Goal: Information Seeking & Learning: Check status

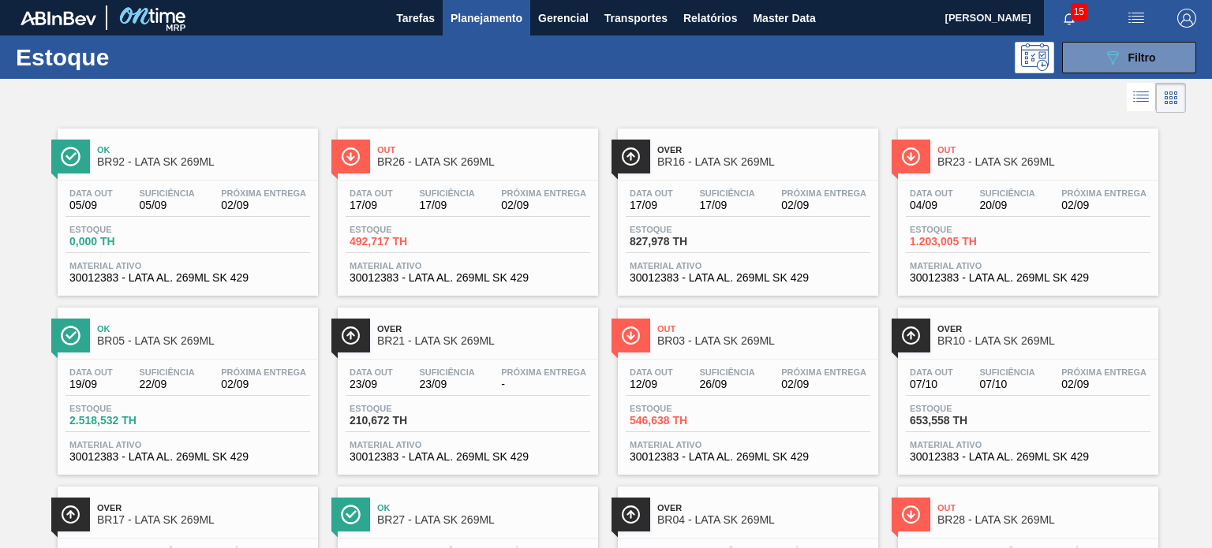
scroll to position [201, 0]
click at [511, 15] on span "Planejamento" at bounding box center [487, 18] width 72 height 19
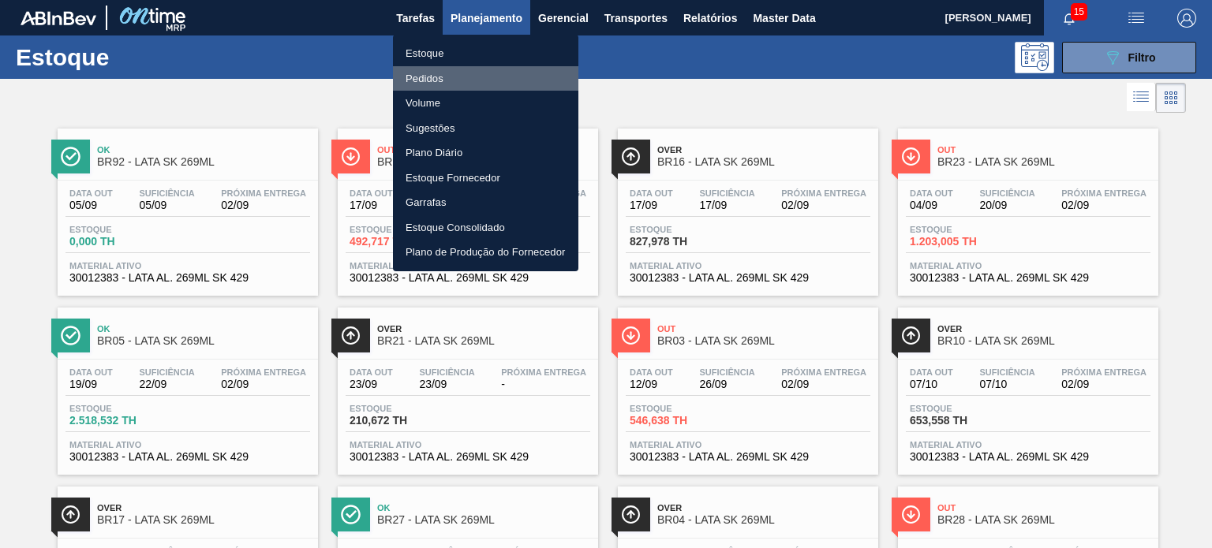
click at [472, 78] on li "Pedidos" at bounding box center [485, 78] width 185 height 25
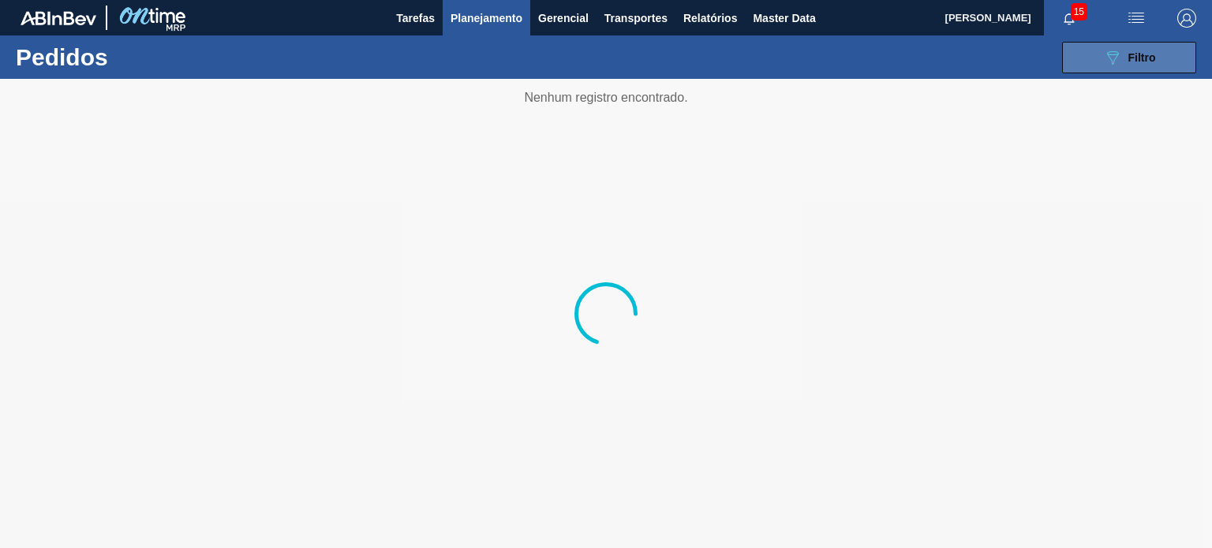
click at [1125, 55] on div "089F7B8B-B2A5-4AFE-B5C0-19BA573D28AC Filtro" at bounding box center [1129, 57] width 53 height 19
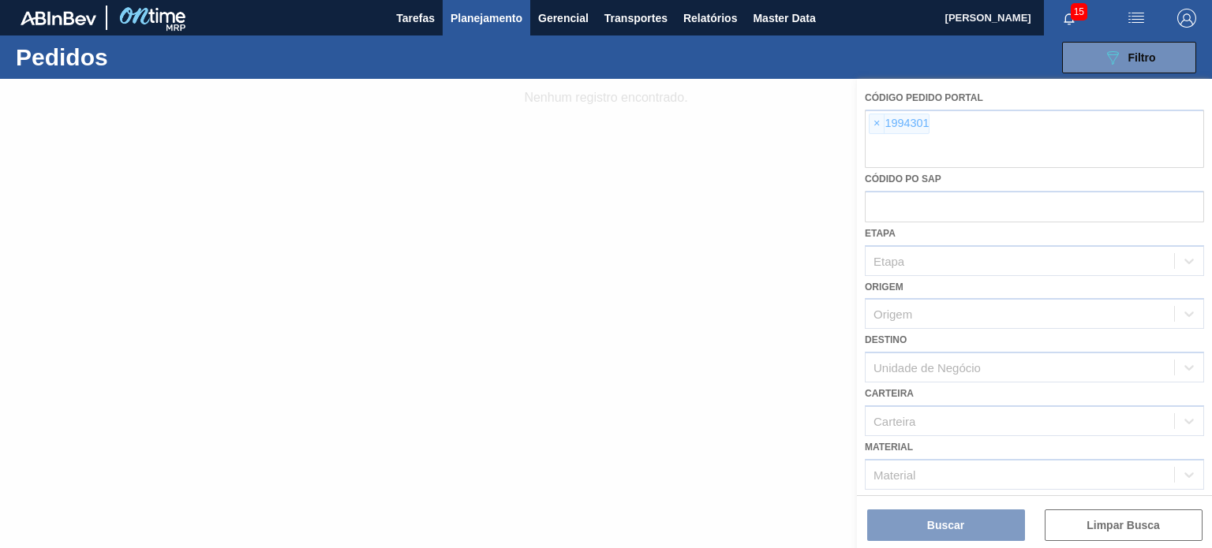
click at [888, 132] on div at bounding box center [606, 314] width 1212 height 470
click at [881, 132] on div at bounding box center [606, 314] width 1212 height 470
click at [880, 130] on div at bounding box center [606, 314] width 1212 height 470
click at [879, 130] on div at bounding box center [606, 314] width 1212 height 470
click at [875, 127] on div at bounding box center [606, 314] width 1212 height 470
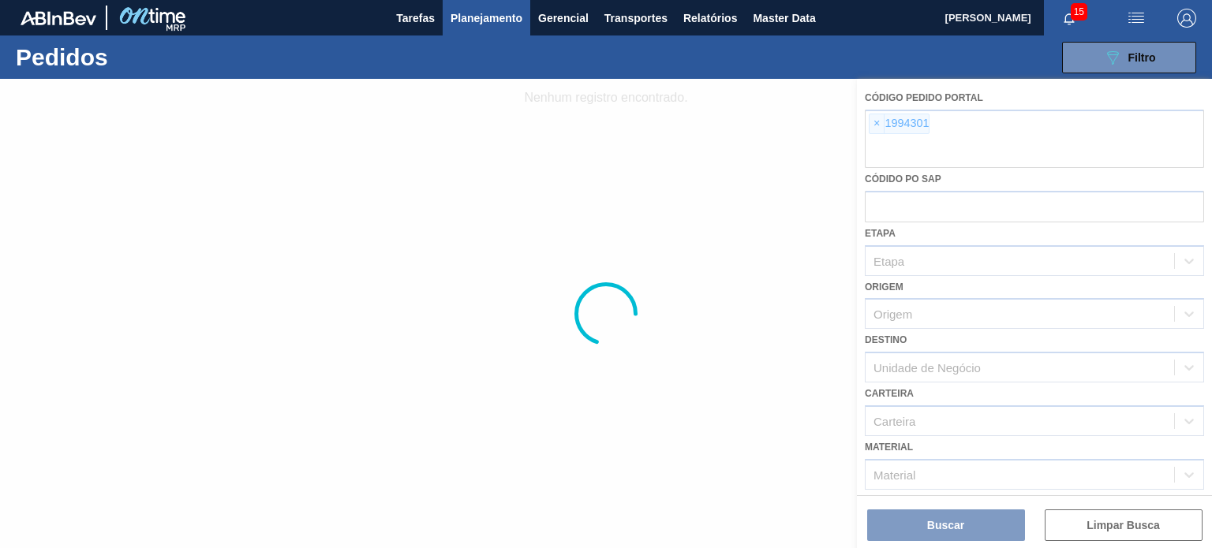
click at [875, 127] on div at bounding box center [606, 314] width 1212 height 470
click at [876, 127] on div at bounding box center [606, 314] width 1212 height 470
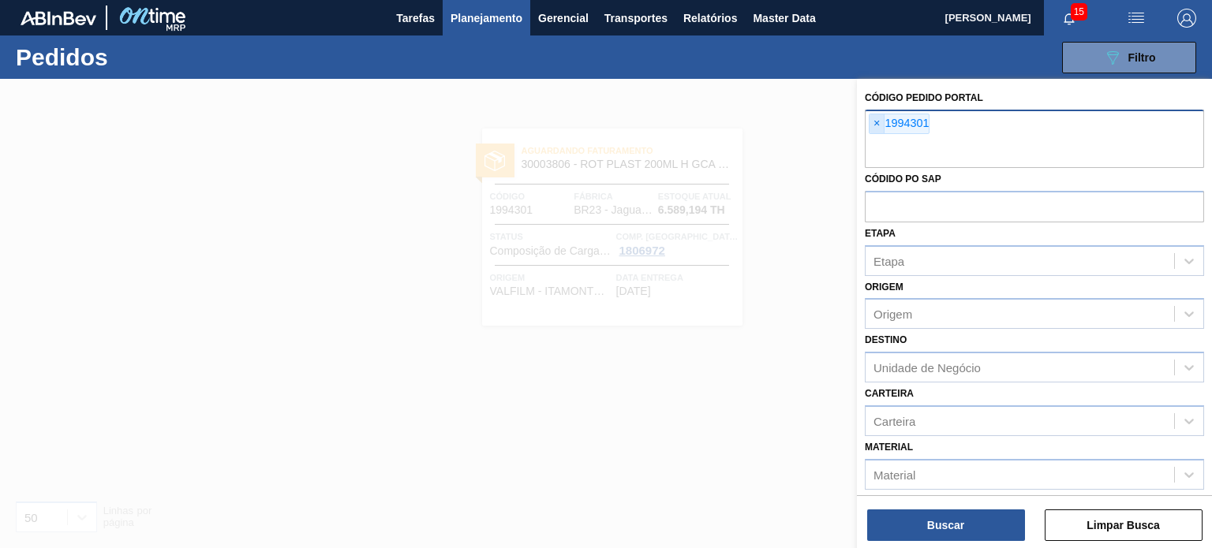
click at [878, 125] on span "×" at bounding box center [877, 123] width 15 height 19
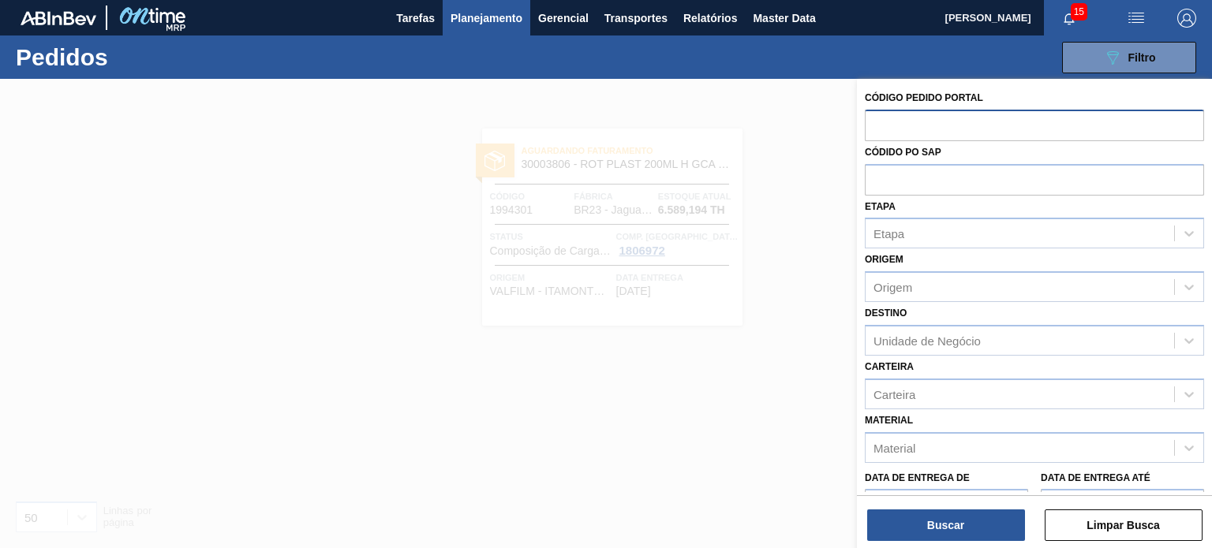
paste input "text"
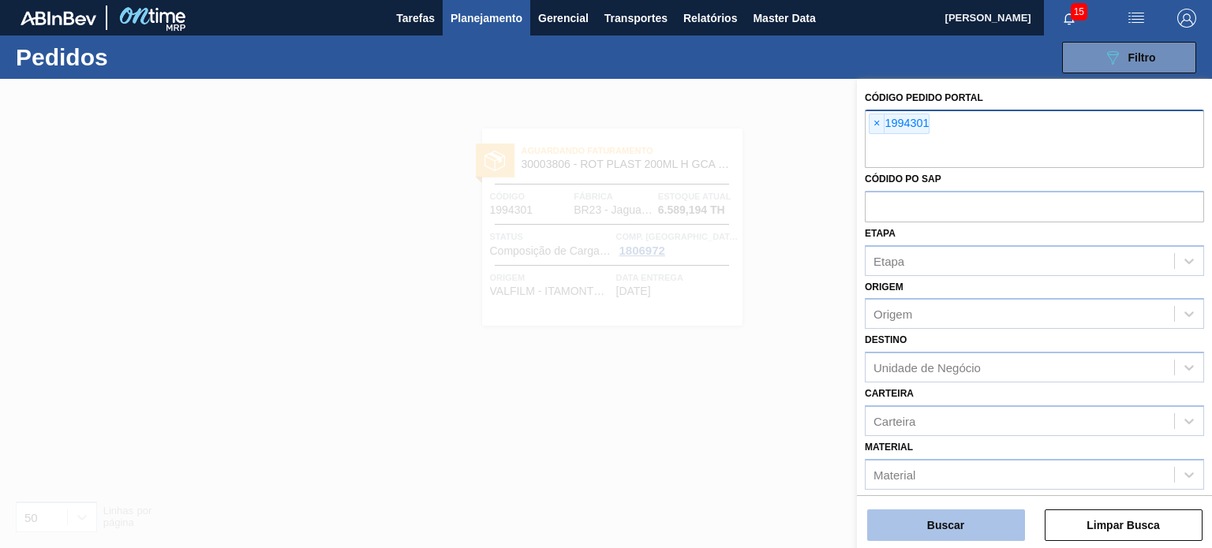
click at [966, 526] on button "Buscar" at bounding box center [946, 526] width 158 height 32
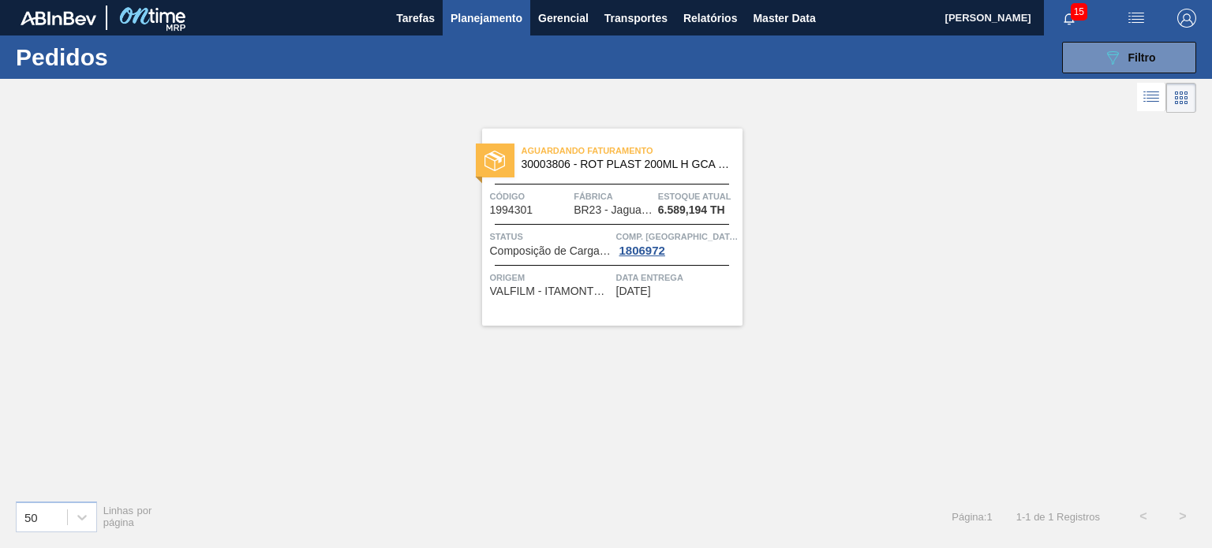
click at [609, 226] on div "Aguardando Faturamento 30003806 - ROT PLAST 200ML H GCA NIV22 Código 1994301 Fá…" at bounding box center [612, 227] width 260 height 197
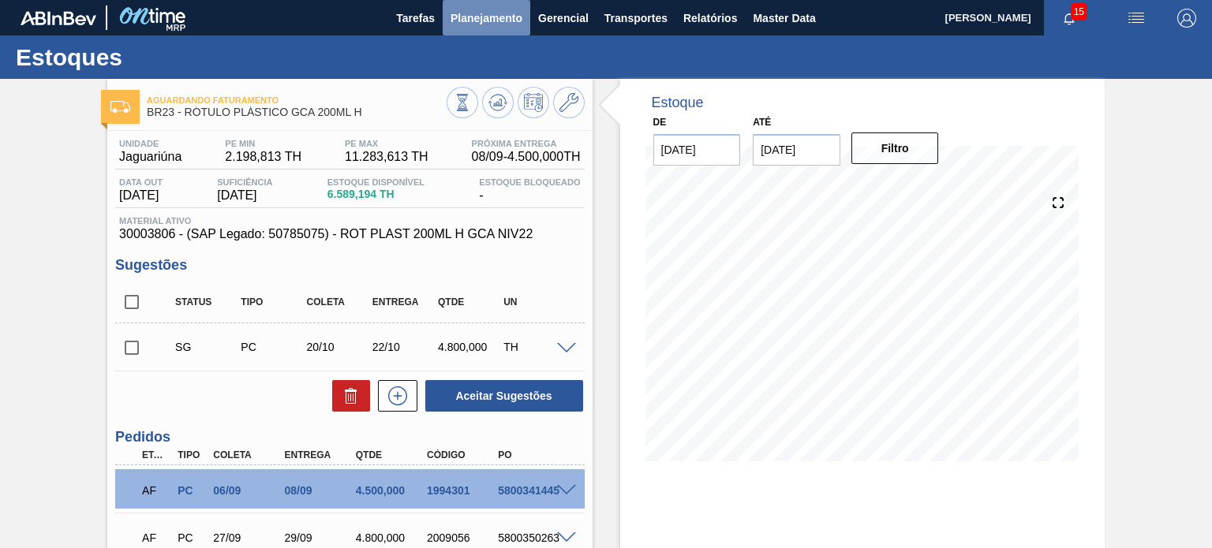
click at [480, 18] on span "Planejamento" at bounding box center [487, 18] width 72 height 19
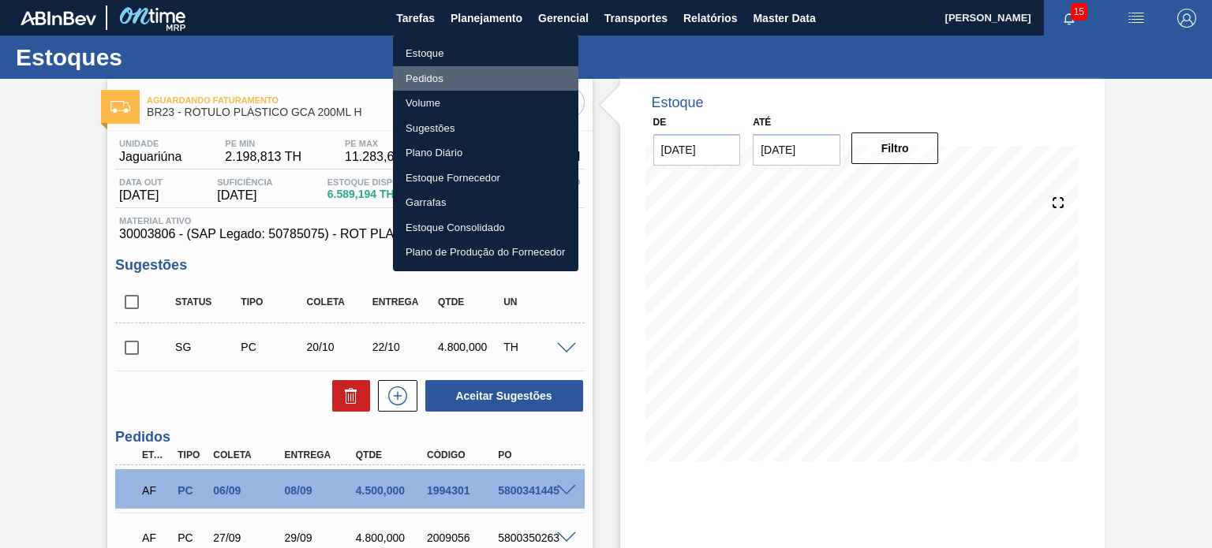
click at [440, 72] on li "Pedidos" at bounding box center [485, 78] width 185 height 25
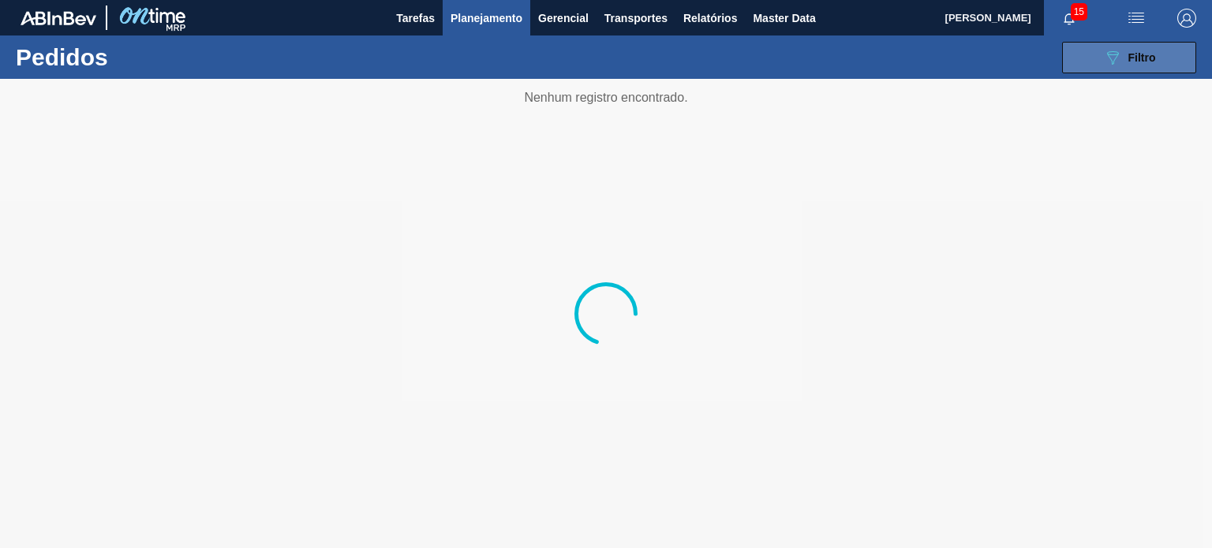
click at [1122, 64] on div "089F7B8B-B2A5-4AFE-B5C0-19BA573D28AC Filtro" at bounding box center [1129, 57] width 53 height 19
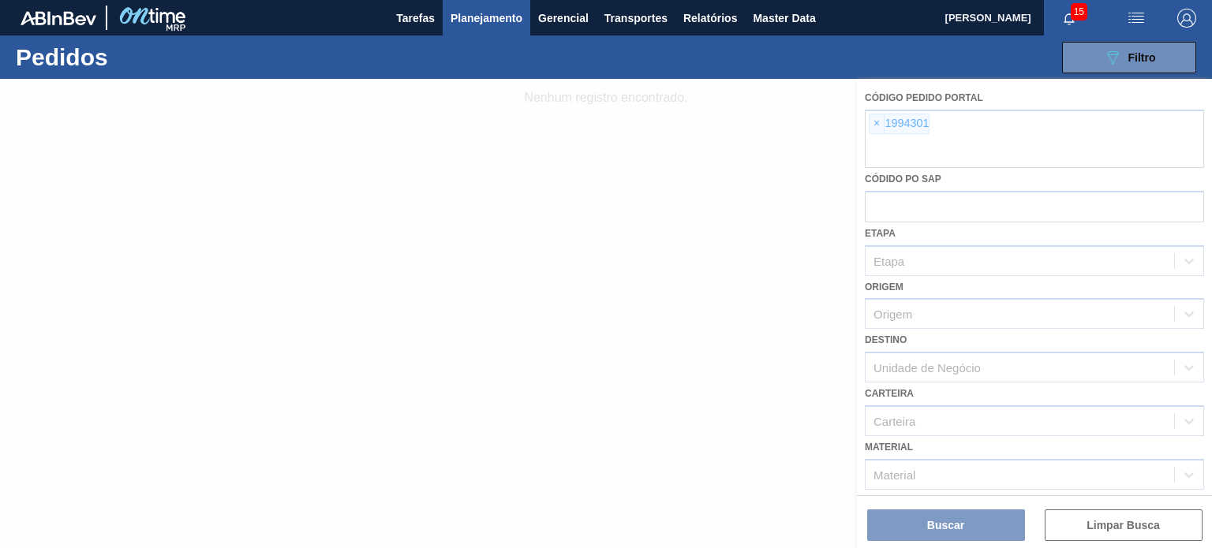
click at [893, 147] on div at bounding box center [606, 314] width 1212 height 470
click at [879, 132] on div at bounding box center [606, 314] width 1212 height 470
click at [878, 128] on div at bounding box center [606, 314] width 1212 height 470
click at [877, 128] on span "×" at bounding box center [877, 123] width 15 height 19
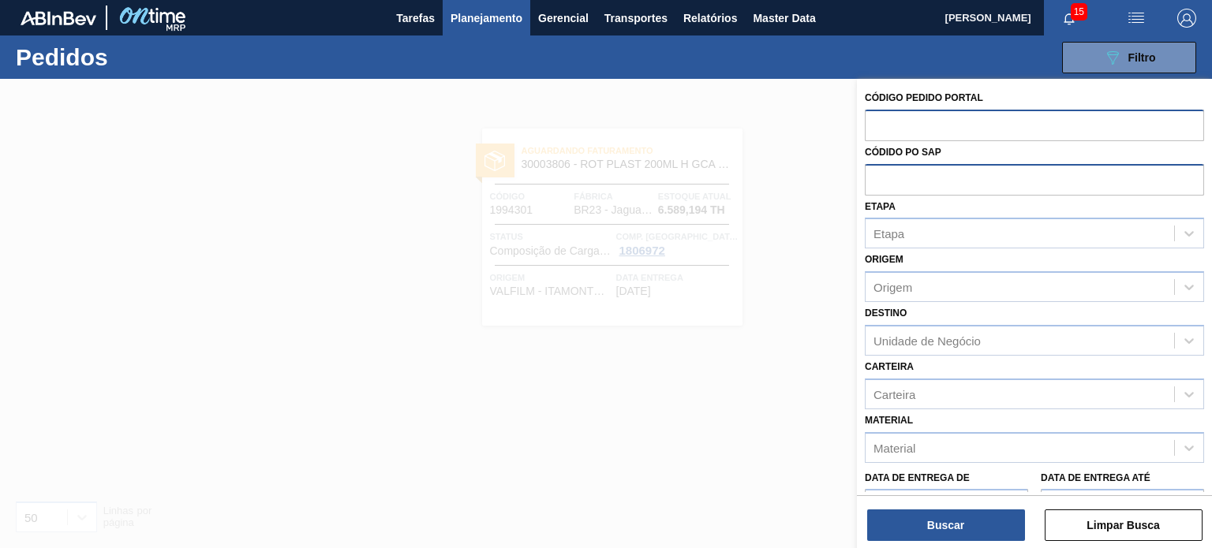
paste input "text"
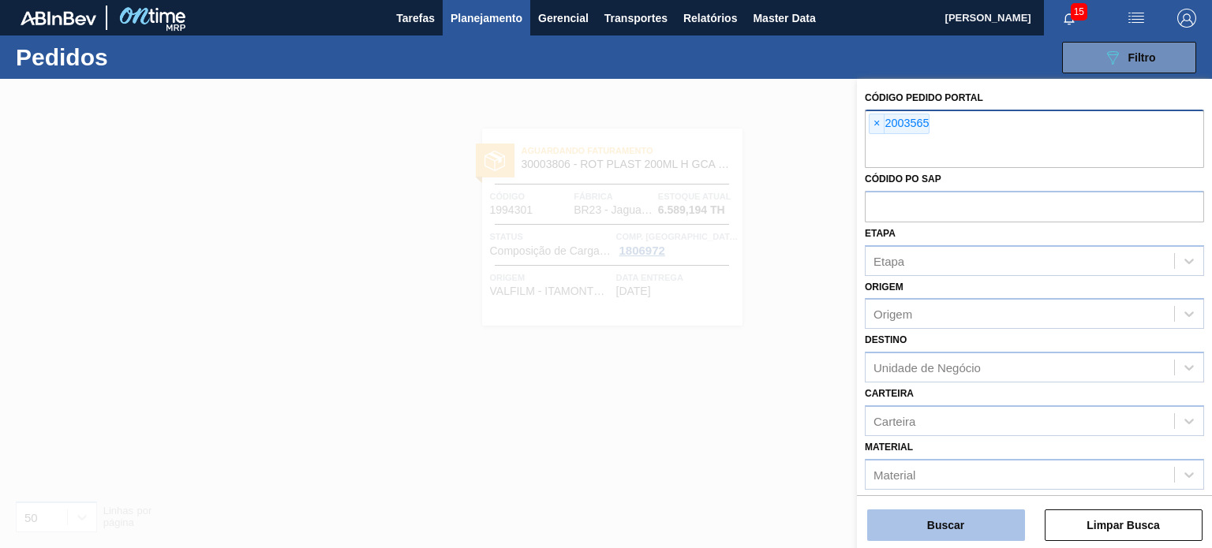
click at [947, 521] on button "Buscar" at bounding box center [946, 526] width 158 height 32
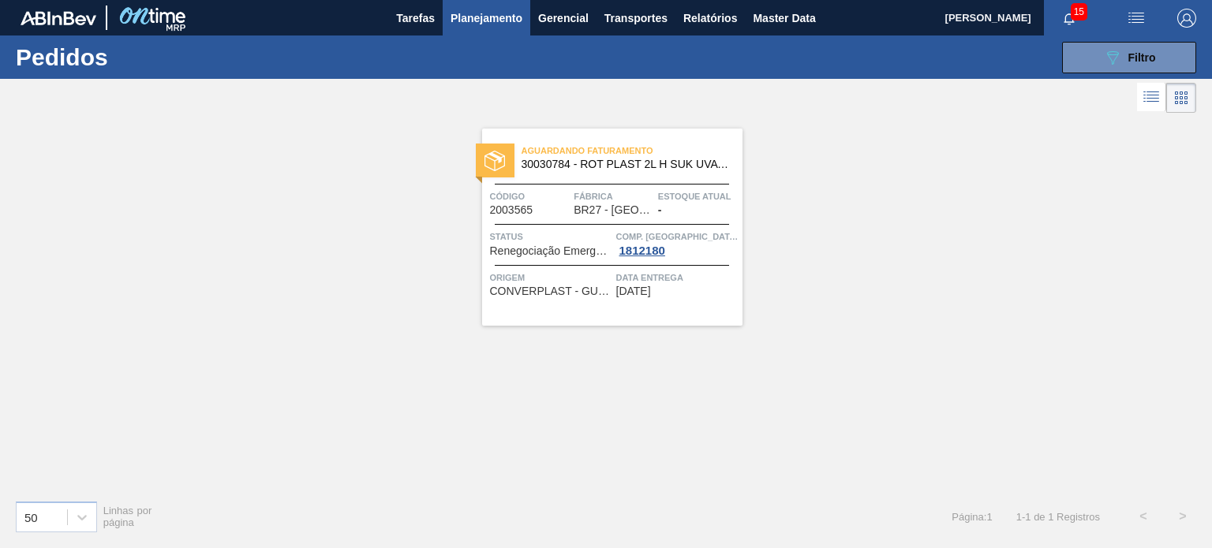
click at [505, 28] on button "Planejamento" at bounding box center [487, 18] width 88 height 36
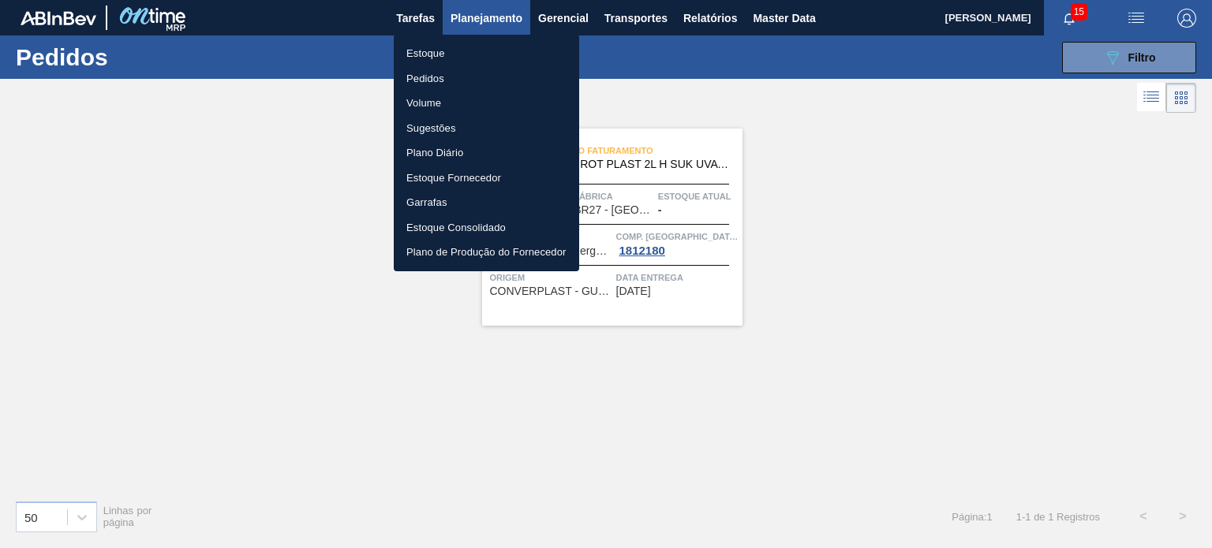
click at [1107, 62] on div at bounding box center [606, 274] width 1212 height 548
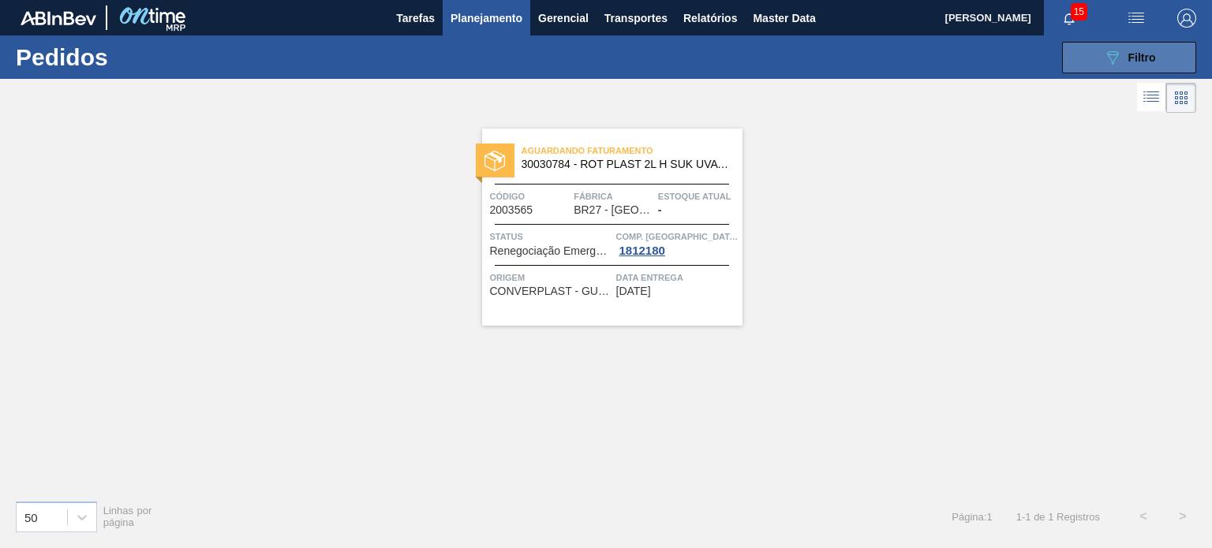
click at [1098, 65] on button "089F7B8B-B2A5-4AFE-B5C0-19BA573D28AC Filtro" at bounding box center [1129, 58] width 134 height 32
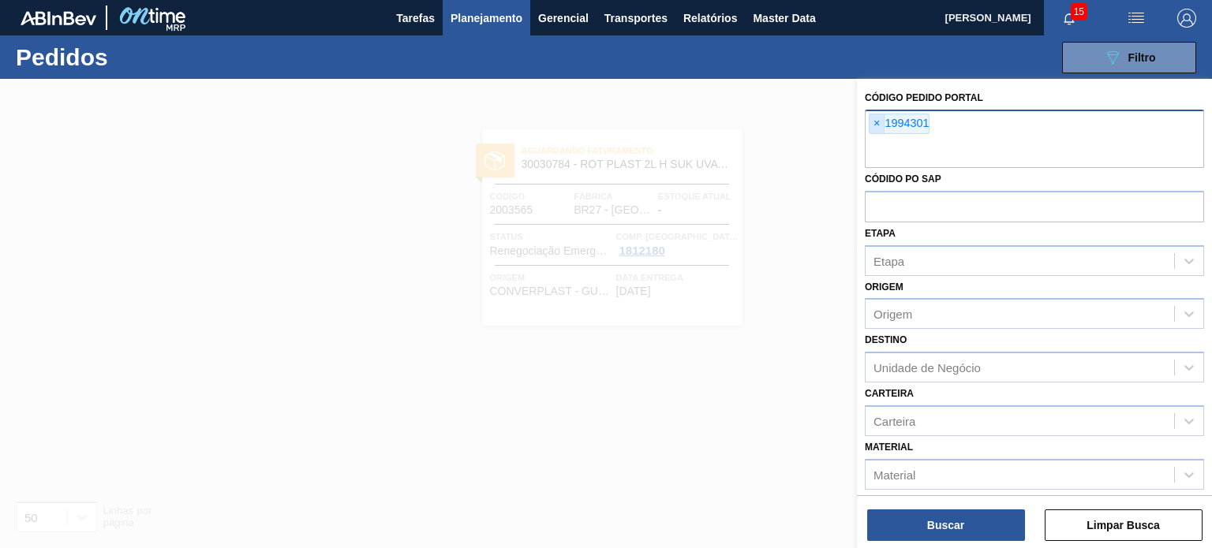
click at [881, 125] on span "×" at bounding box center [877, 123] width 15 height 19
paste input "2017135"
type input "2017135"
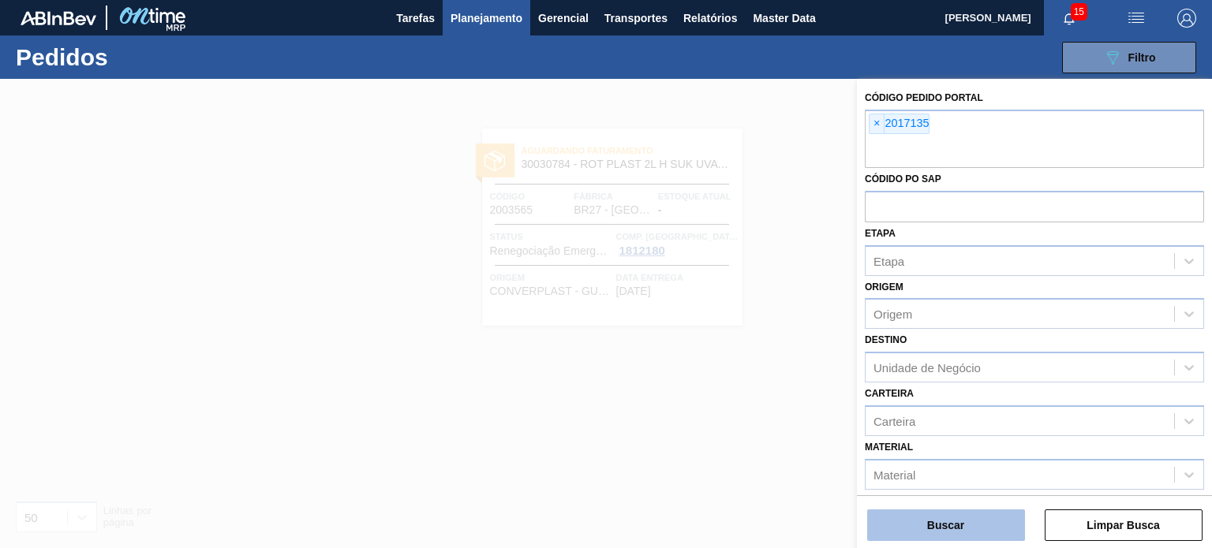
click at [963, 517] on button "Buscar" at bounding box center [946, 526] width 158 height 32
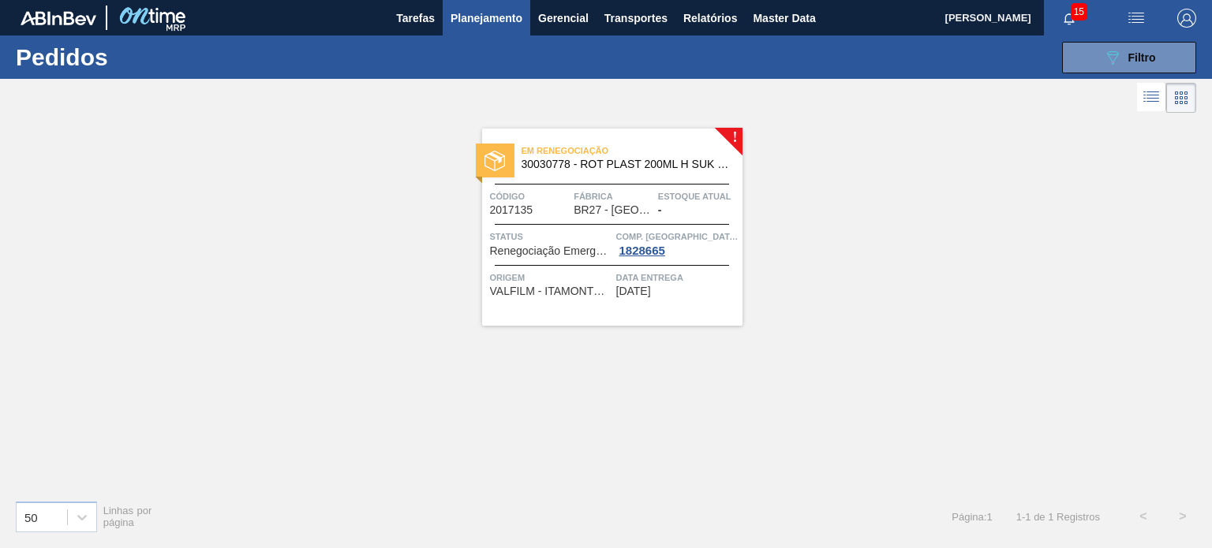
click at [483, 29] on button "Planejamento" at bounding box center [487, 18] width 88 height 36
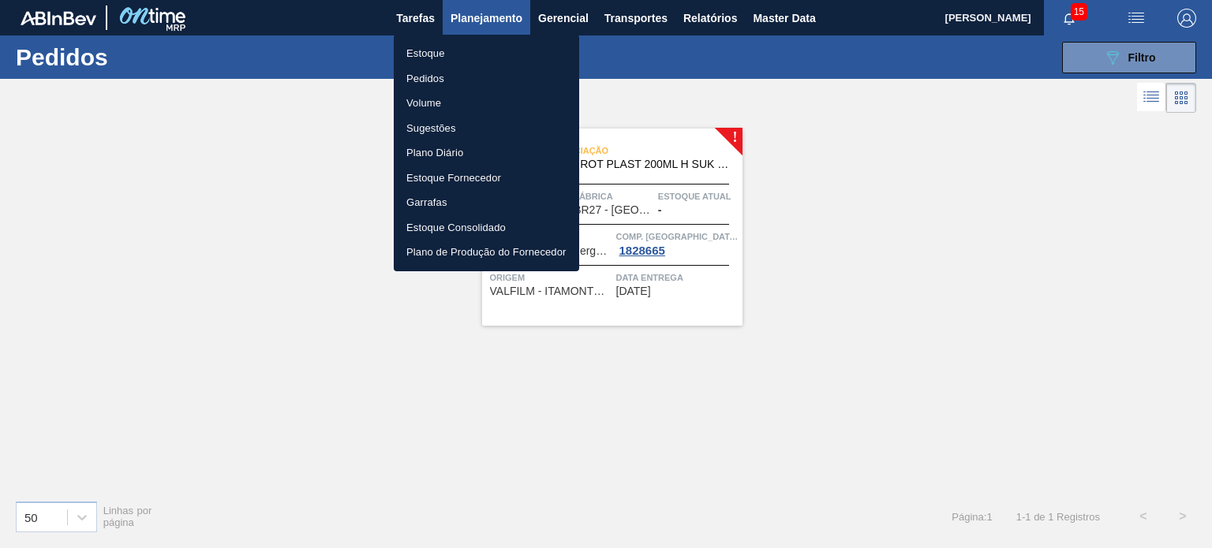
click at [426, 56] on li "Estoque" at bounding box center [486, 53] width 185 height 25
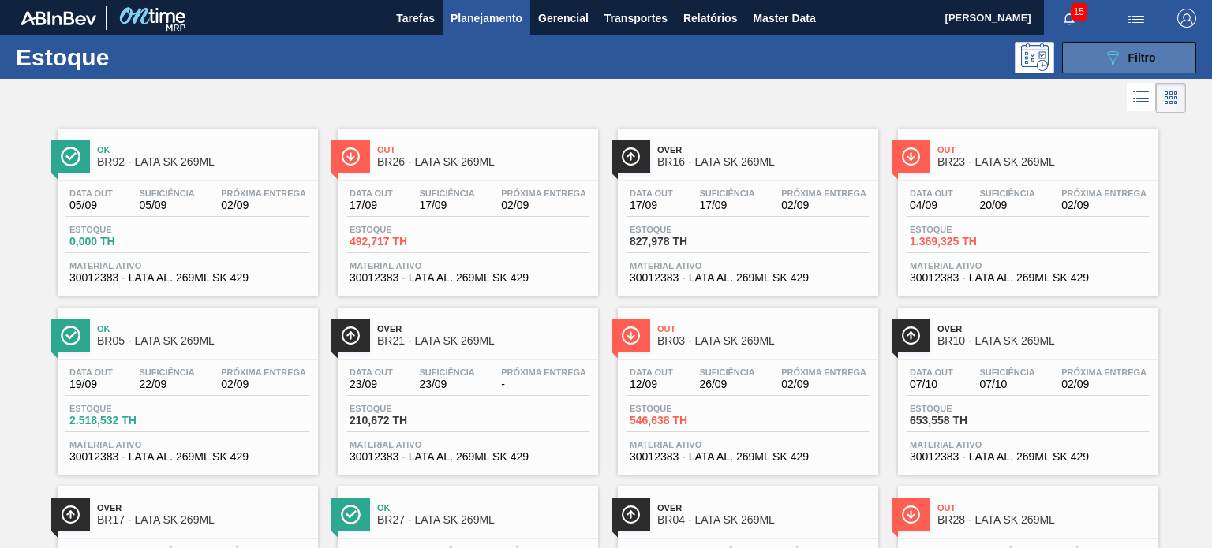
click at [1090, 64] on button "089F7B8B-B2A5-4AFE-B5C0-19BA573D28AC Filtro" at bounding box center [1129, 58] width 134 height 32
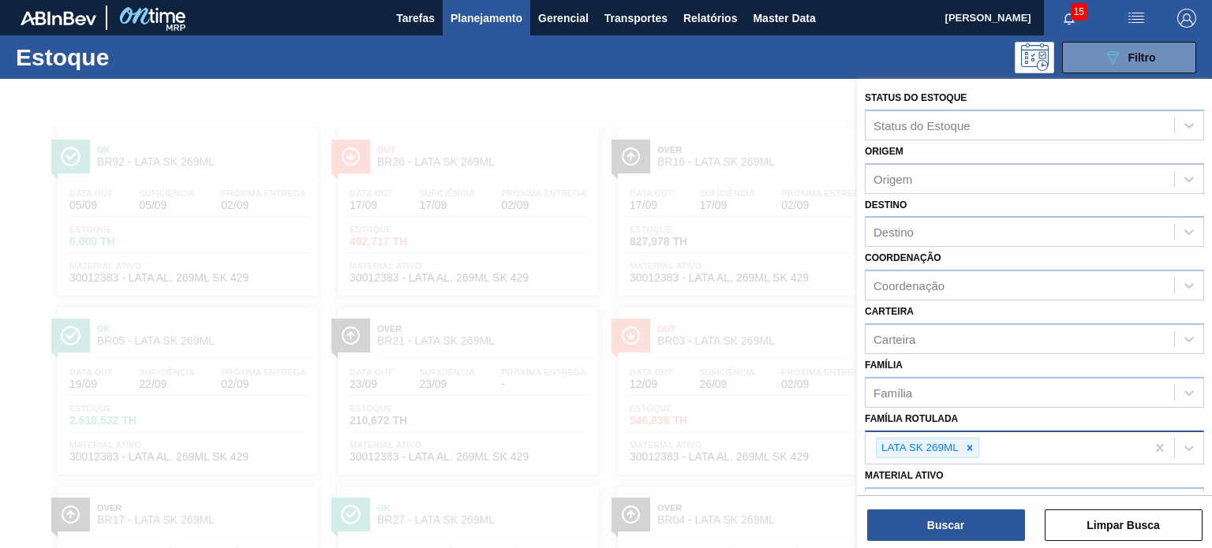
click at [966, 444] on icon at bounding box center [969, 448] width 11 height 11
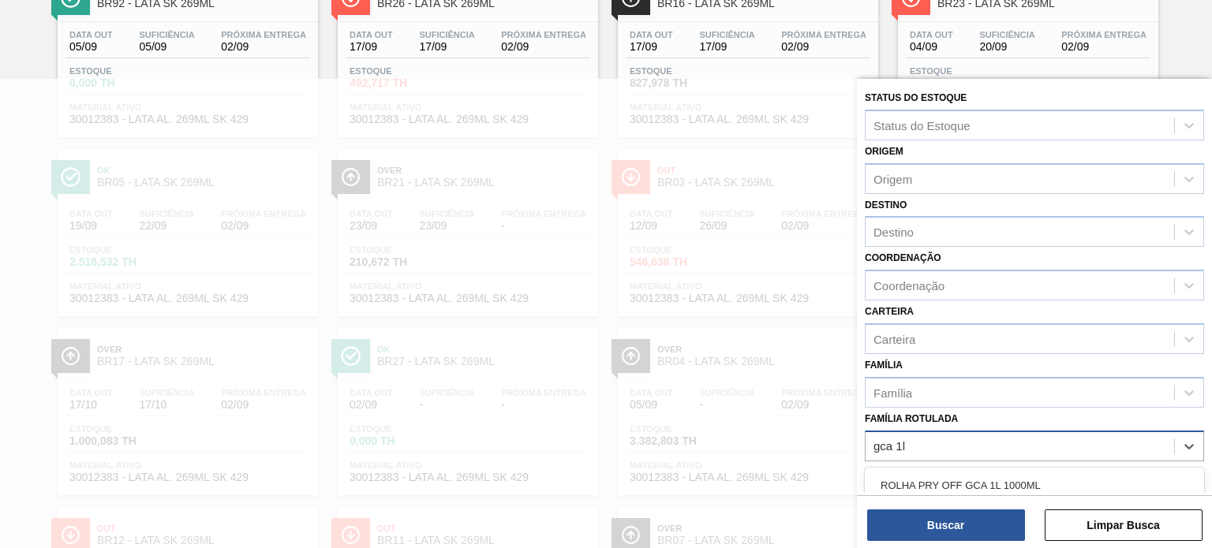
type Rotulada "gca 1l h"
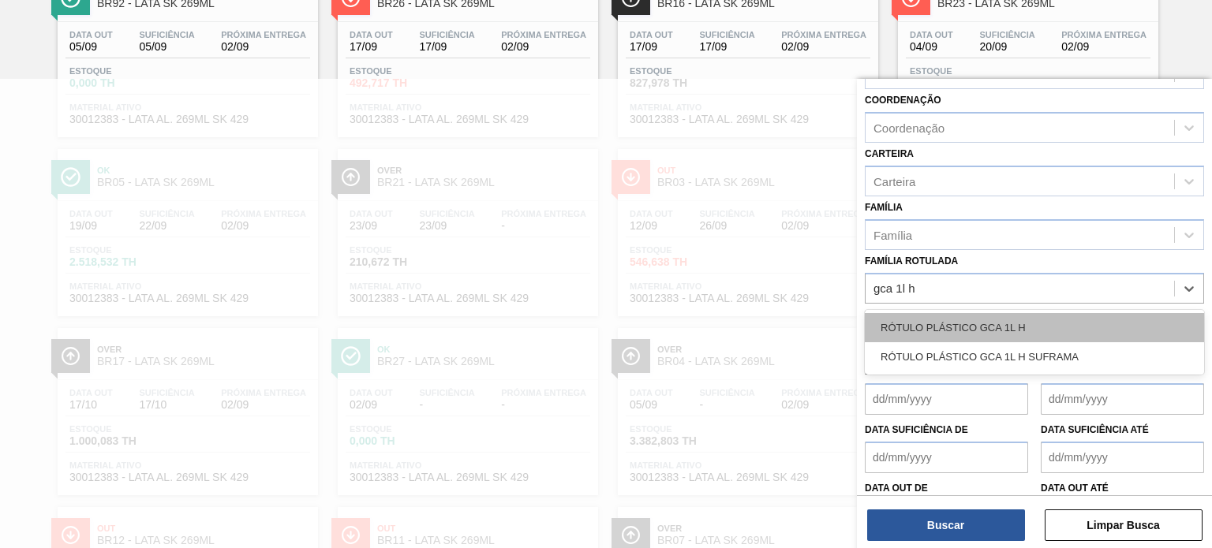
drag, startPoint x: 990, startPoint y: 318, endPoint x: 1002, endPoint y: 410, distance: 93.2
click at [990, 318] on div "RÓTULO PLÁSTICO GCA 1L H" at bounding box center [1034, 327] width 339 height 29
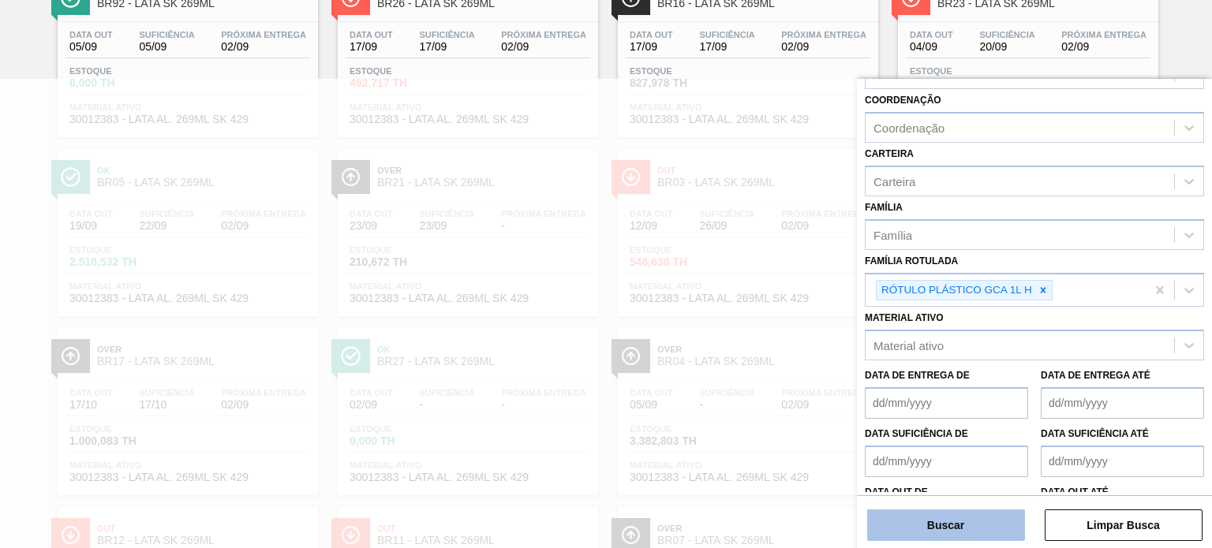
click at [975, 532] on button "Buscar" at bounding box center [946, 526] width 158 height 32
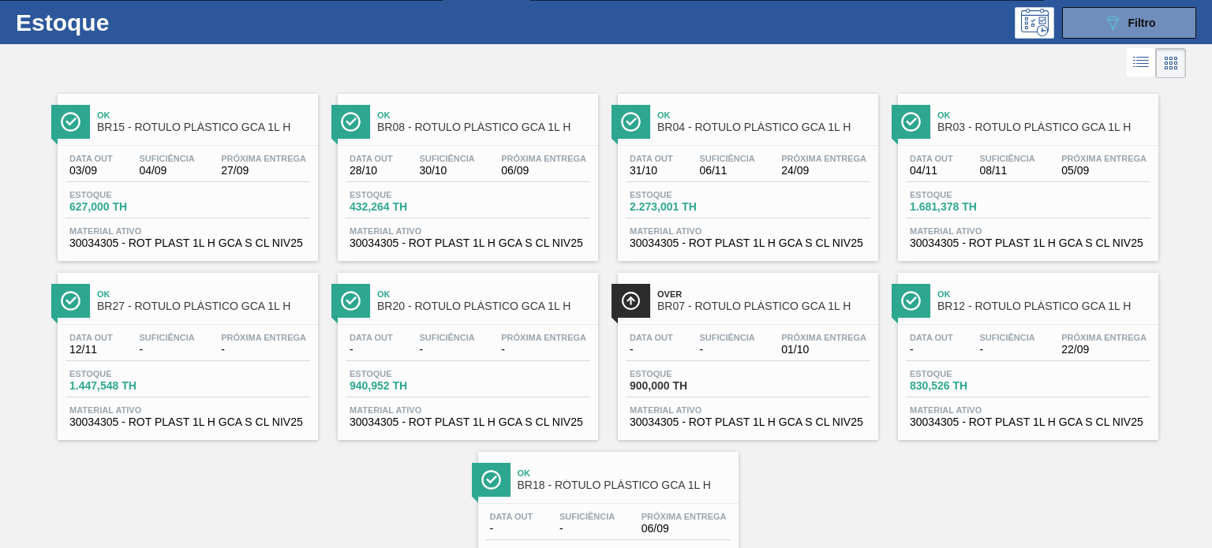
scroll to position [0, 0]
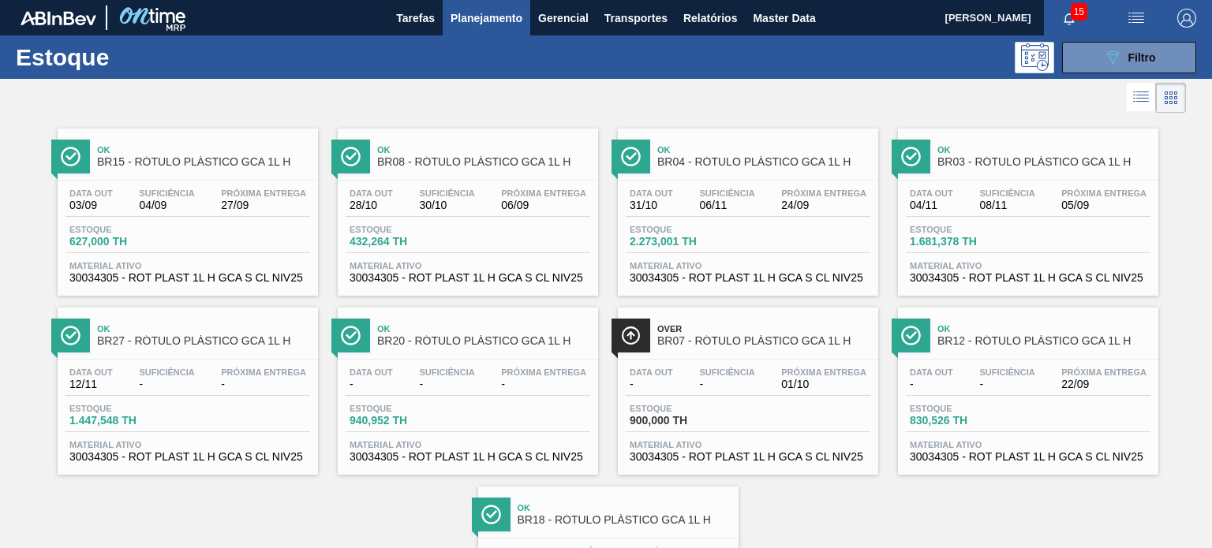
click at [1105, 75] on div "Estoque 089F7B8B-B2A5-4AFE-B5C0-19BA573D28AC Filtro" at bounding box center [606, 57] width 1212 height 43
click at [1103, 64] on icon "089F7B8B-B2A5-4AFE-B5C0-19BA573D28AC" at bounding box center [1112, 57] width 19 height 19
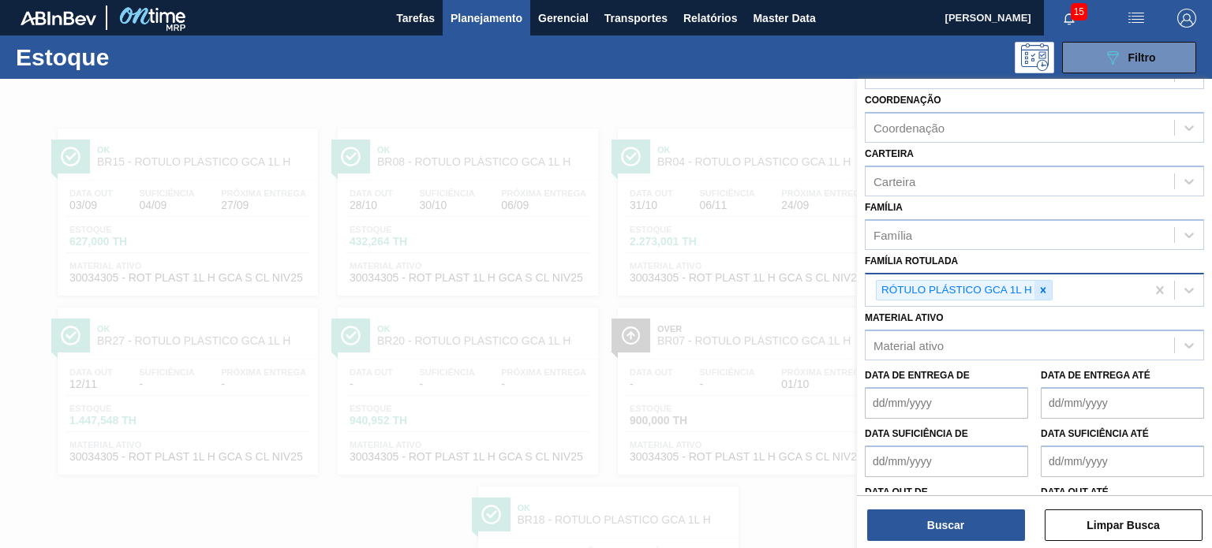
click at [1045, 285] on icon at bounding box center [1043, 290] width 11 height 11
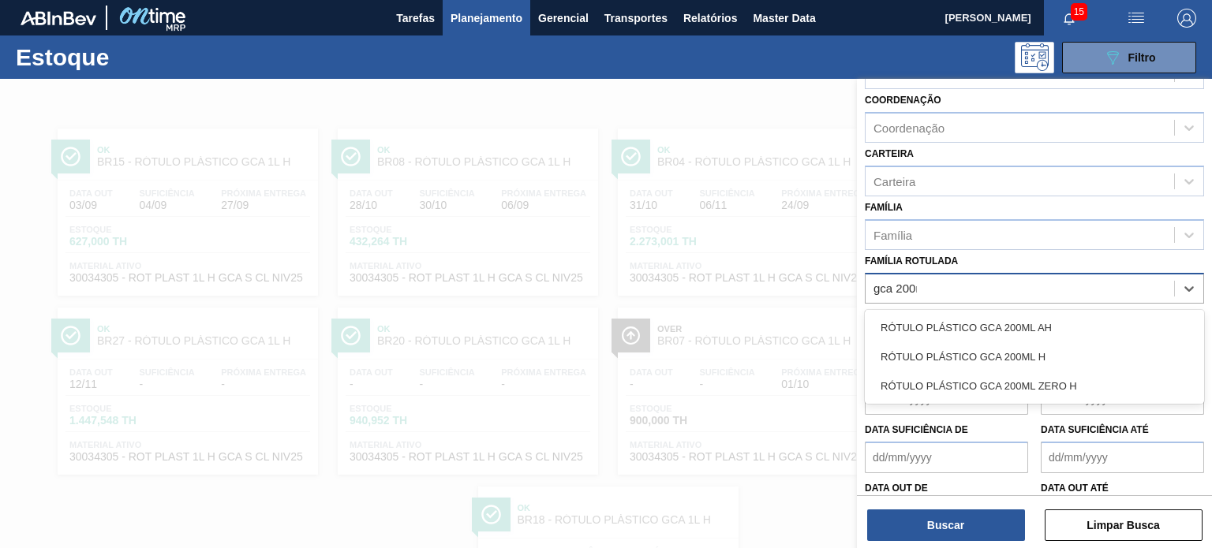
type Rotulada "gca 200ml"
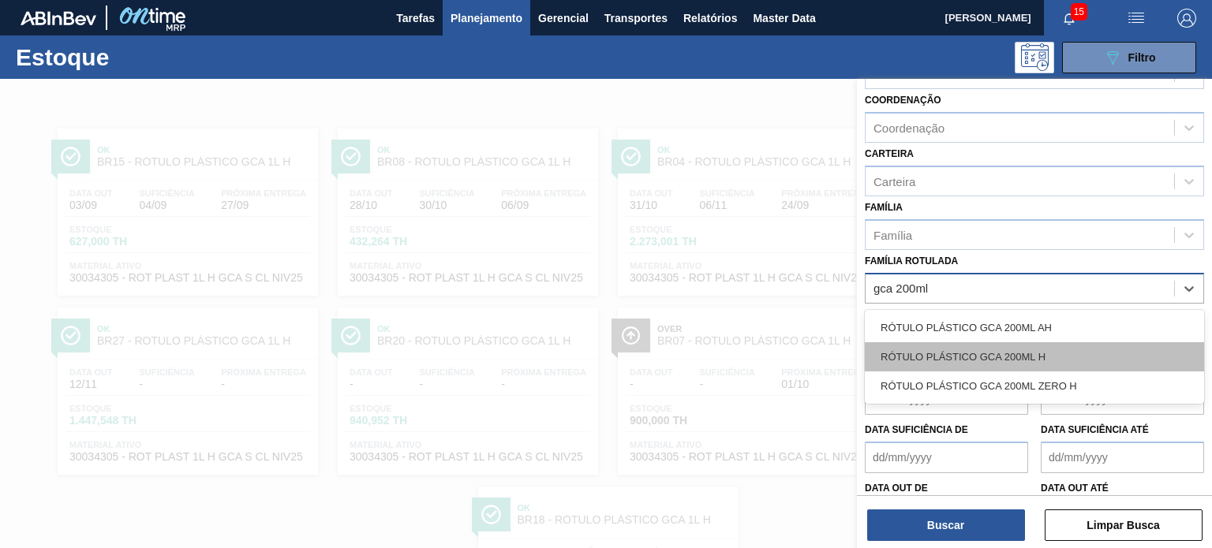
click at [1046, 347] on div "RÓTULO PLÁSTICO GCA 200ML H" at bounding box center [1034, 356] width 339 height 29
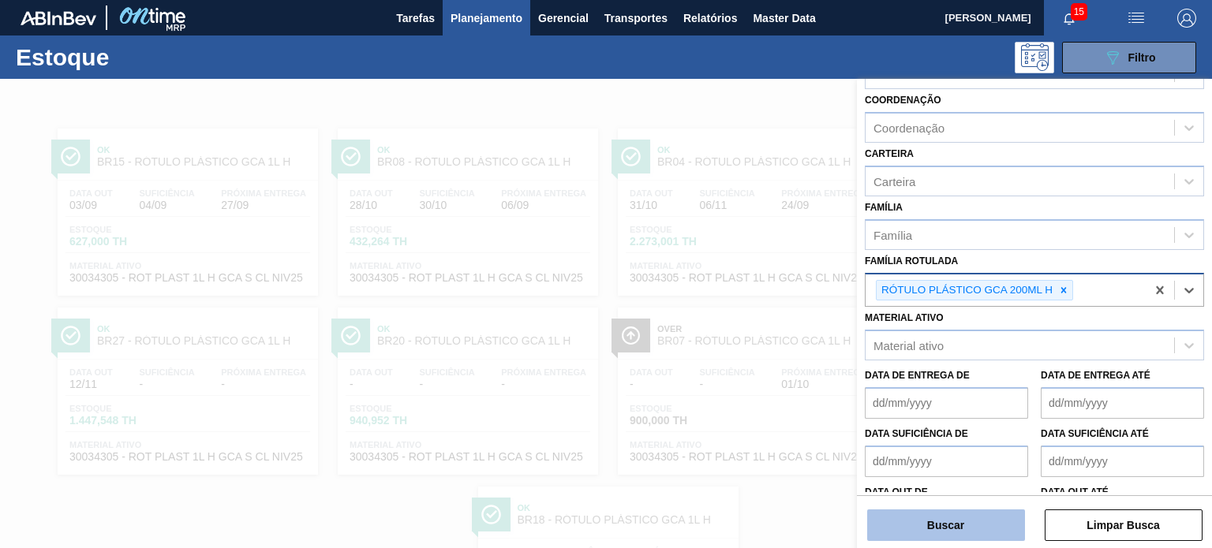
click at [990, 523] on button "Buscar" at bounding box center [946, 526] width 158 height 32
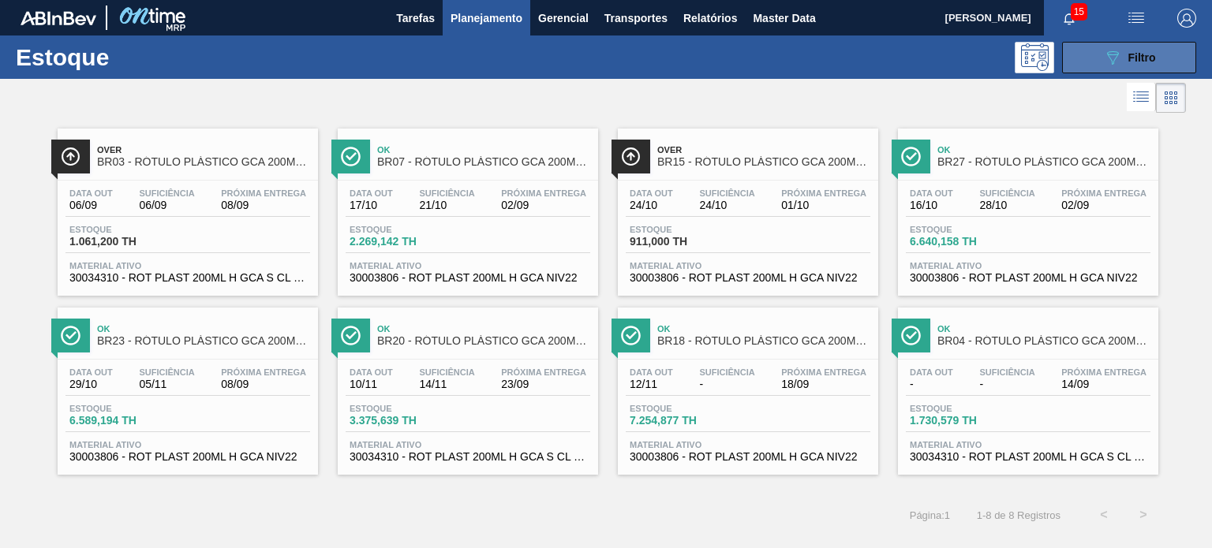
click at [1121, 64] on div "089F7B8B-B2A5-4AFE-B5C0-19BA573D28AC Filtro" at bounding box center [1129, 57] width 53 height 19
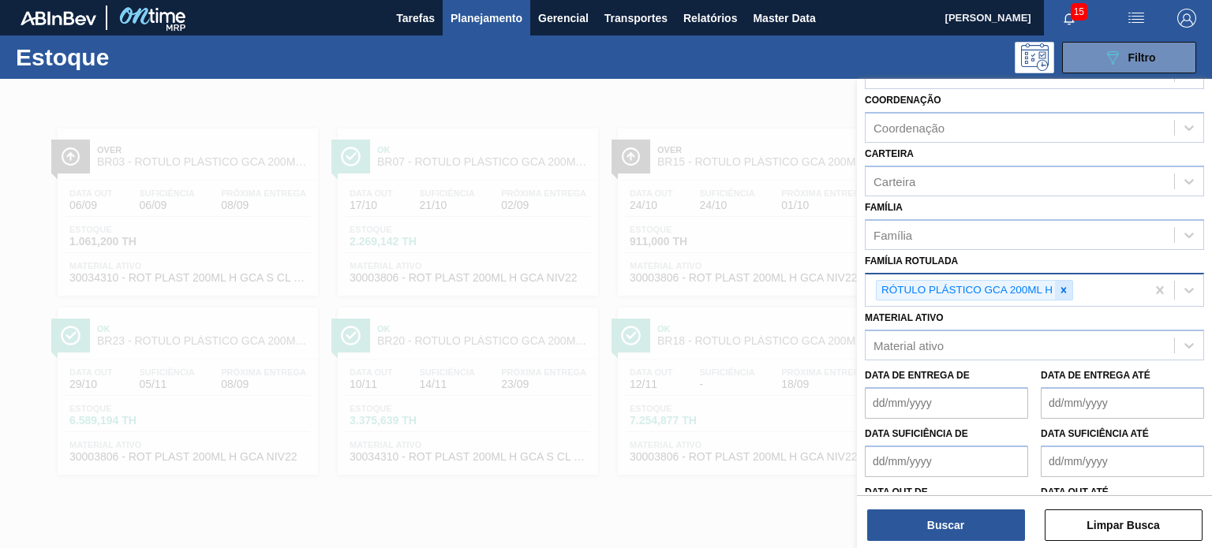
click at [1055, 290] on div at bounding box center [1063, 291] width 17 height 20
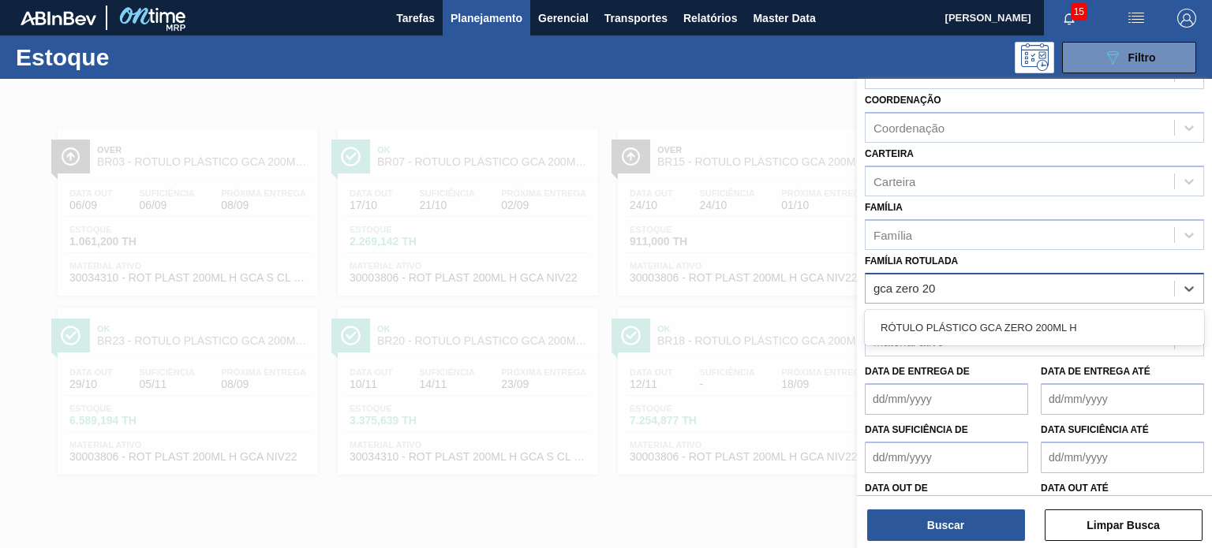
type Rotulada "gca zero 200"
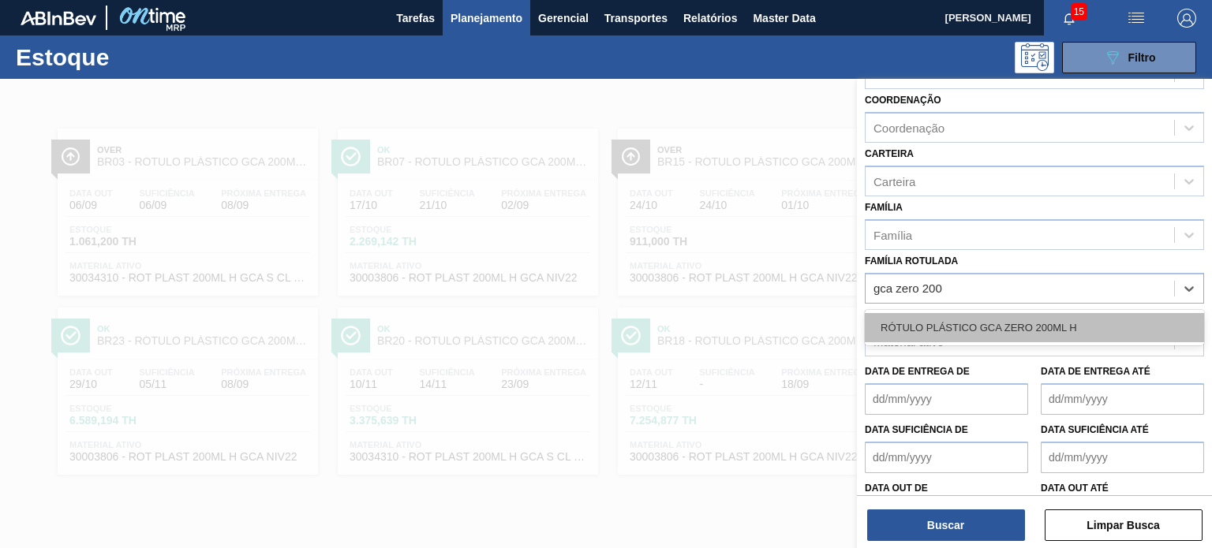
click at [1010, 322] on div "RÓTULO PLÁSTICO GCA ZERO 200ML H" at bounding box center [1034, 327] width 339 height 29
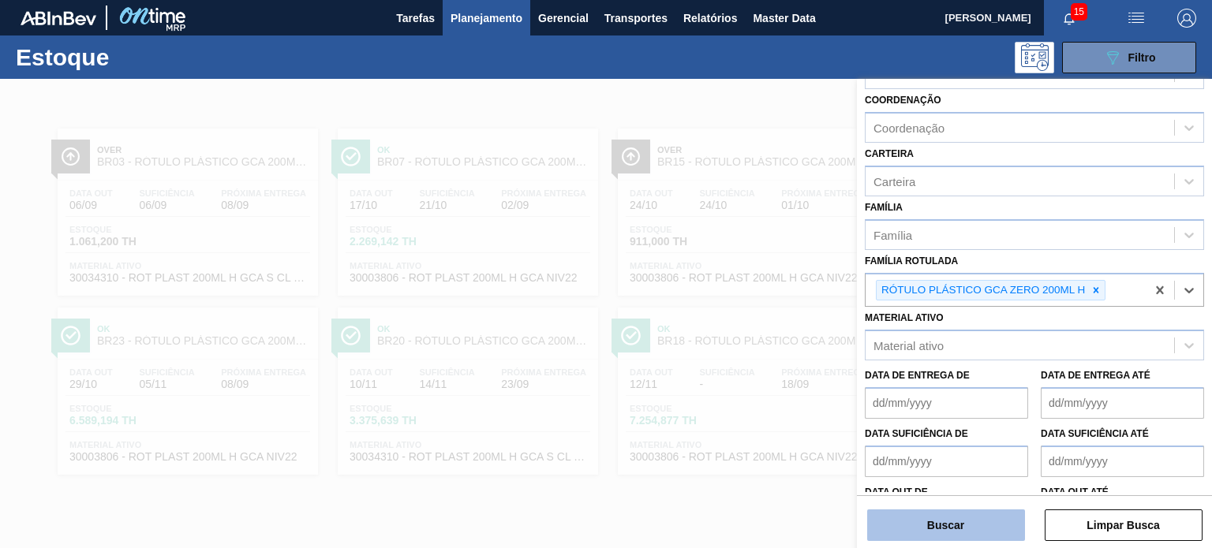
click at [978, 528] on button "Buscar" at bounding box center [946, 526] width 158 height 32
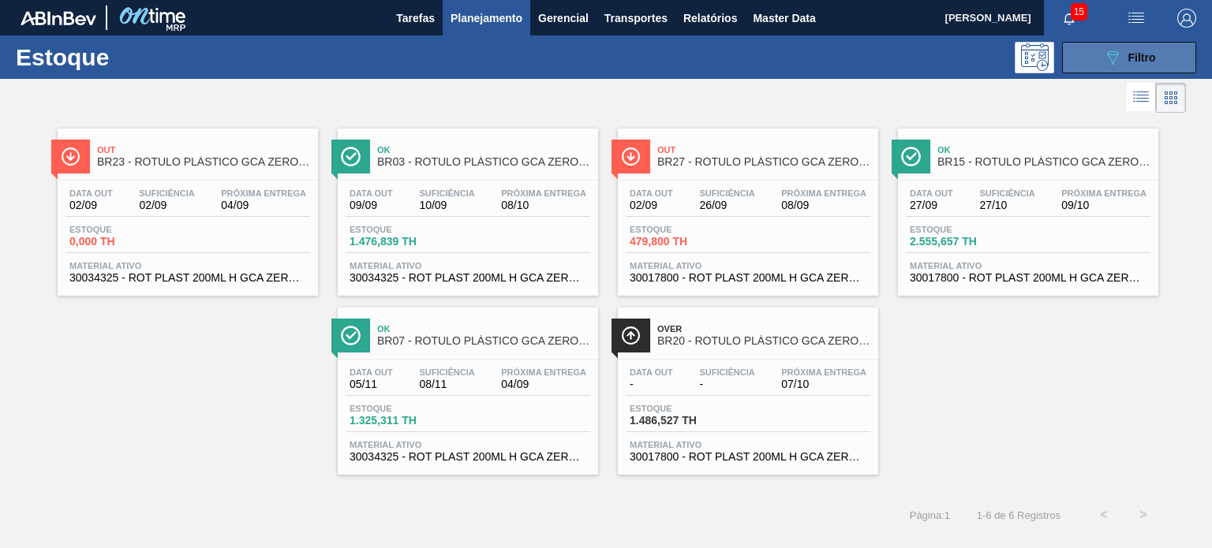
click at [1093, 69] on button "089F7B8B-B2A5-4AFE-B5C0-19BA573D28AC Filtro" at bounding box center [1129, 58] width 134 height 32
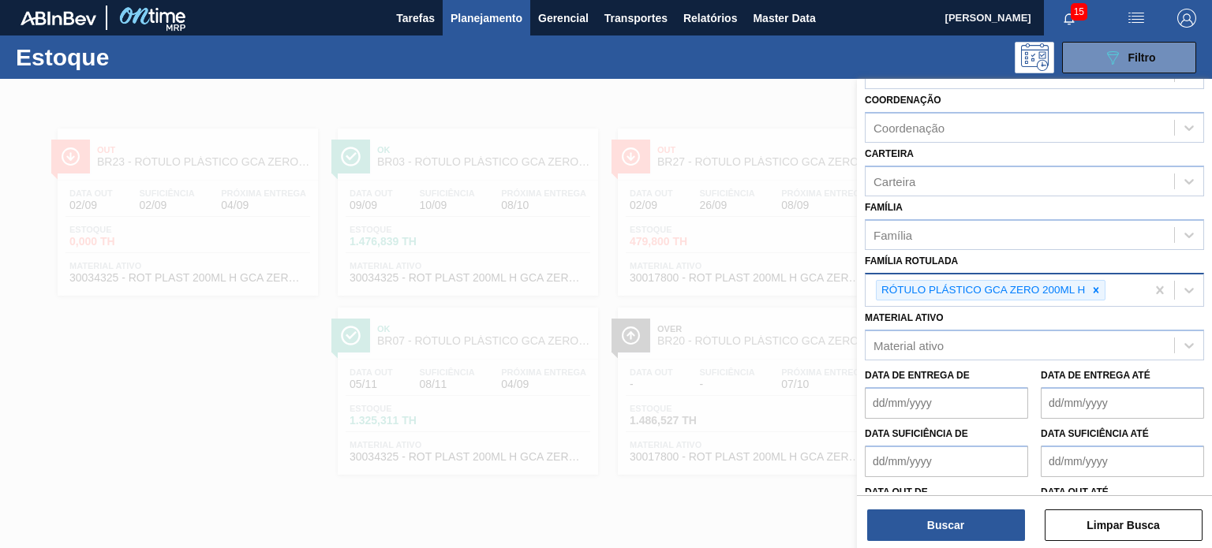
click at [1105, 293] on div "RÓTULO PLÁSTICO GCA ZERO 200ML H" at bounding box center [991, 290] width 230 height 21
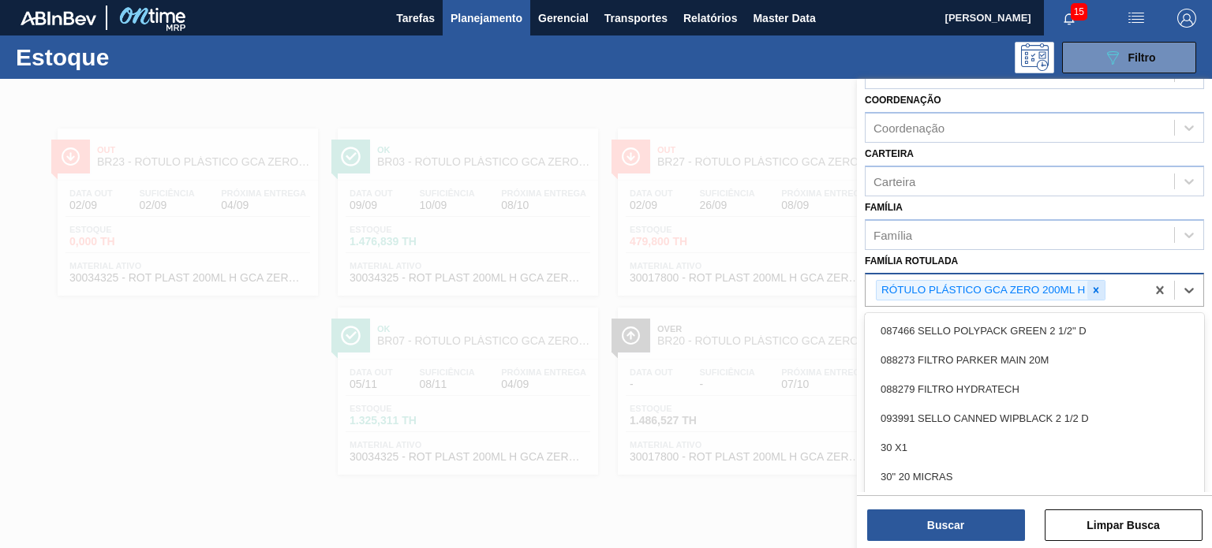
click at [1095, 290] on icon at bounding box center [1096, 290] width 11 height 11
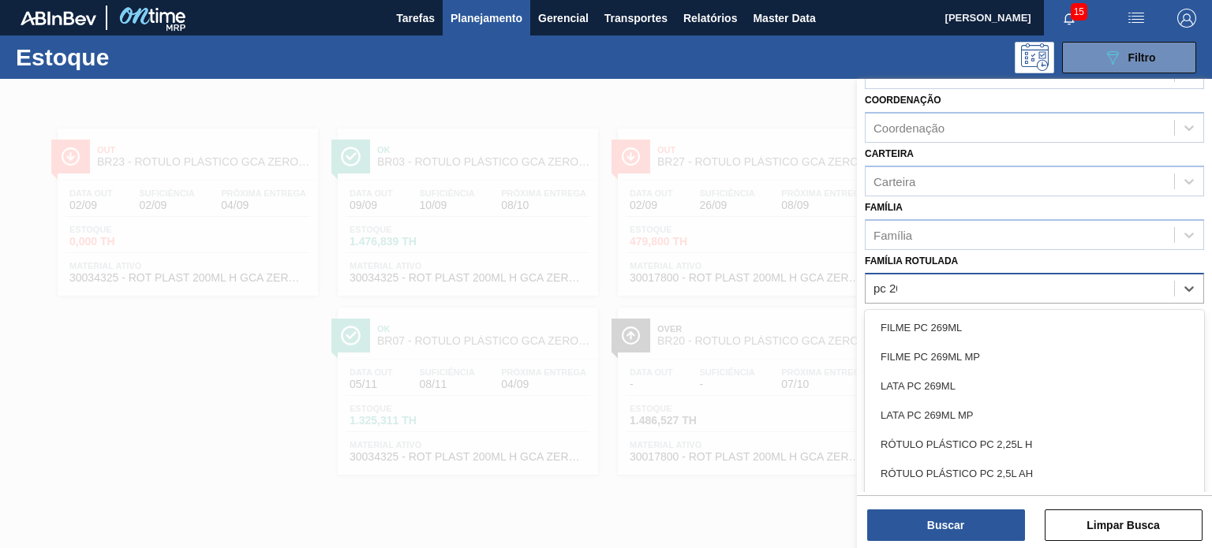
type Rotulada "pc 200"
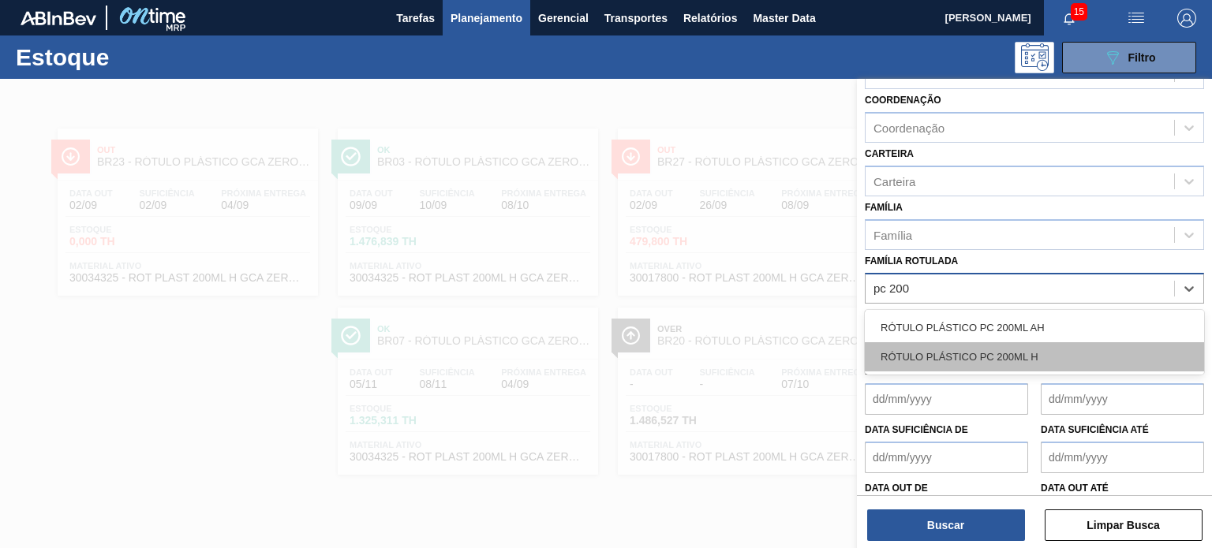
click at [1063, 352] on div "RÓTULO PLÁSTICO PC 200ML H" at bounding box center [1034, 356] width 339 height 29
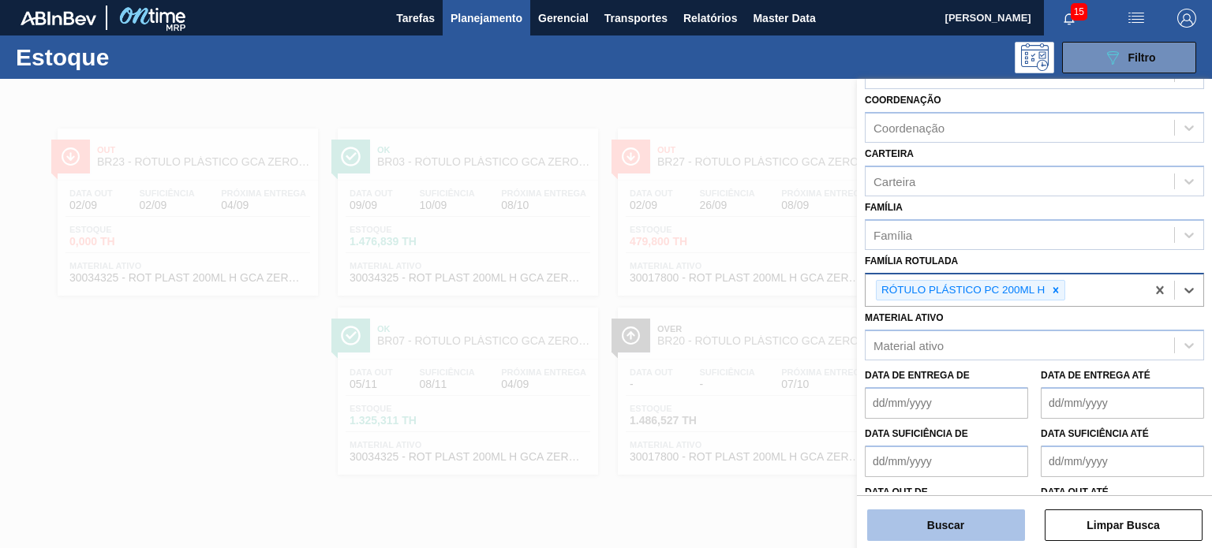
click at [975, 518] on button "Buscar" at bounding box center [946, 526] width 158 height 32
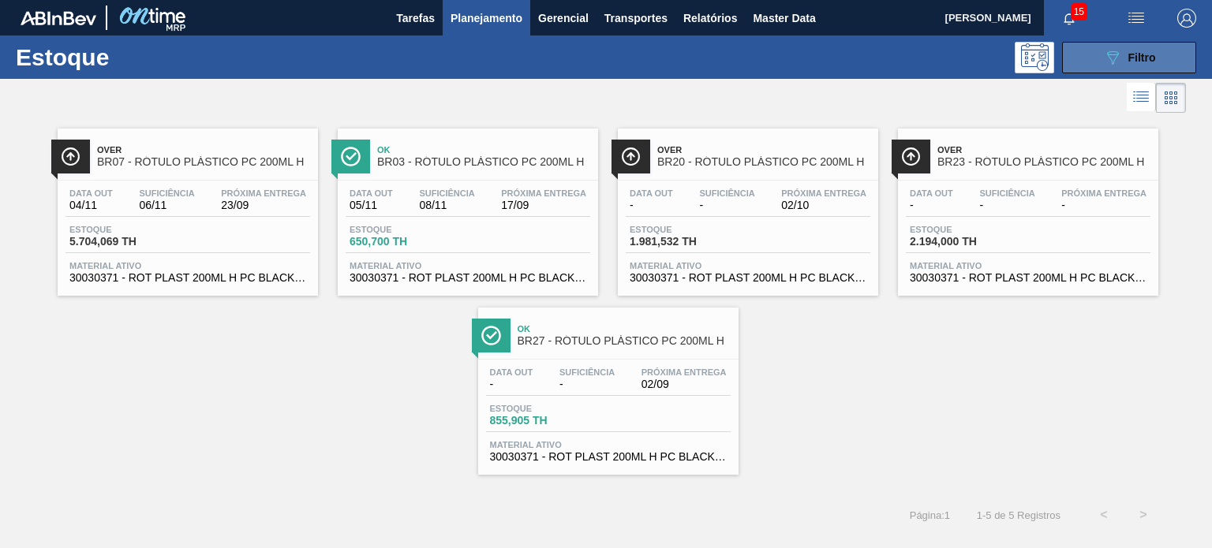
click at [1105, 53] on icon "089F7B8B-B2A5-4AFE-B5C0-19BA573D28AC" at bounding box center [1112, 57] width 19 height 19
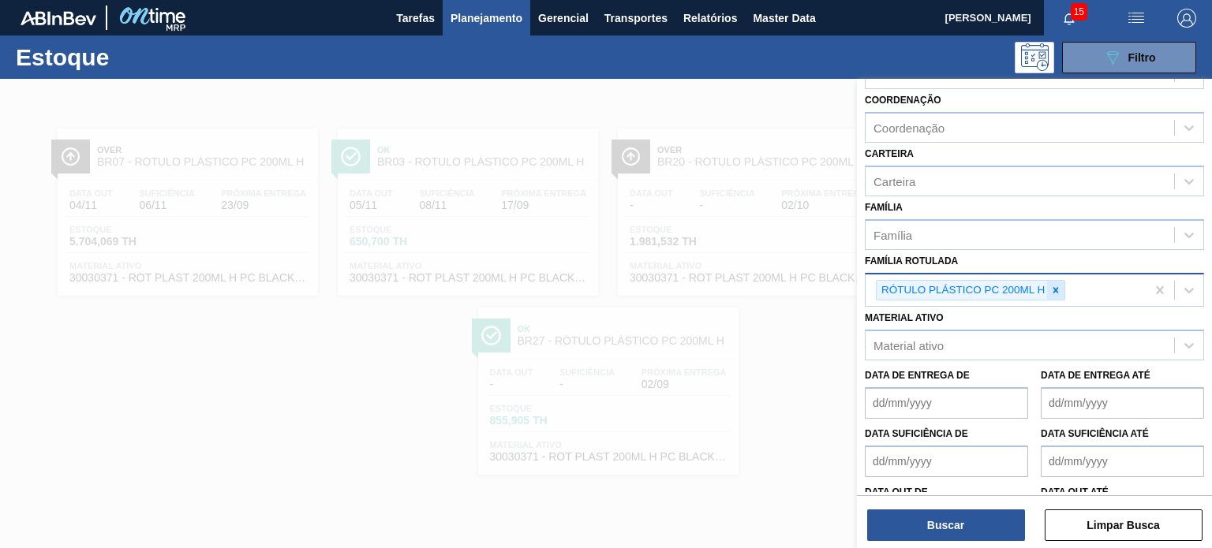
click at [1062, 288] on div at bounding box center [1055, 291] width 17 height 20
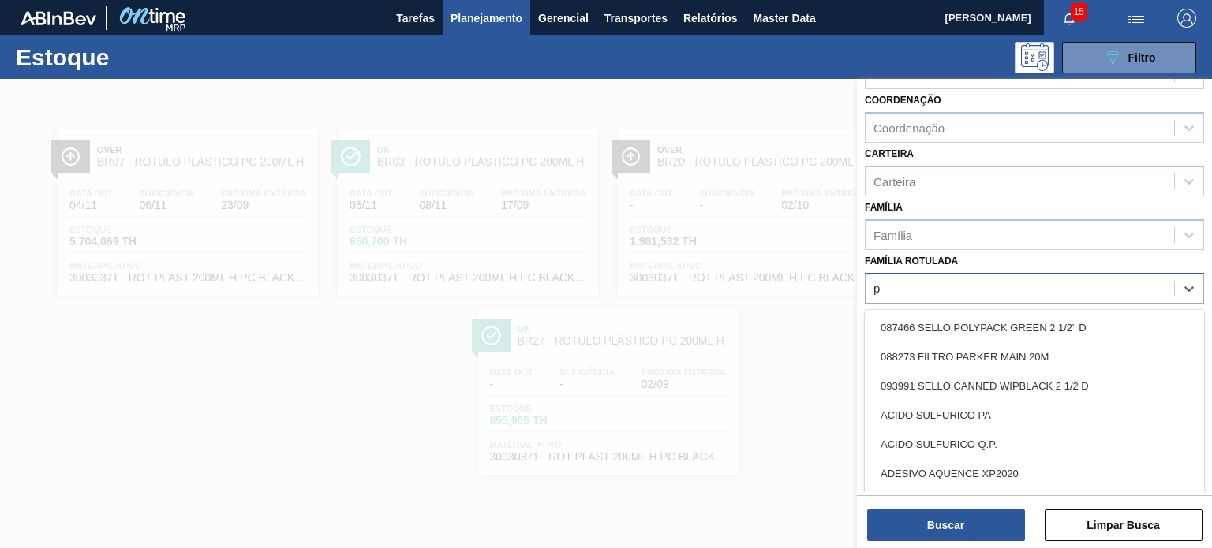
type Rotulada "pc"
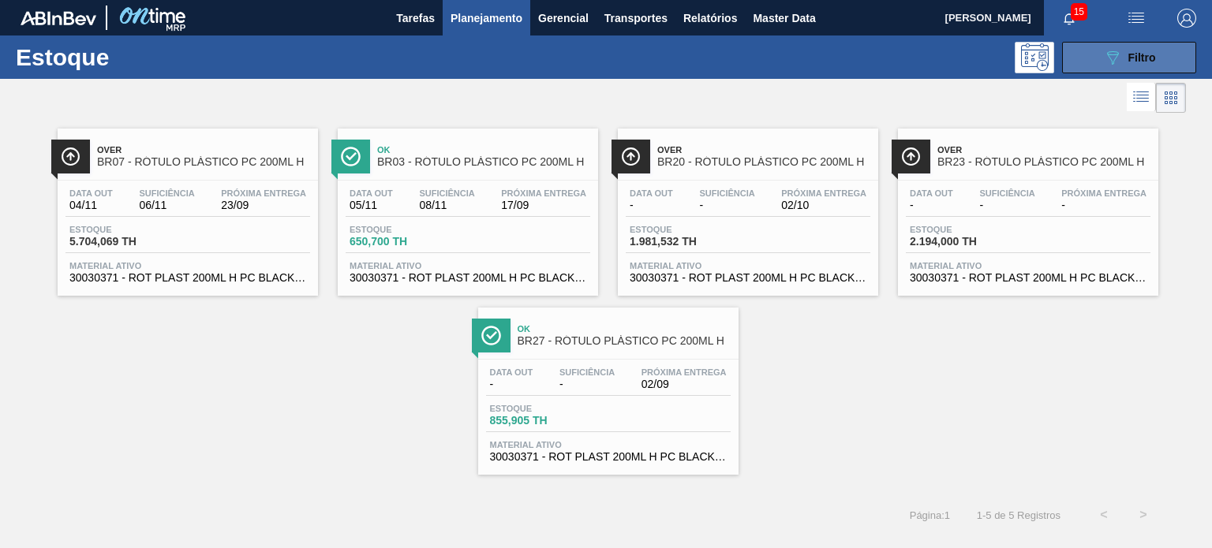
click at [1128, 59] on span "Filtro" at bounding box center [1142, 57] width 28 height 13
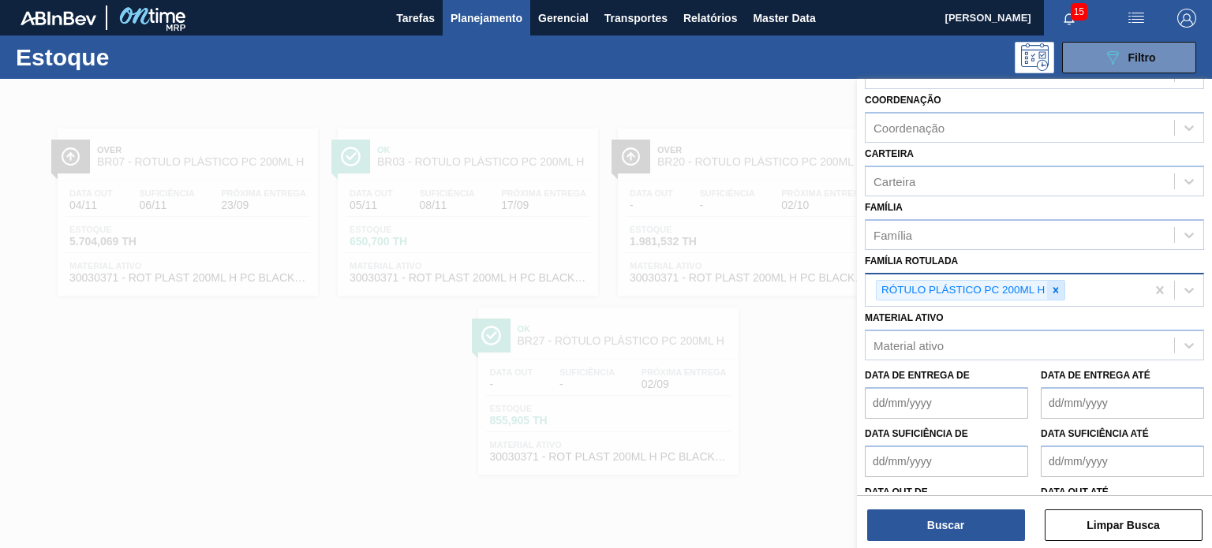
click at [1050, 285] on icon at bounding box center [1055, 290] width 11 height 11
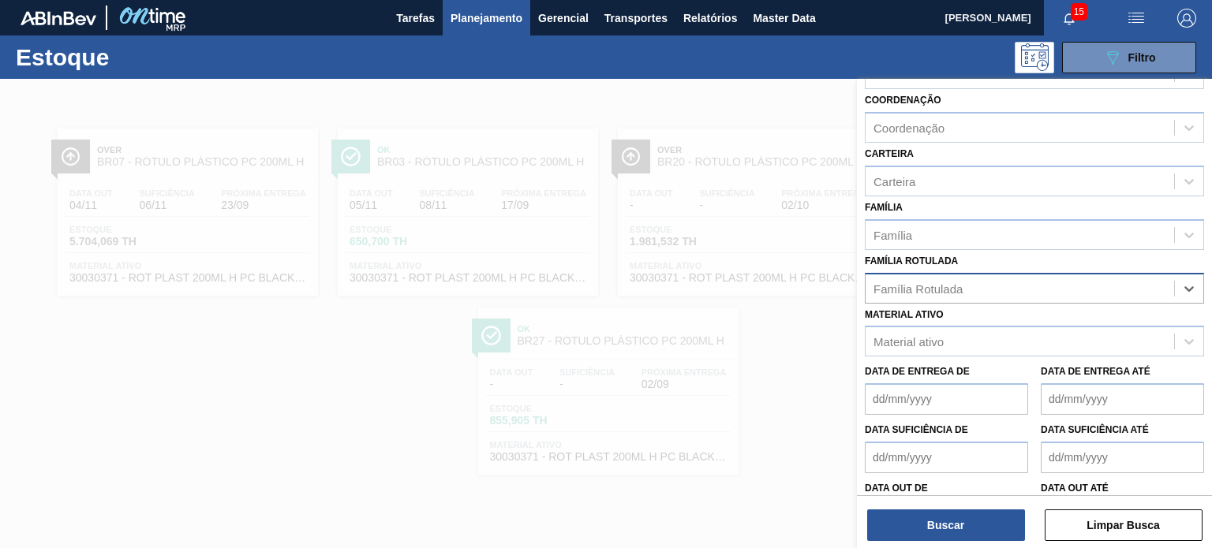
type Rotulada "c"
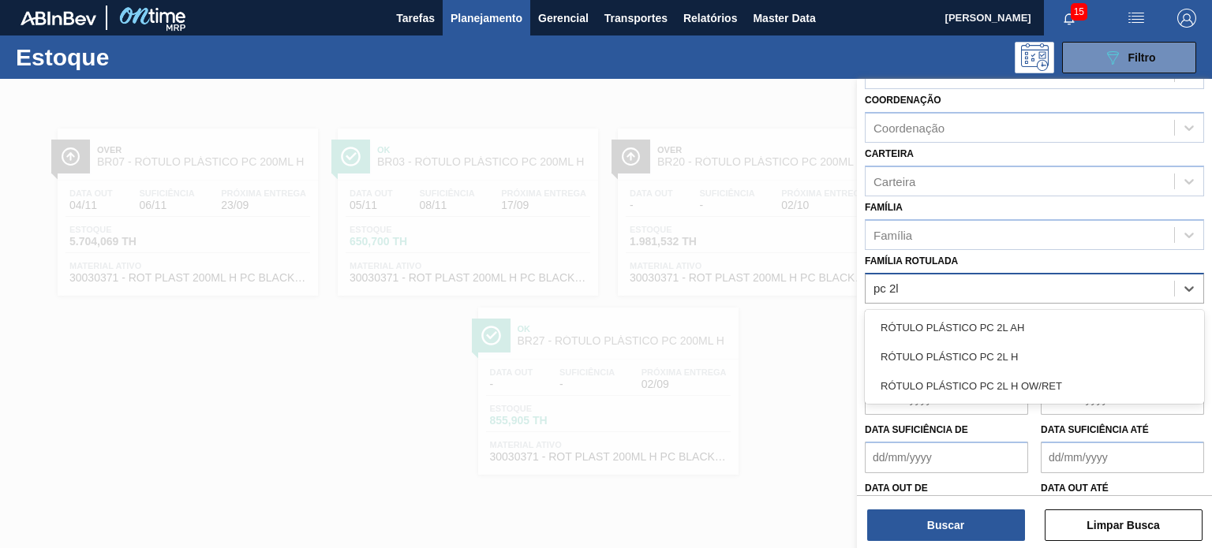
type Rotulada "pc 2l h"
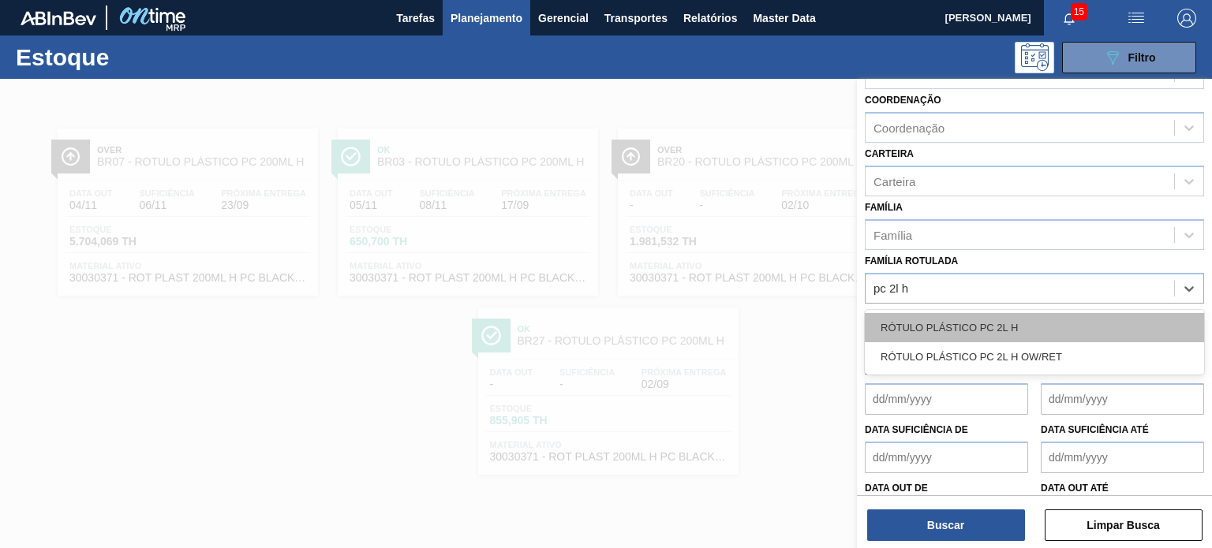
click at [1016, 313] on div "RÓTULO PLÁSTICO PC 2L H" at bounding box center [1034, 327] width 339 height 29
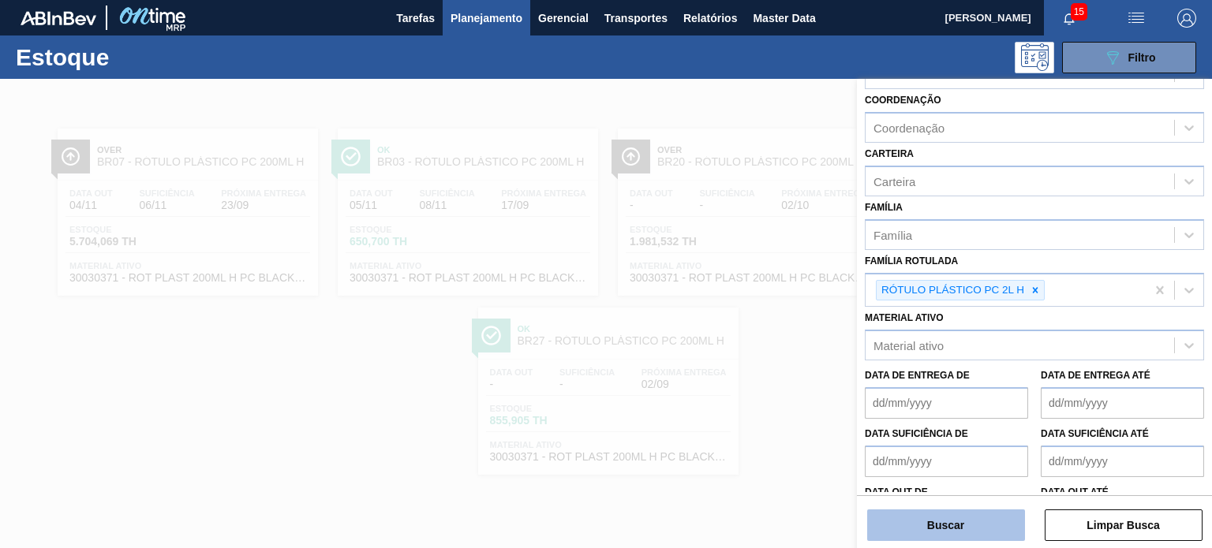
click at [945, 534] on button "Buscar" at bounding box center [946, 526] width 158 height 32
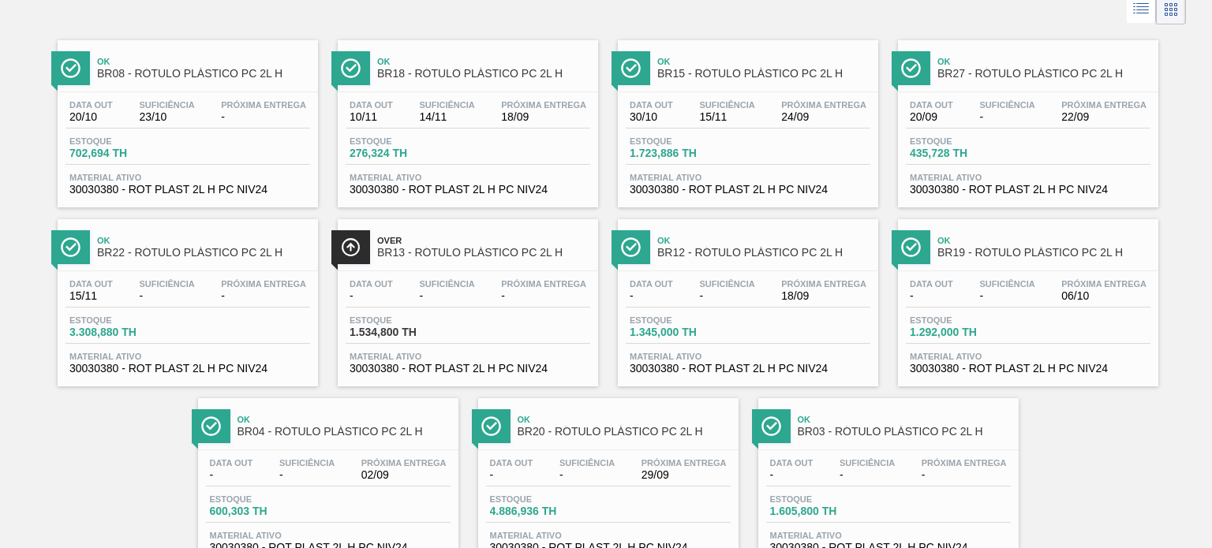
scroll to position [64, 0]
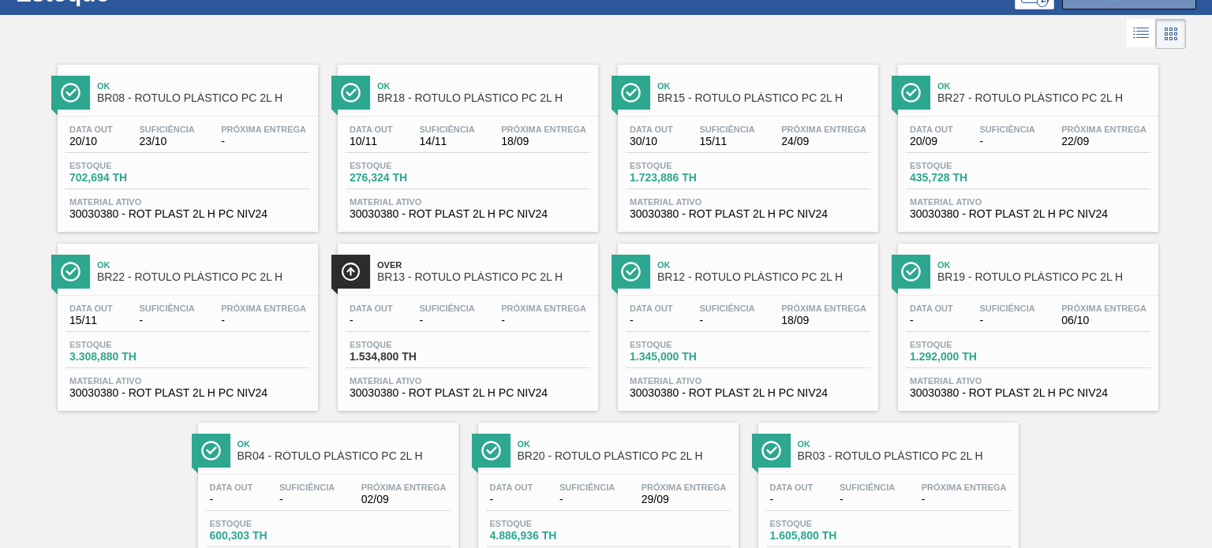
click at [513, 35] on div at bounding box center [593, 34] width 1186 height 38
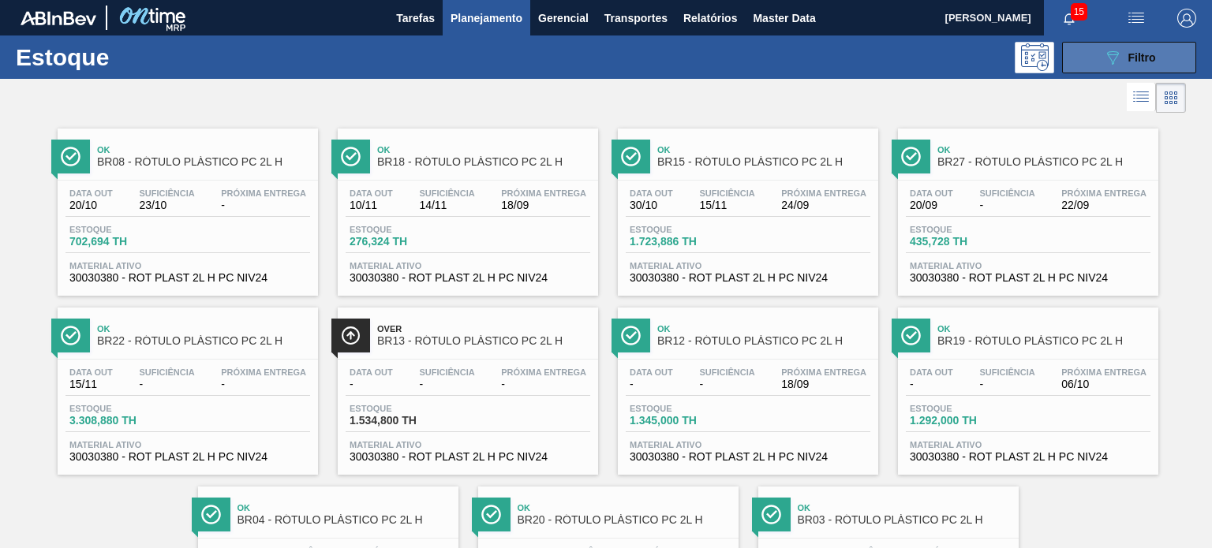
click at [1097, 63] on button "089F7B8B-B2A5-4AFE-B5C0-19BA573D28AC Filtro" at bounding box center [1129, 58] width 134 height 32
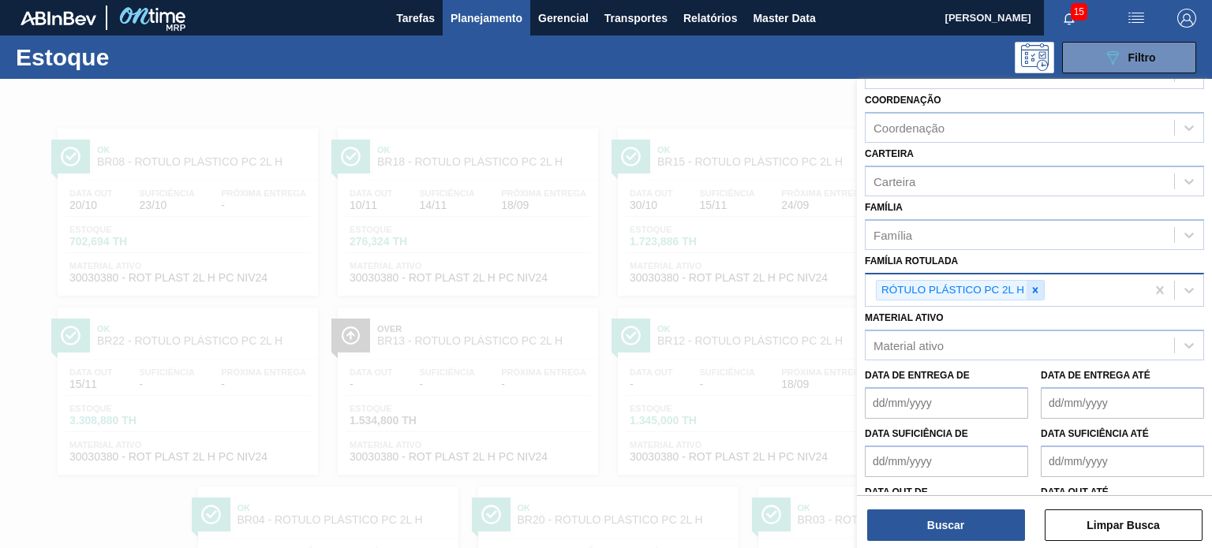
click at [1041, 286] on div at bounding box center [1035, 291] width 17 height 20
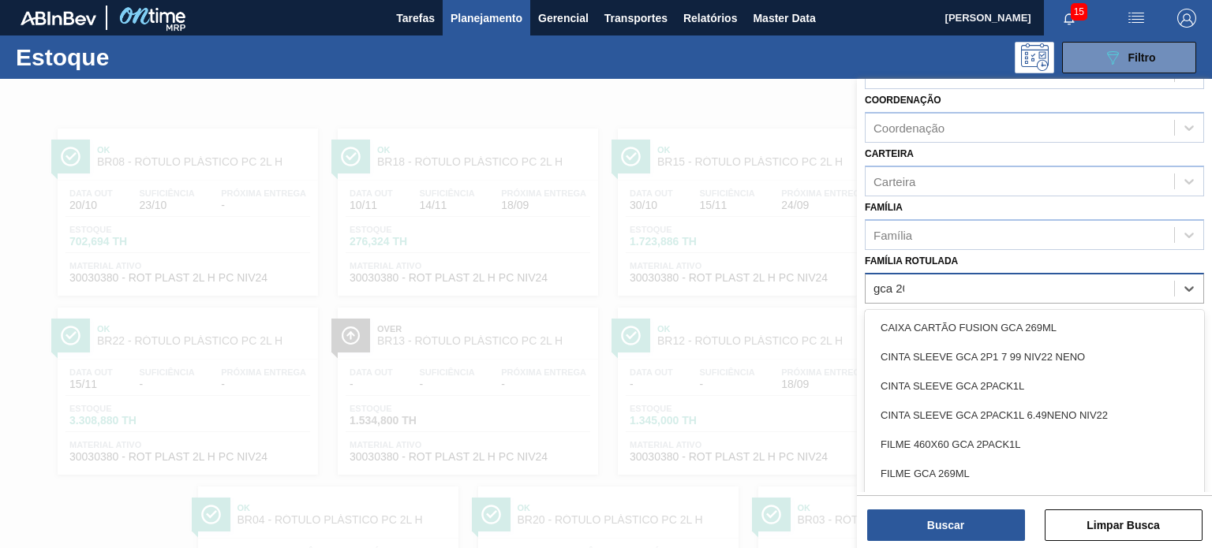
type Rotulada "gca 200"
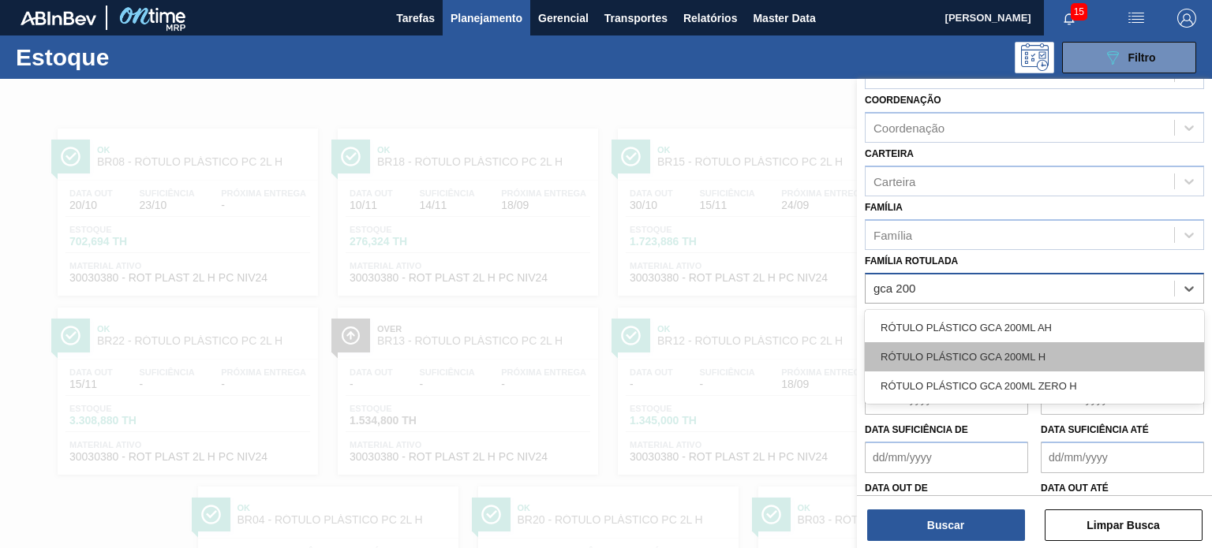
click at [1039, 346] on div "RÓTULO PLÁSTICO GCA 200ML H" at bounding box center [1034, 356] width 339 height 29
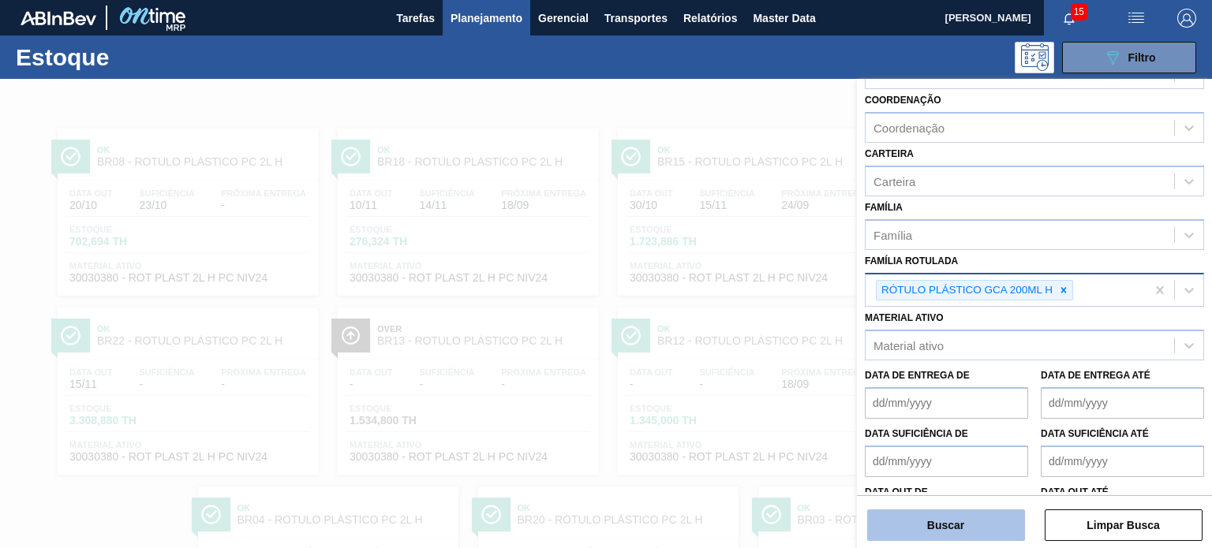
click at [1000, 533] on button "Buscar" at bounding box center [946, 526] width 158 height 32
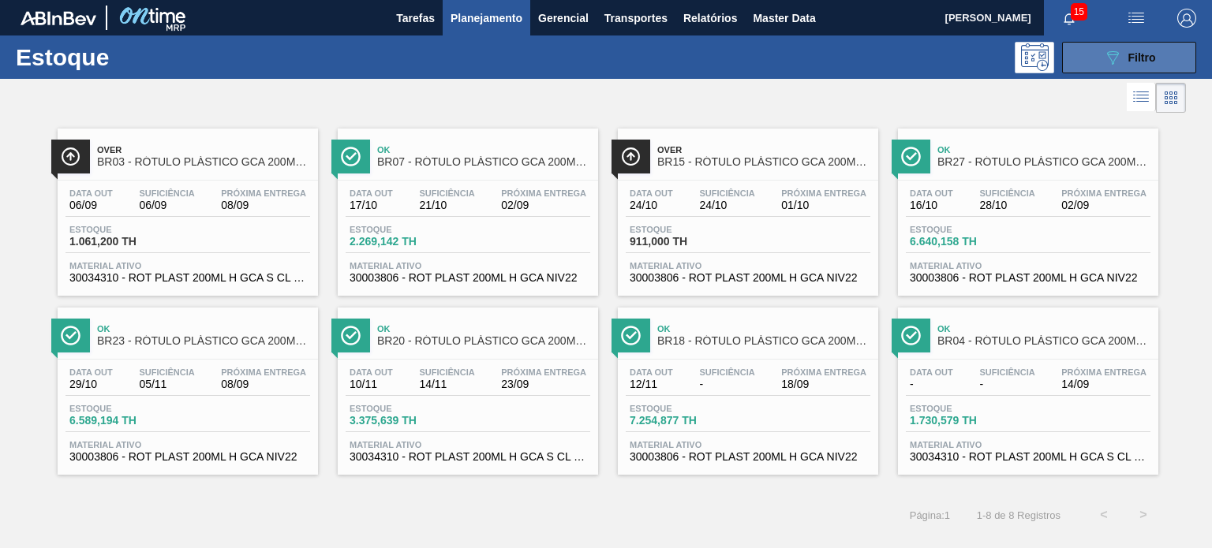
click at [1136, 69] on button "089F7B8B-B2A5-4AFE-B5C0-19BA573D28AC Filtro" at bounding box center [1129, 58] width 134 height 32
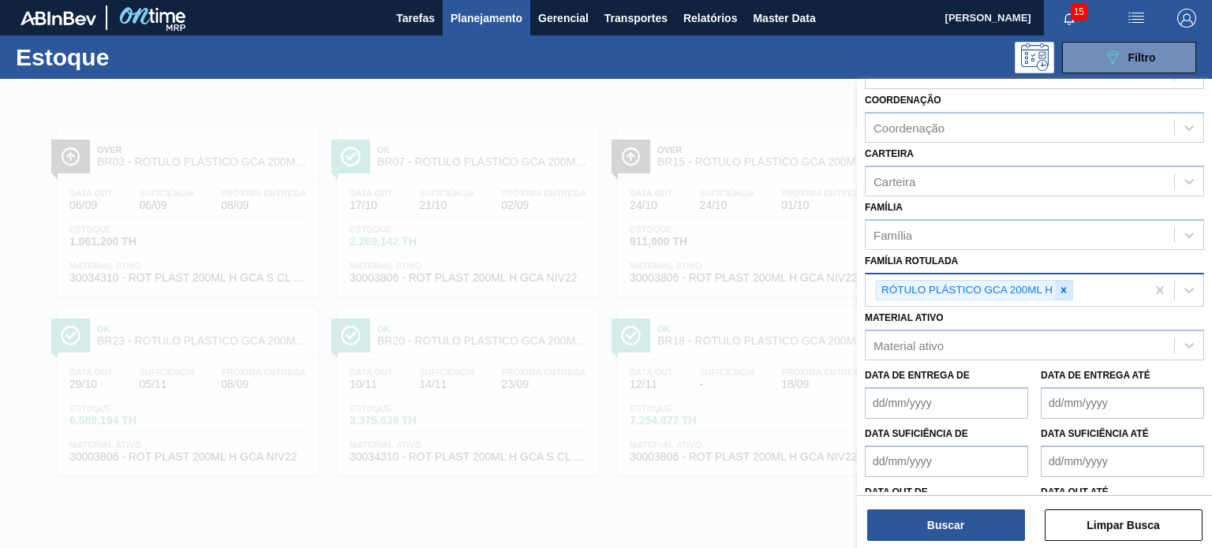
click at [1068, 290] on icon at bounding box center [1063, 290] width 11 height 11
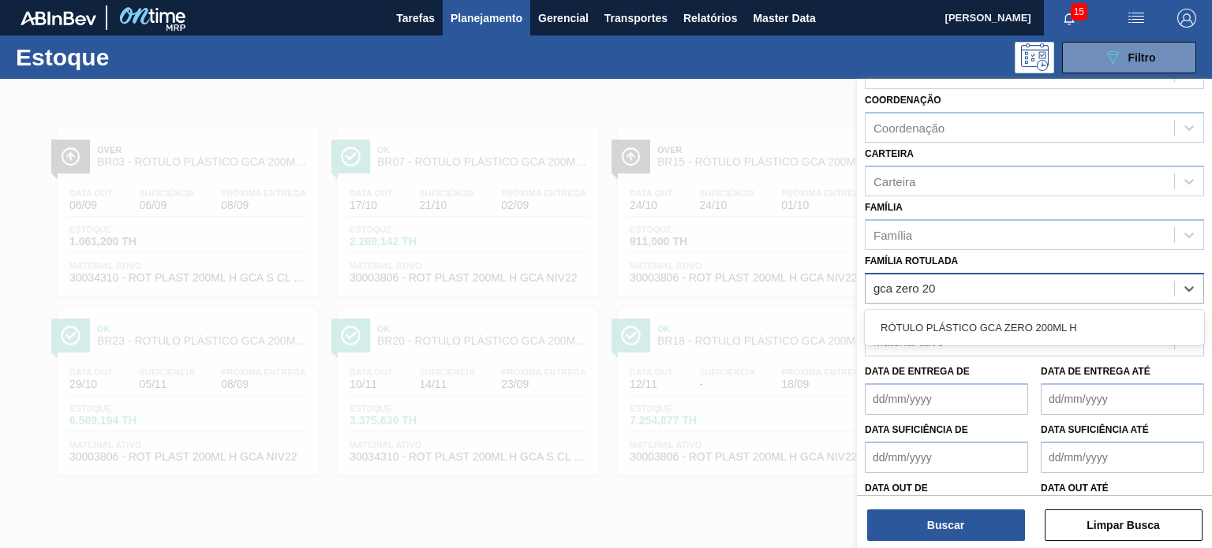
type Rotulada "gca zero 200"
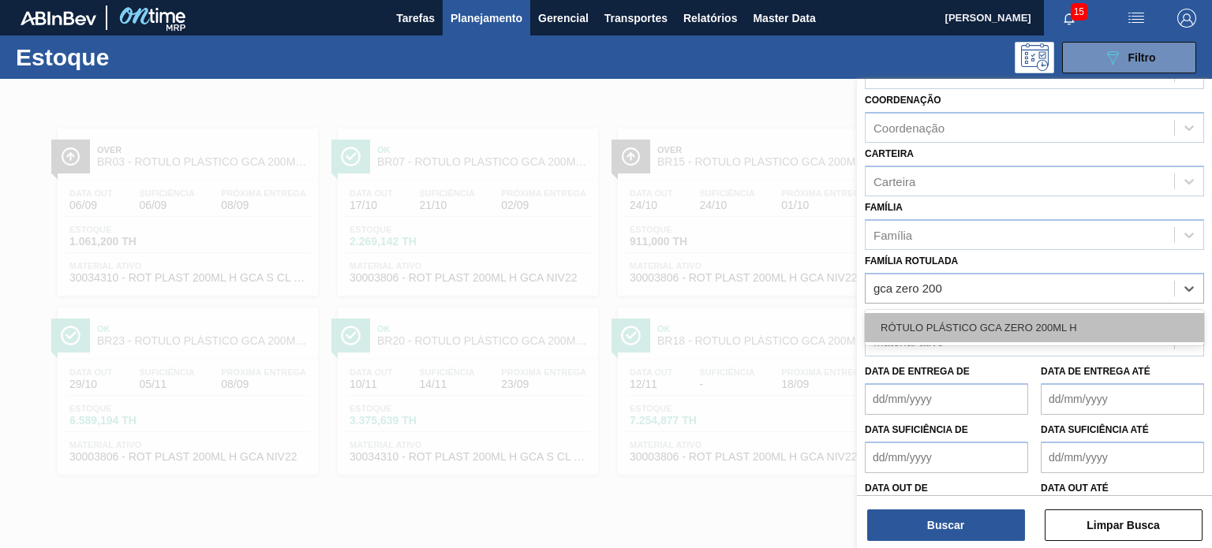
click at [1009, 313] on div "RÓTULO PLÁSTICO GCA ZERO 200ML H" at bounding box center [1034, 327] width 339 height 29
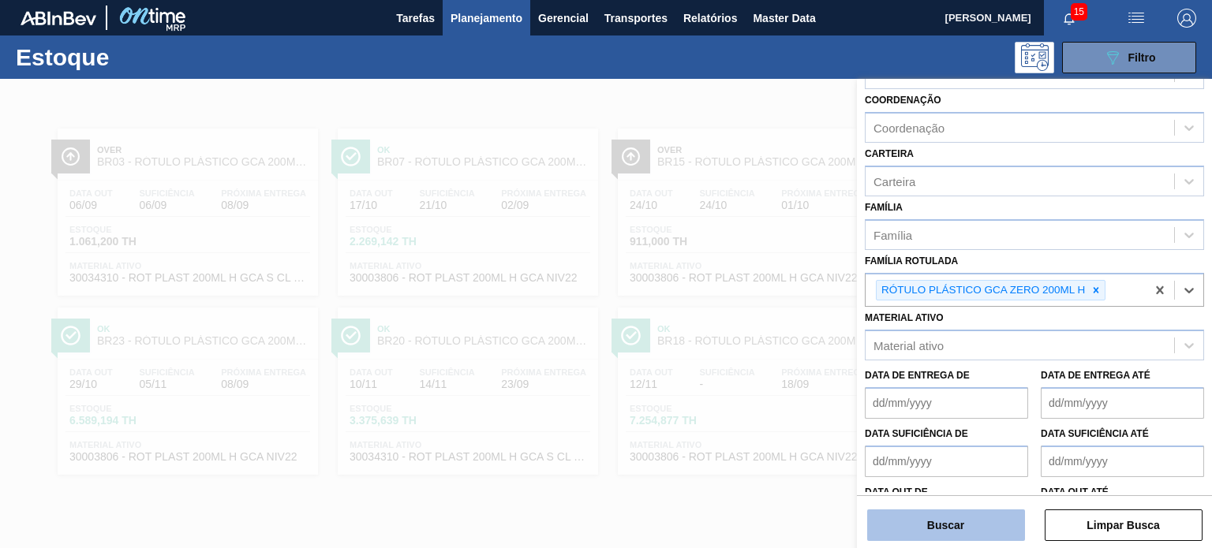
click at [944, 518] on button "Buscar" at bounding box center [946, 526] width 158 height 32
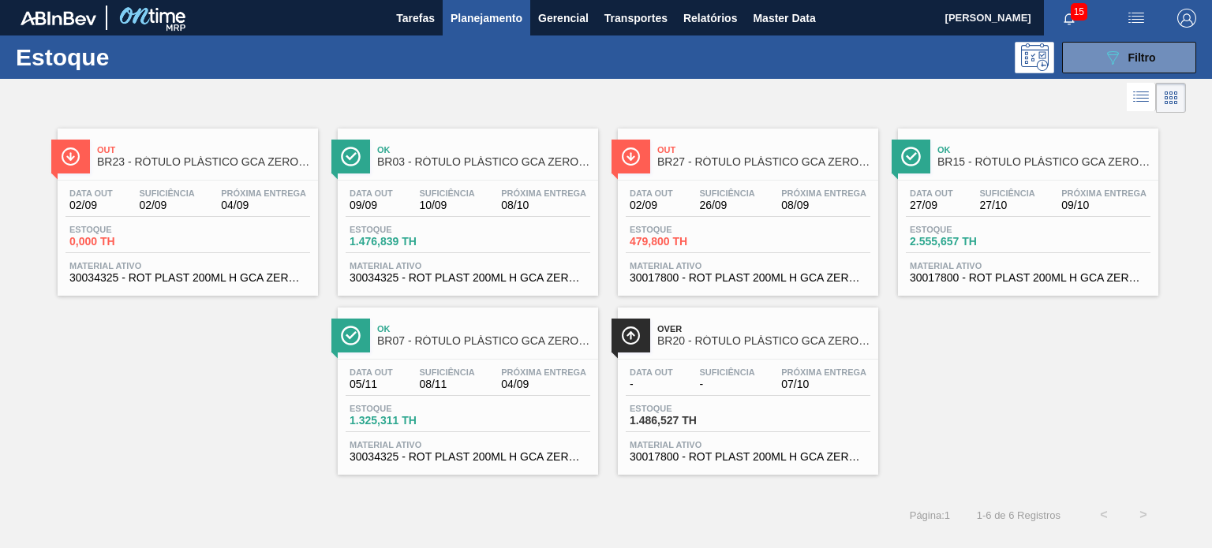
click at [949, 347] on div "Out BR23 - RÓTULO PLÁSTICO GCA ZERO 200ML H Data out 02/09 Suficiência 02/09 Pr…" at bounding box center [606, 296] width 1212 height 358
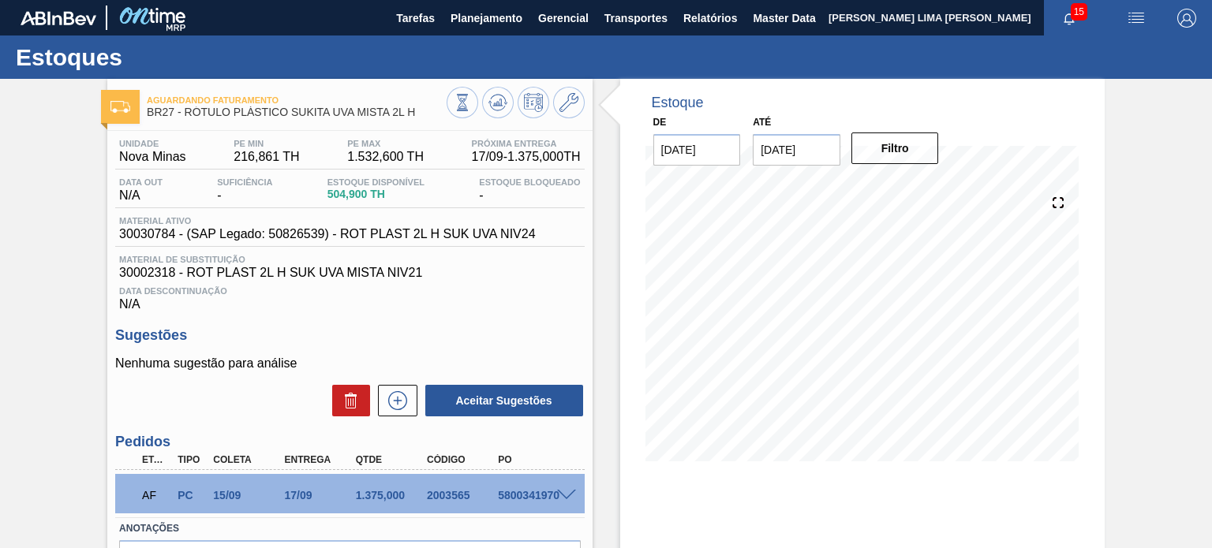
scroll to position [79, 0]
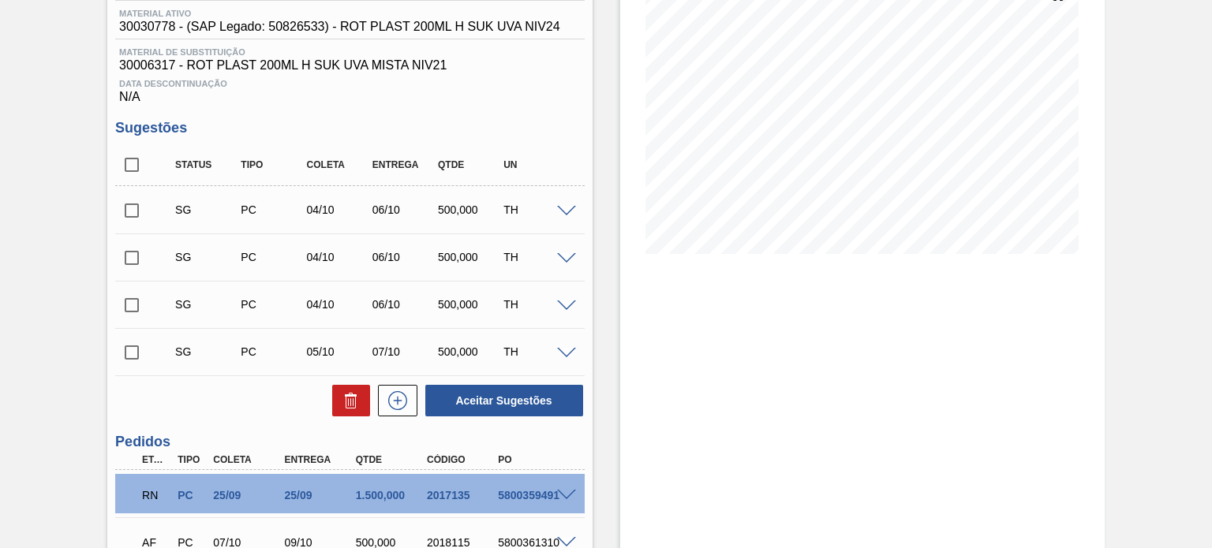
scroll to position [354, 0]
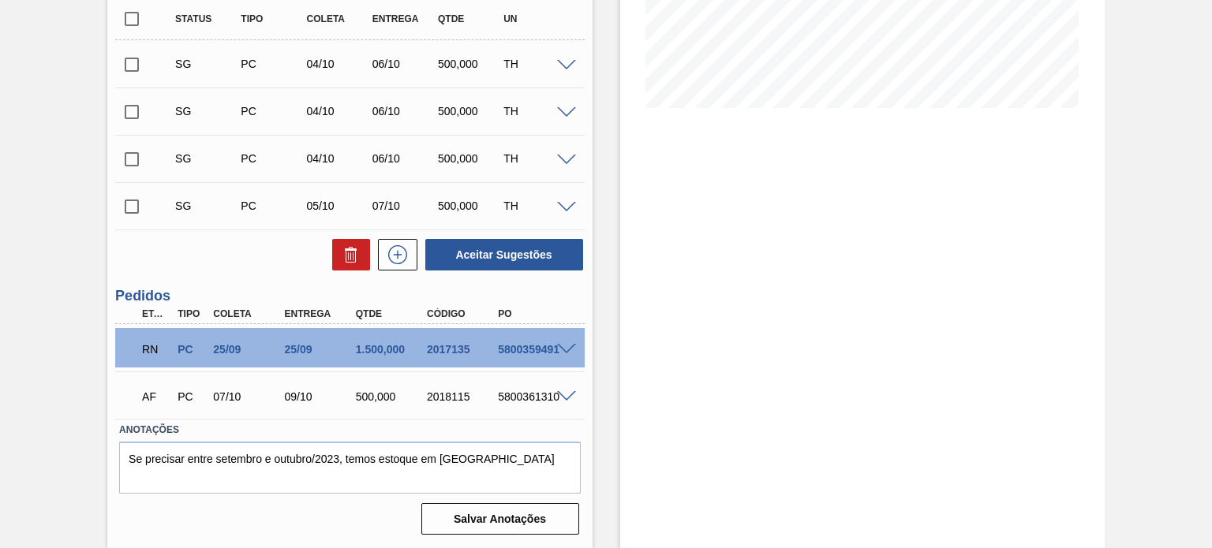
click at [571, 354] on span at bounding box center [566, 350] width 19 height 12
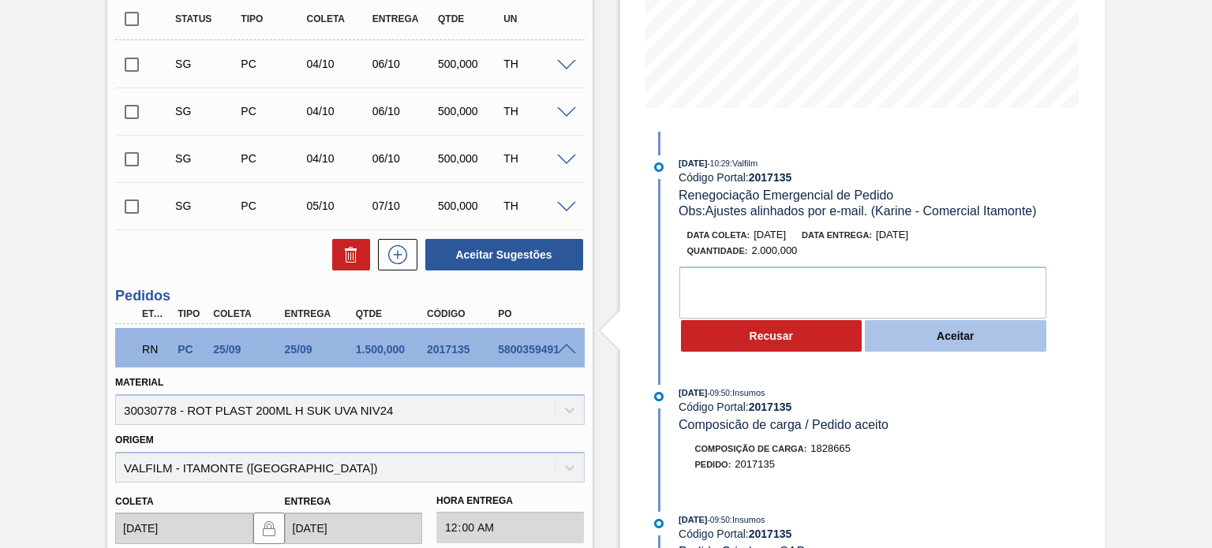
click at [908, 337] on button "Aceitar" at bounding box center [956, 336] width 182 height 32
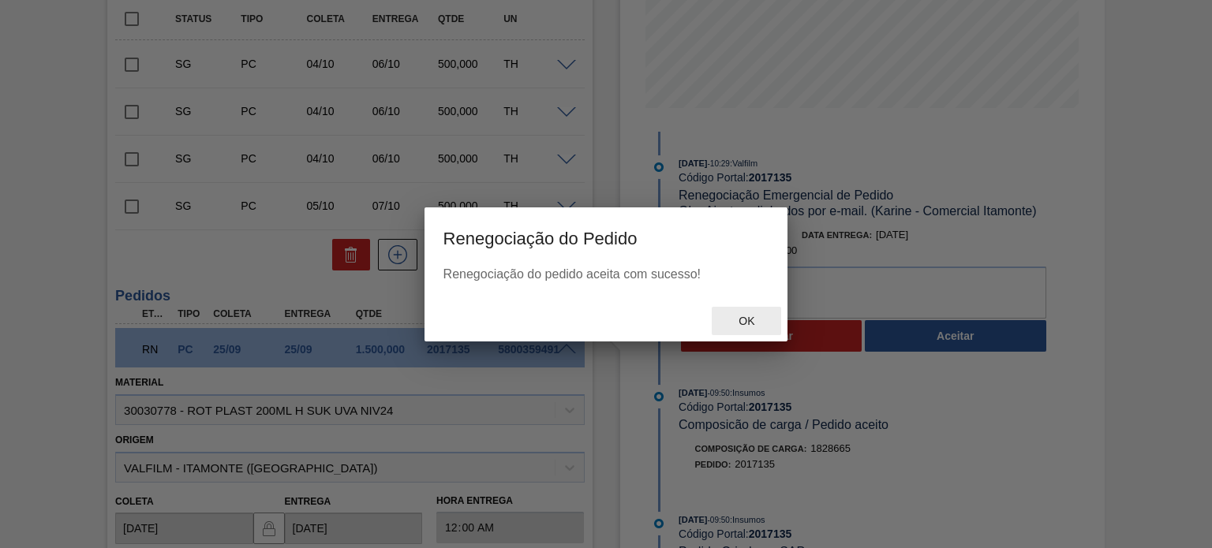
click at [762, 323] on span "Ok" at bounding box center [746, 321] width 41 height 13
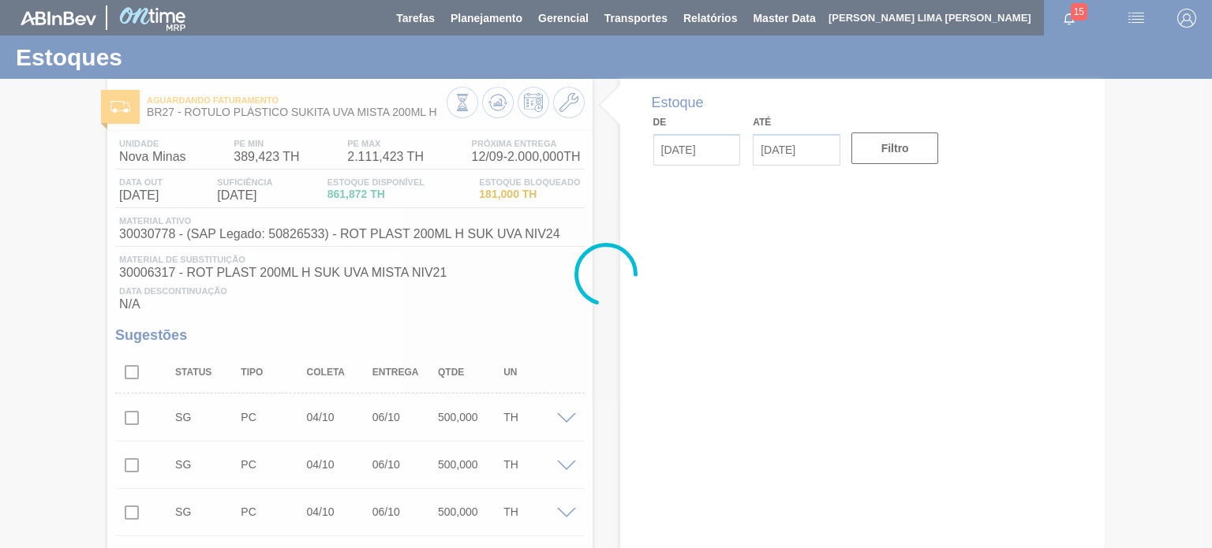
click at [488, 98] on div at bounding box center [606, 274] width 1212 height 548
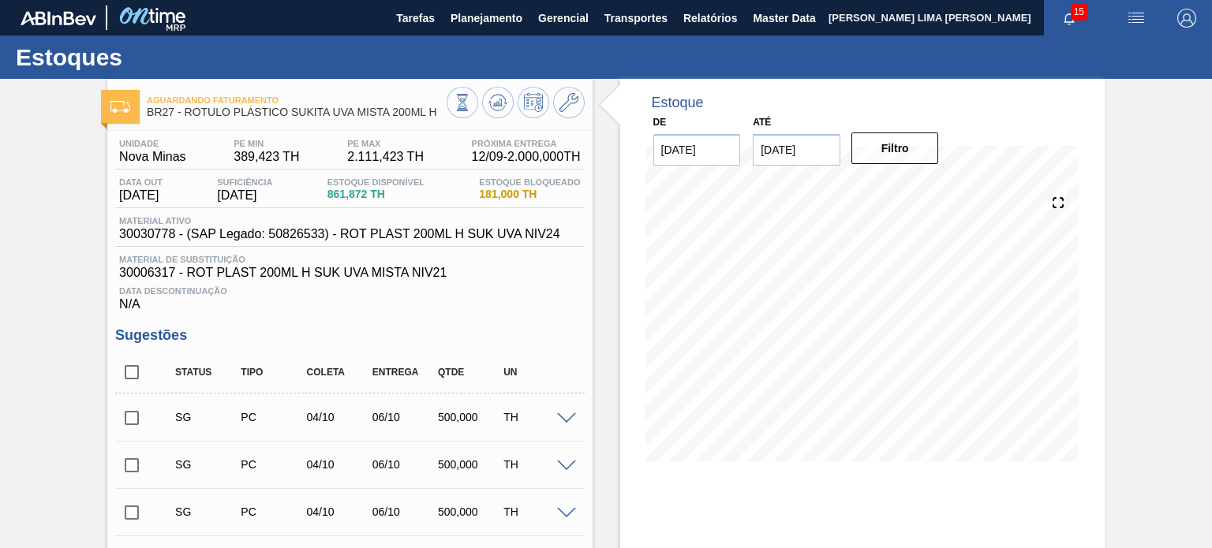
click at [488, 98] on icon at bounding box center [497, 102] width 19 height 19
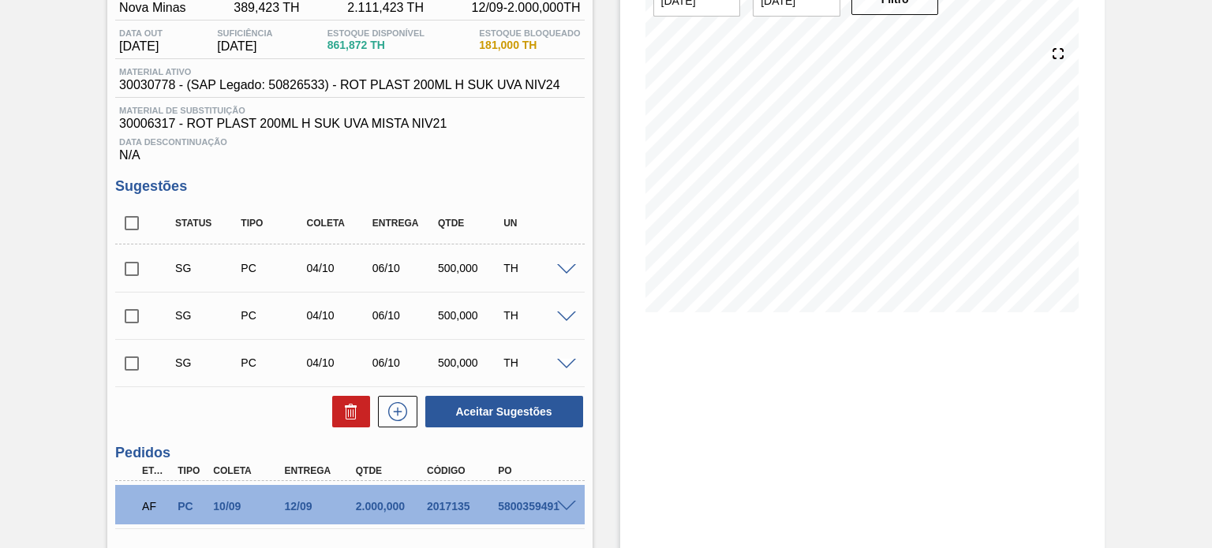
scroll to position [306, 0]
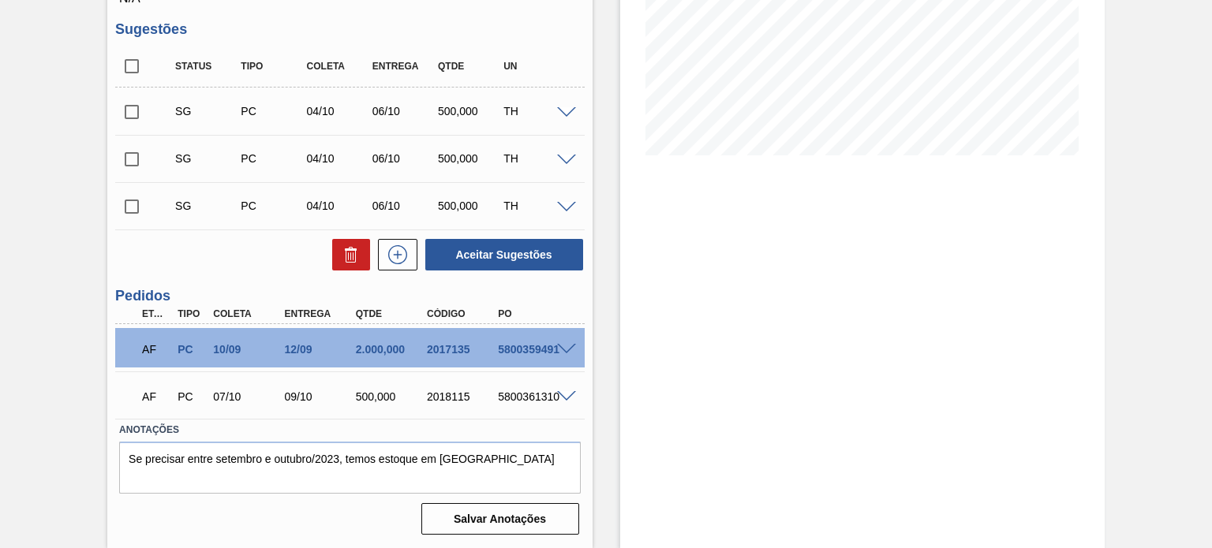
click at [449, 350] on div "2017135" at bounding box center [462, 349] width 78 height 13
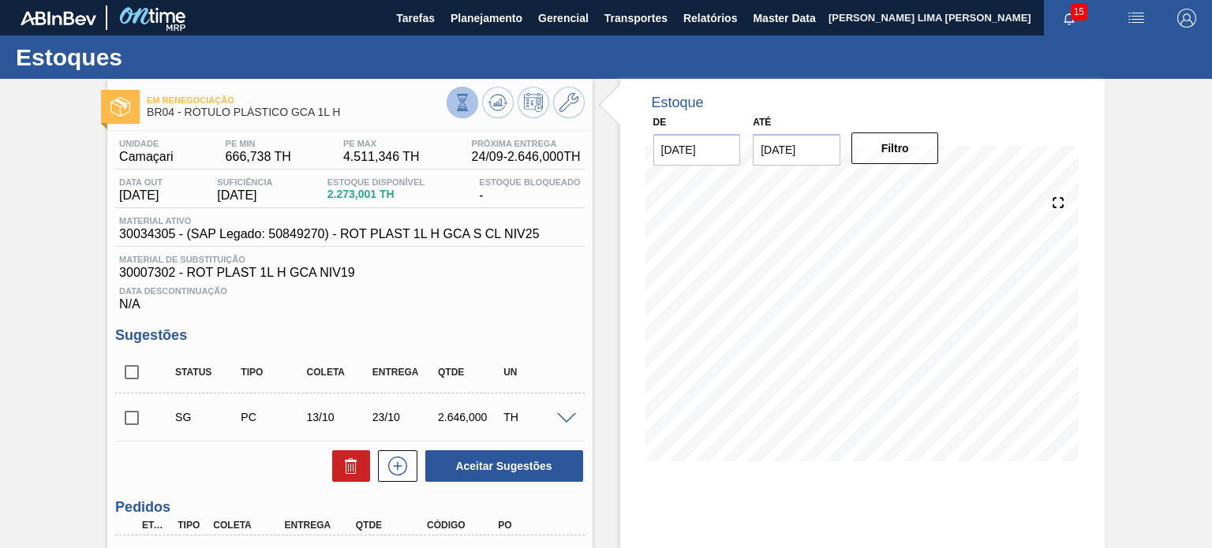
click at [451, 103] on button at bounding box center [463, 103] width 32 height 32
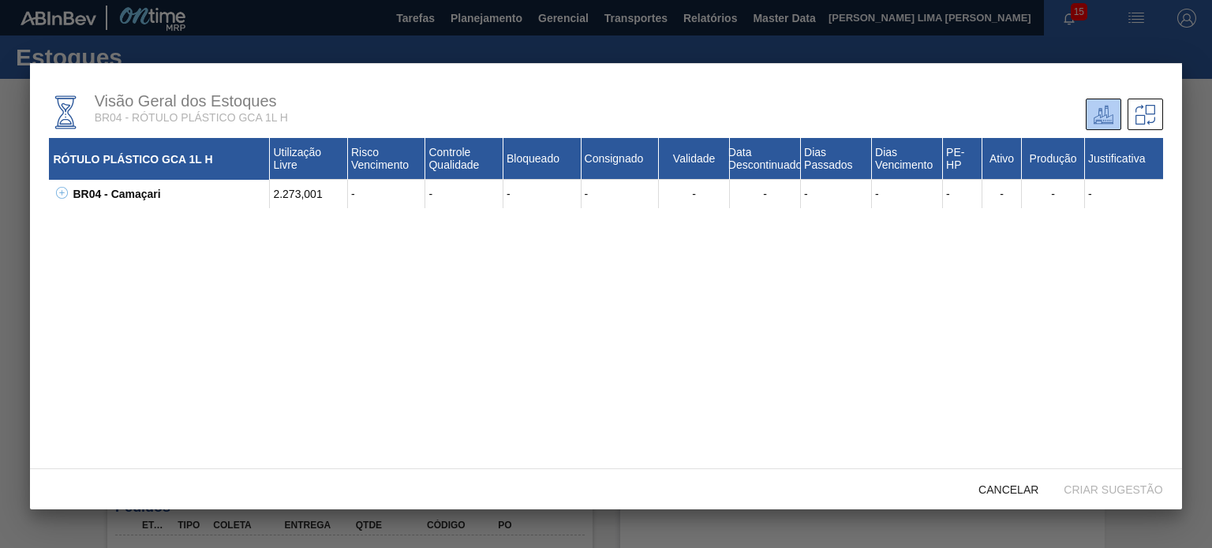
click at [57, 193] on icon at bounding box center [62, 193] width 12 height 12
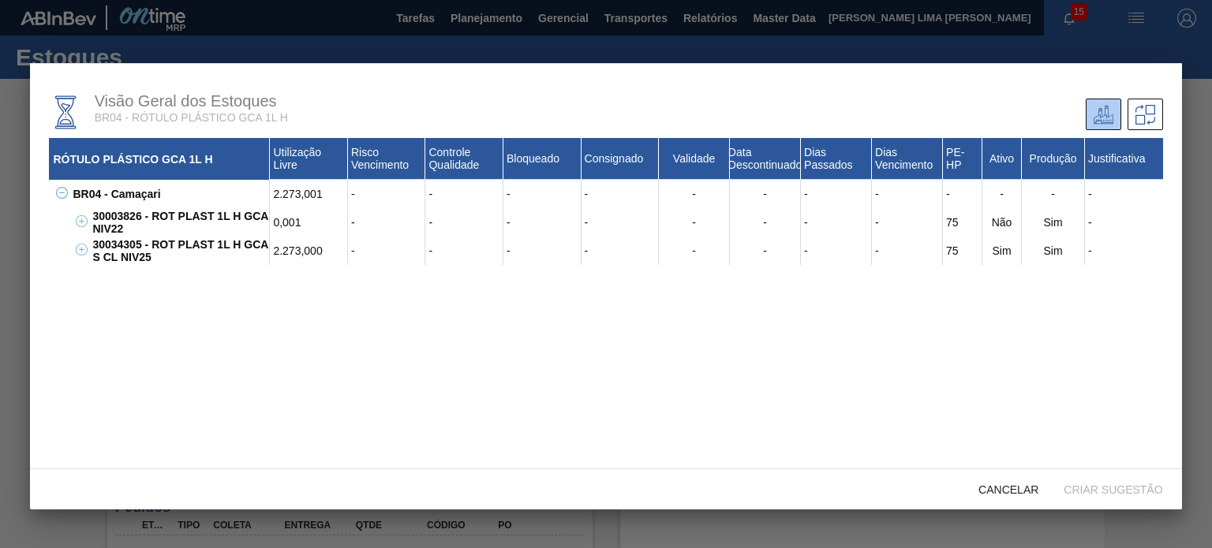
click at [290, 243] on div "2.273,000" at bounding box center [309, 251] width 78 height 28
click at [289, 252] on div "2.273,000" at bounding box center [309, 251] width 78 height 28
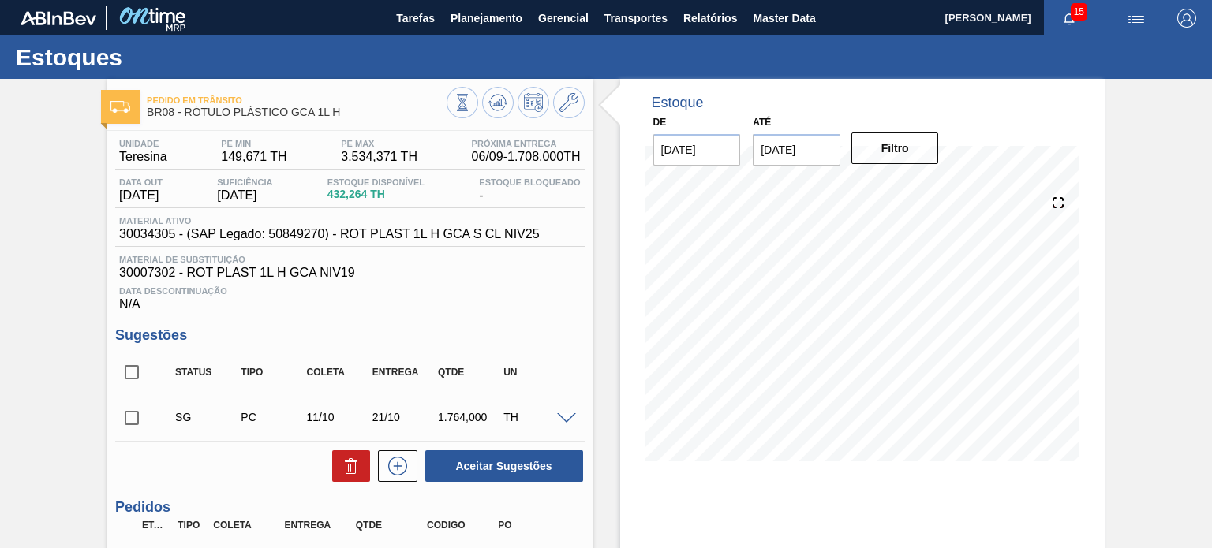
click at [840, 513] on div "Estoque De 02/09/2025 Até 03/01/2026 Filtro 12/09 Projeção de Estoque 1,404.676…" at bounding box center [862, 396] width 485 height 634
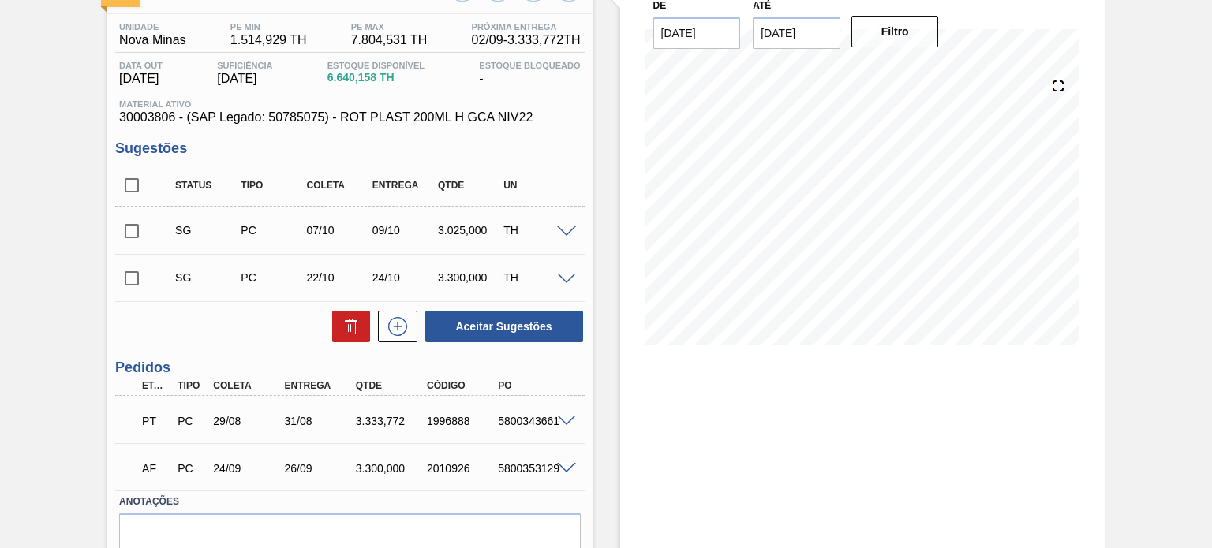
scroll to position [79, 0]
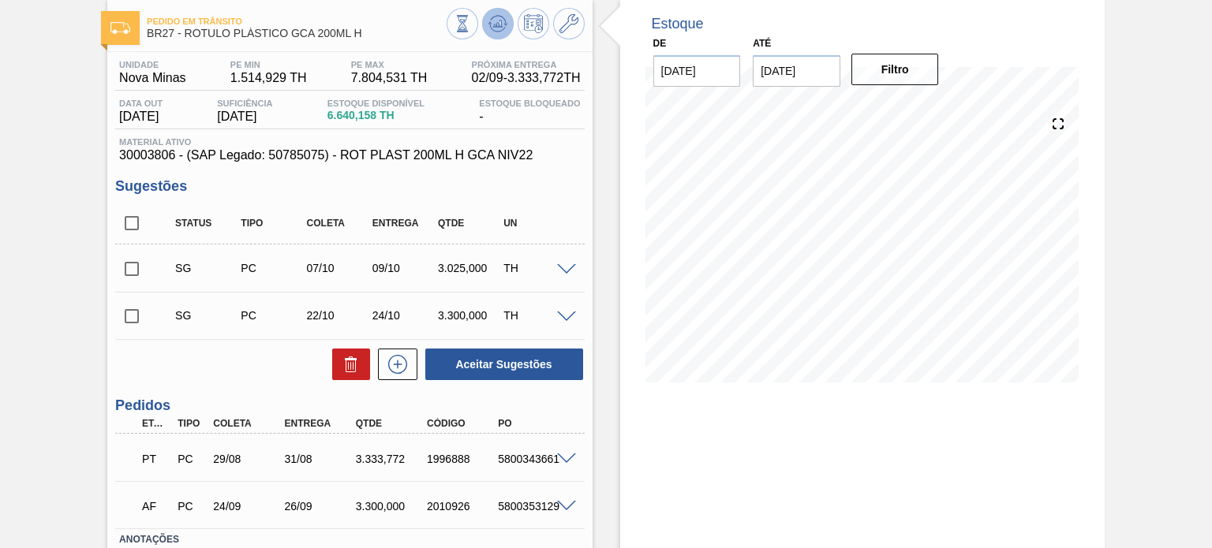
click at [501, 29] on icon at bounding box center [497, 23] width 19 height 19
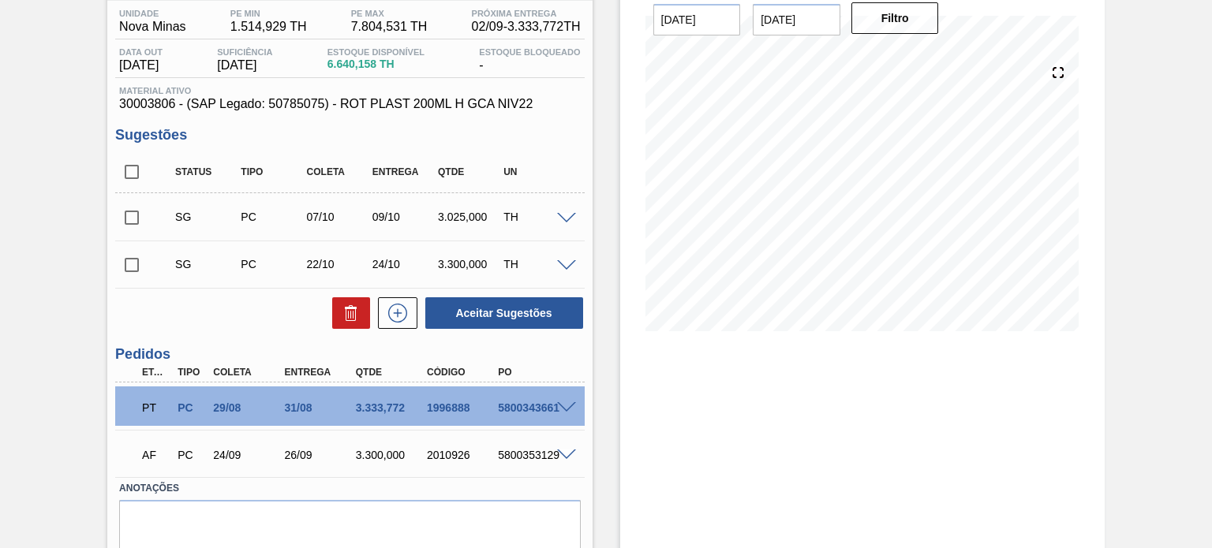
scroll to position [188, 0]
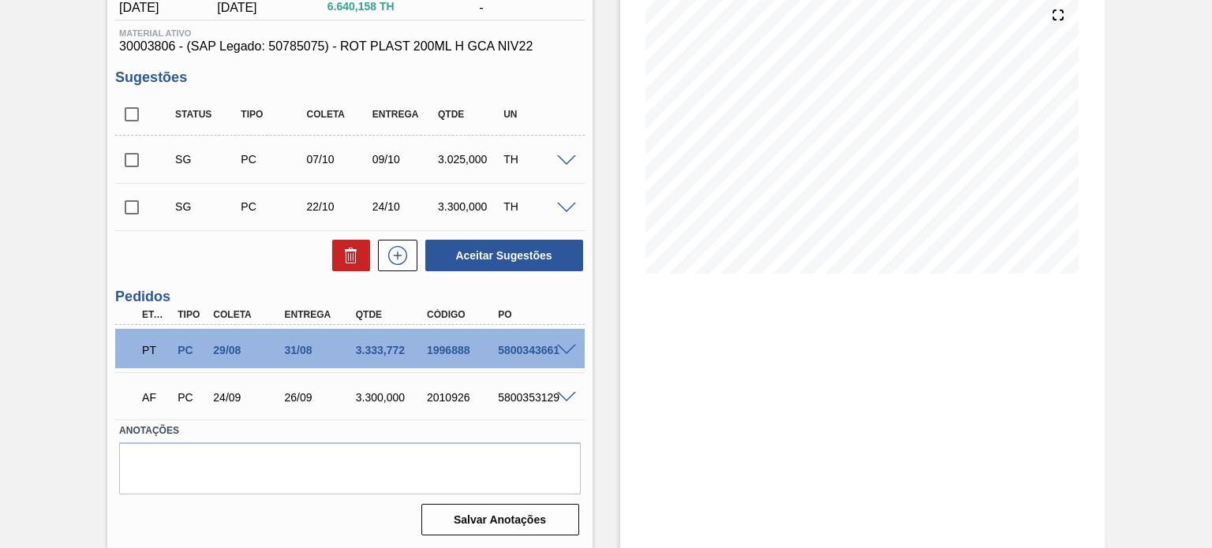
click at [562, 355] on div "5800343661" at bounding box center [533, 350] width 78 height 13
click at [572, 346] on span at bounding box center [566, 351] width 19 height 12
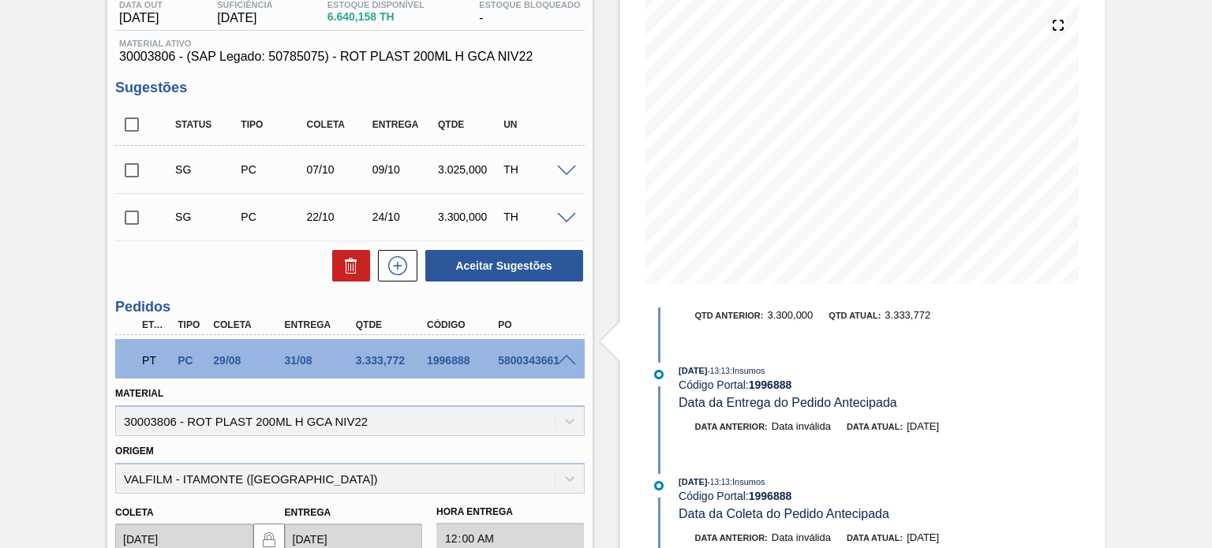
scroll to position [174, 0]
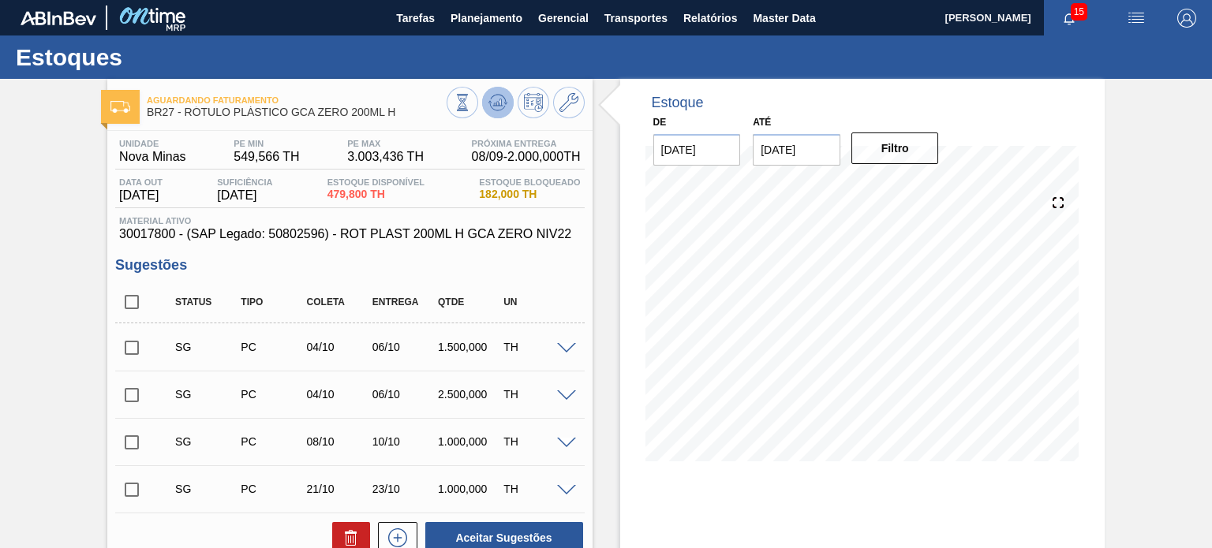
click at [496, 100] on icon at bounding box center [497, 102] width 19 height 19
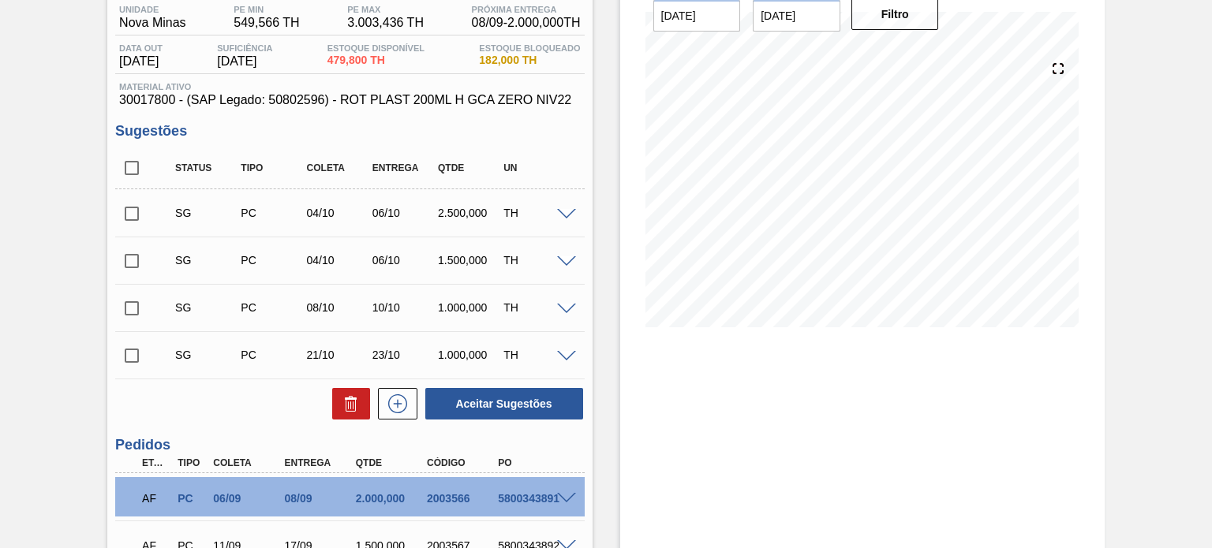
scroll to position [330, 0]
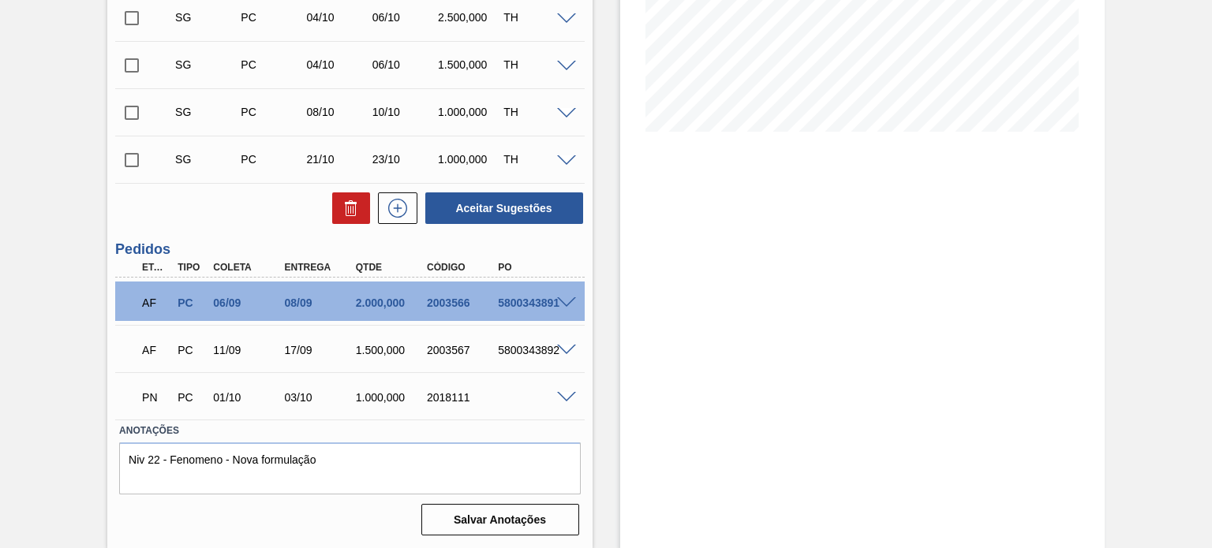
click at [570, 395] on span at bounding box center [566, 398] width 19 height 12
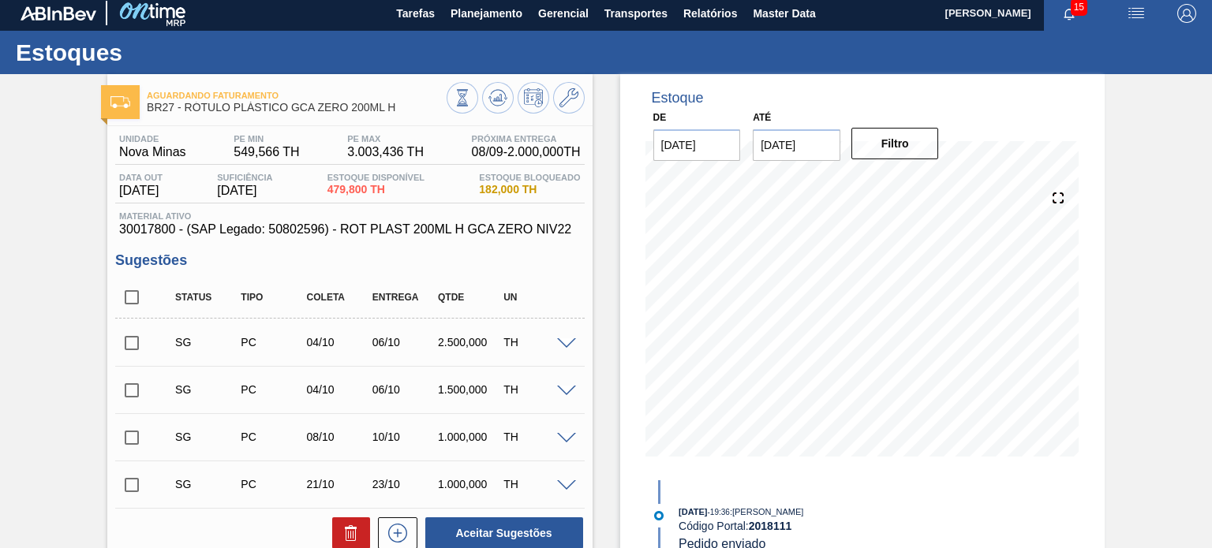
scroll to position [0, 0]
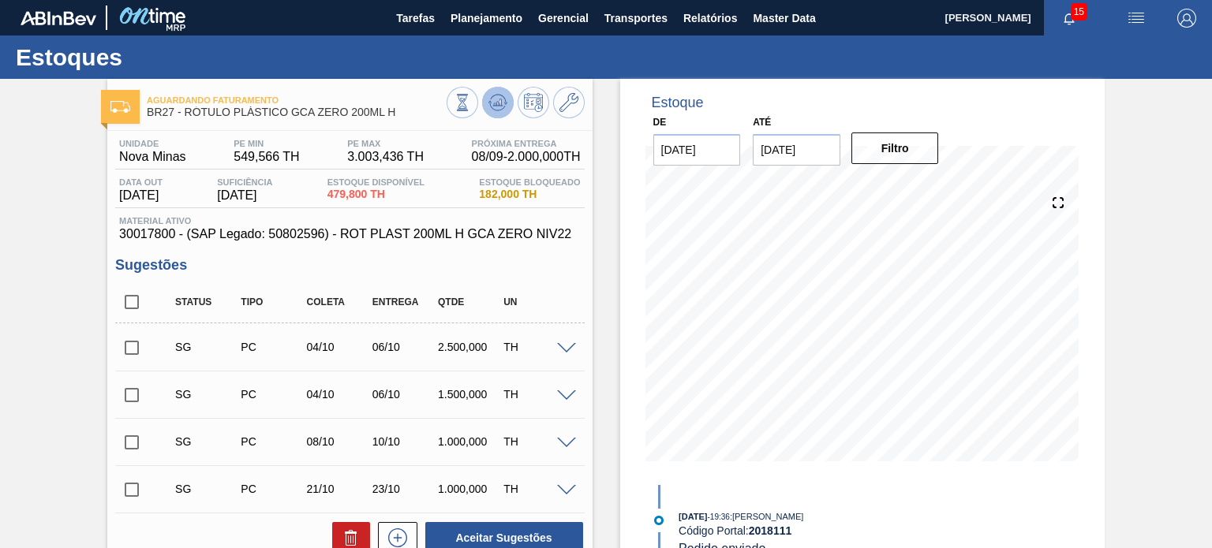
click at [488, 99] on icon at bounding box center [497, 102] width 19 height 19
click at [612, 193] on div "Estoque De 02/09/2025 Até 03/01/2026 Filtro 14/09 Projeção de Estoque 1,079.796…" at bounding box center [849, 479] width 512 height 800
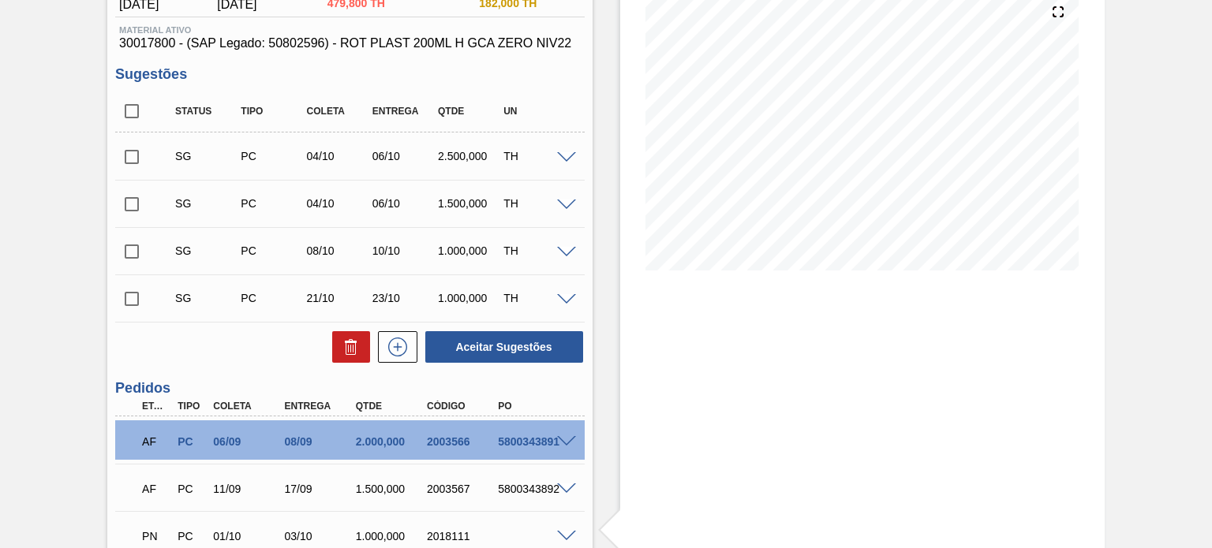
scroll to position [316, 0]
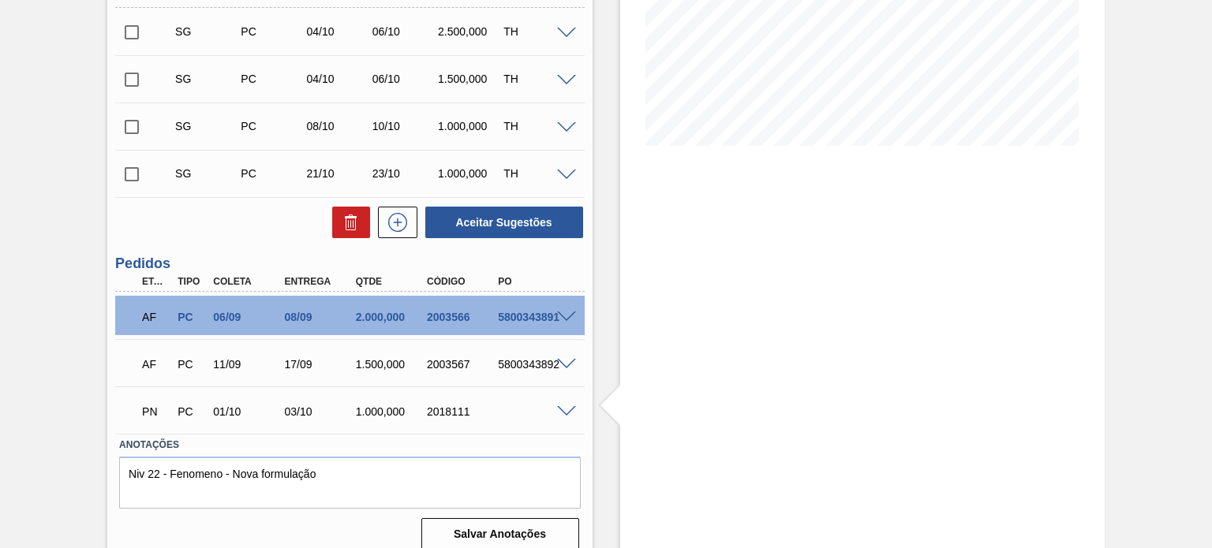
click at [437, 322] on div "2003566" at bounding box center [462, 317] width 78 height 13
copy div "2003566"
click at [1156, 281] on div "Aguardando Faturamento BR27 - RÓTULO PLÁSTICO GCA ZERO 200ML H Unidade Nova Min…" at bounding box center [606, 163] width 1212 height 800
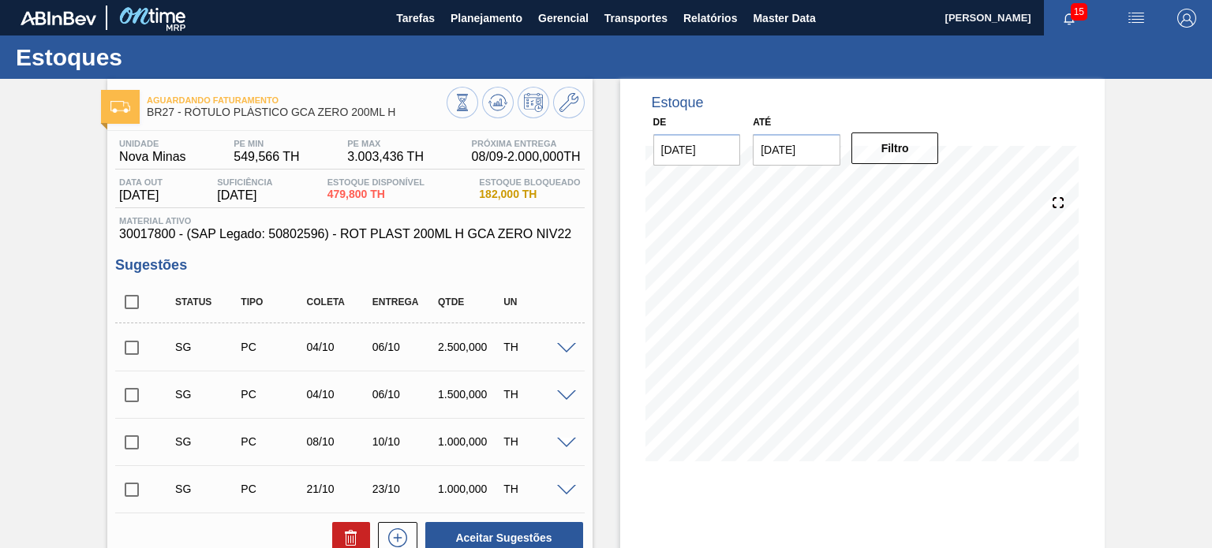
scroll to position [237, 0]
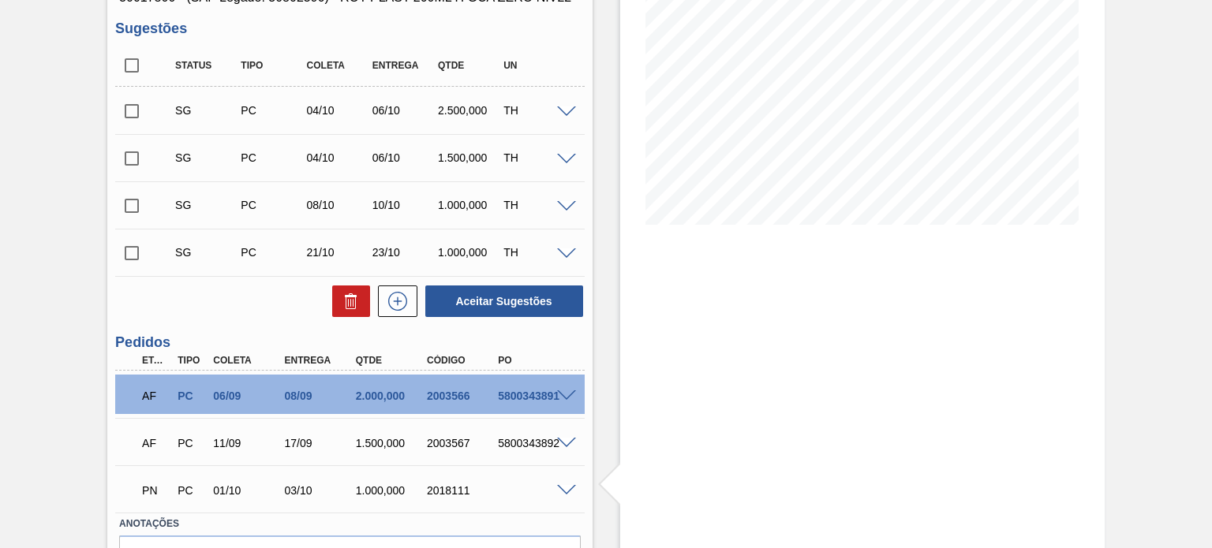
click at [458, 486] on div "2018111" at bounding box center [462, 491] width 78 height 13
click at [818, 308] on div "Estoque De 02/09/2025 Até 03/01/2026 Filtro 29/10 Projeção de Estoque 1,579.732…" at bounding box center [862, 242] width 485 height 800
click at [449, 485] on div "2018111" at bounding box center [462, 491] width 78 height 13
click at [450, 485] on div "2018111" at bounding box center [462, 491] width 78 height 13
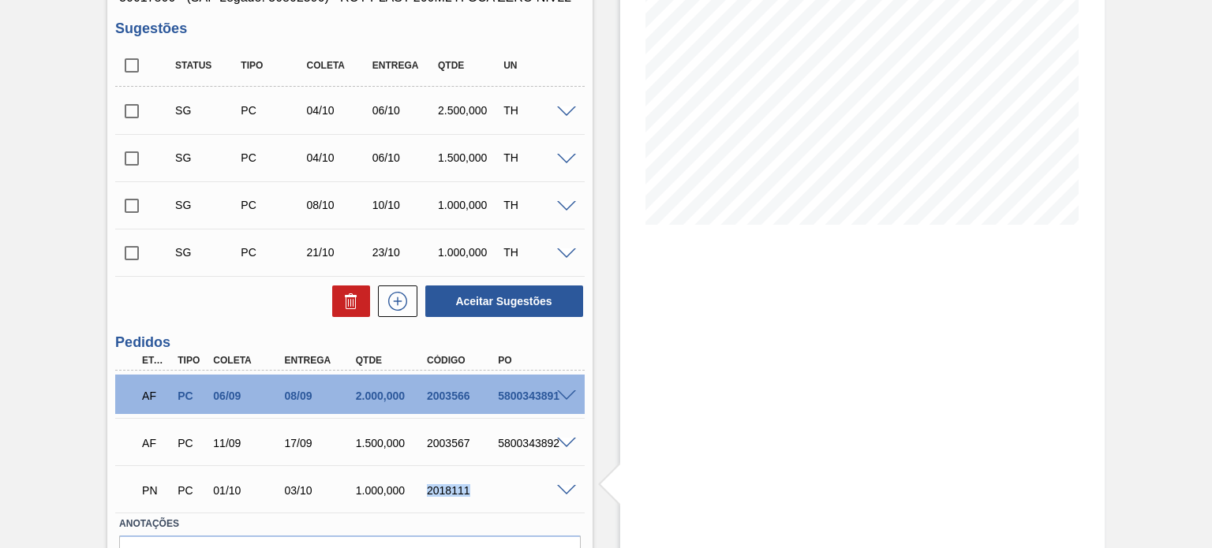
copy div "2018111"
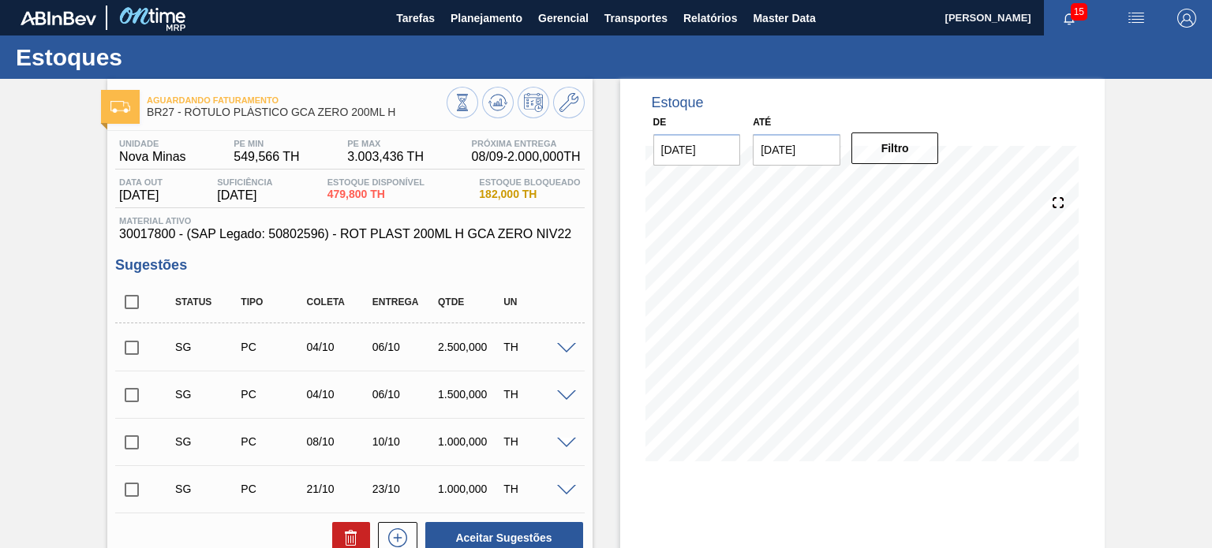
scroll to position [79, 0]
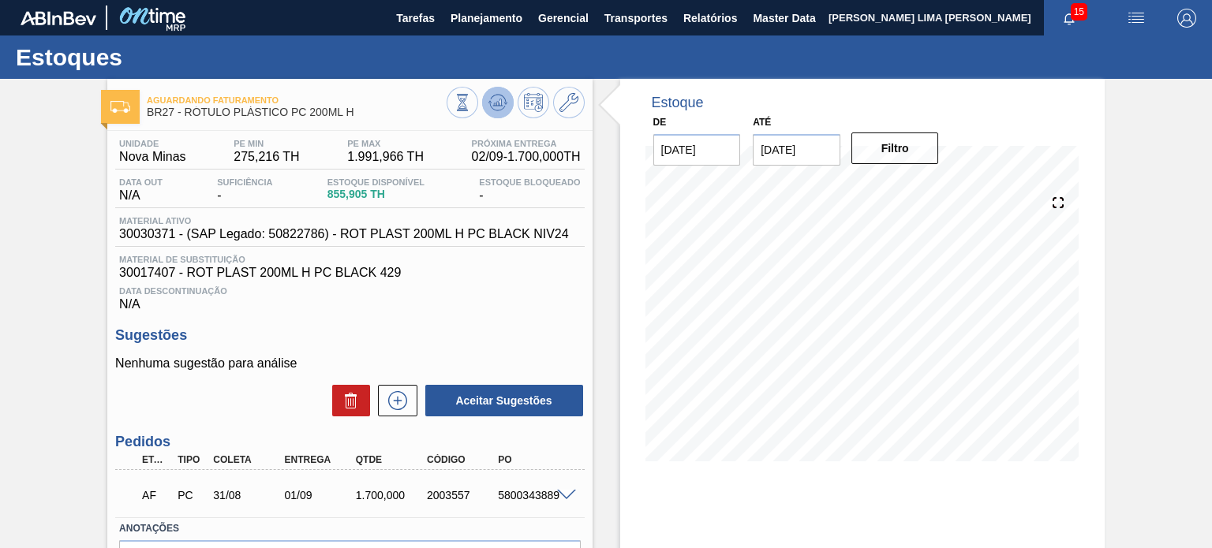
click at [506, 103] on button at bounding box center [498, 103] width 32 height 32
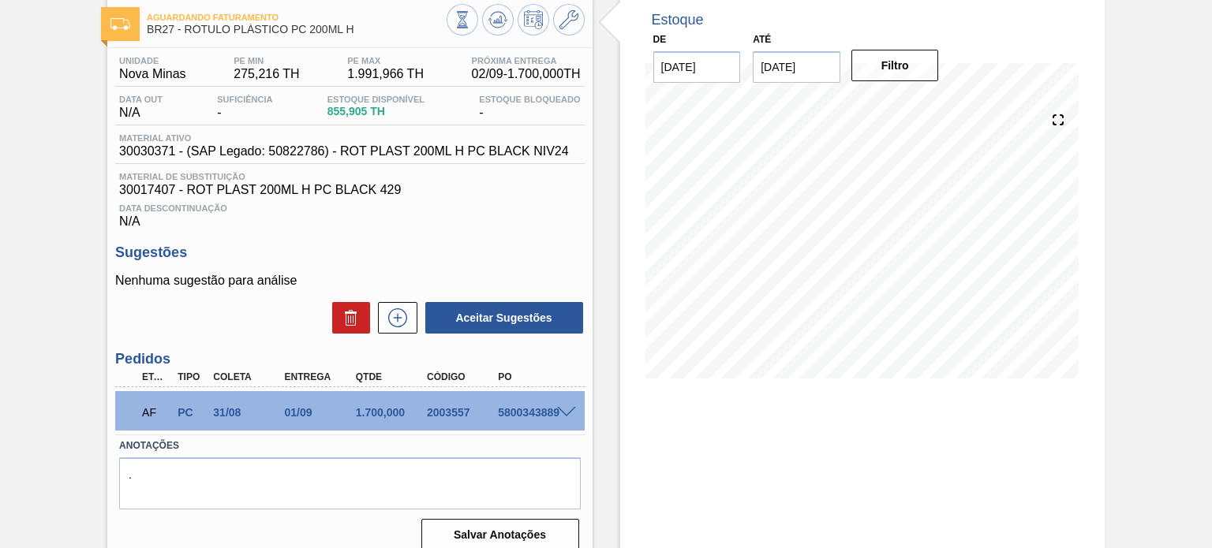
scroll to position [129, 0]
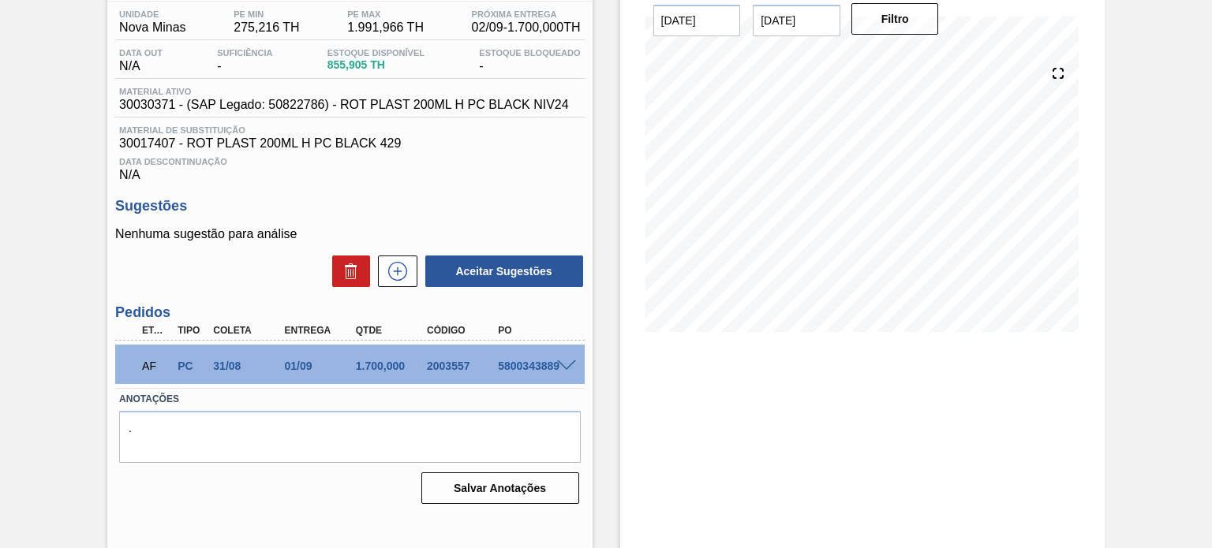
click at [562, 366] on span at bounding box center [566, 367] width 19 height 12
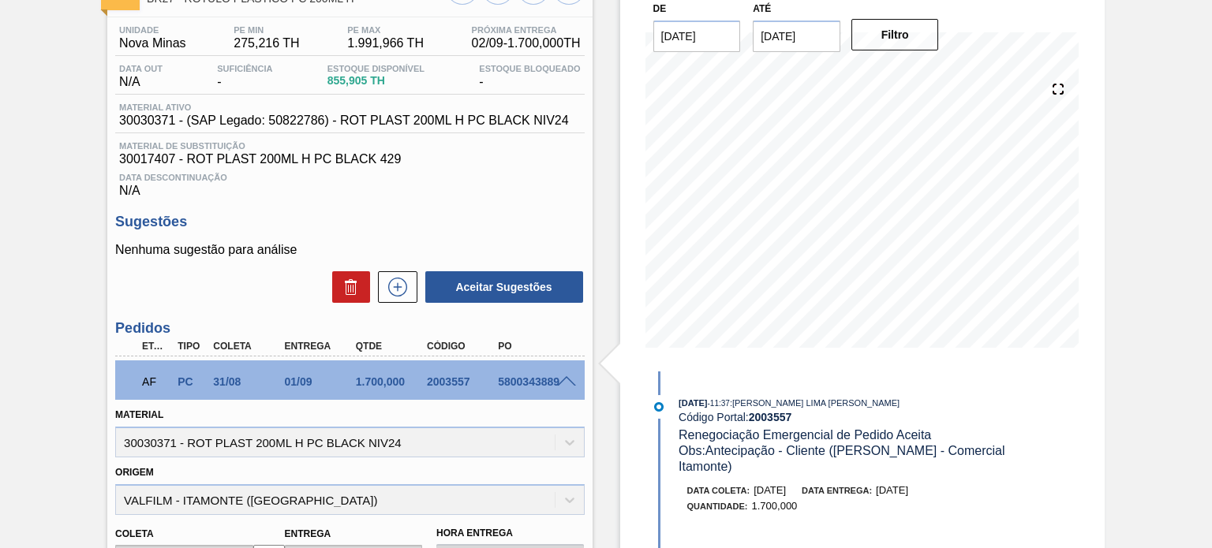
scroll to position [316, 0]
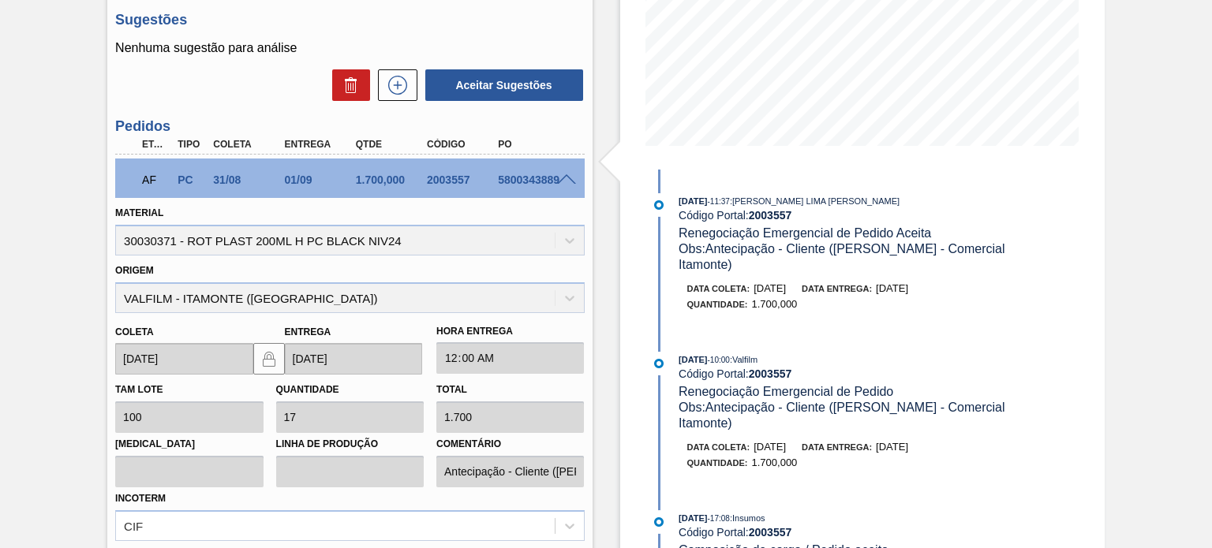
click at [449, 179] on div "2003557" at bounding box center [462, 180] width 78 height 13
copy div "2003557"
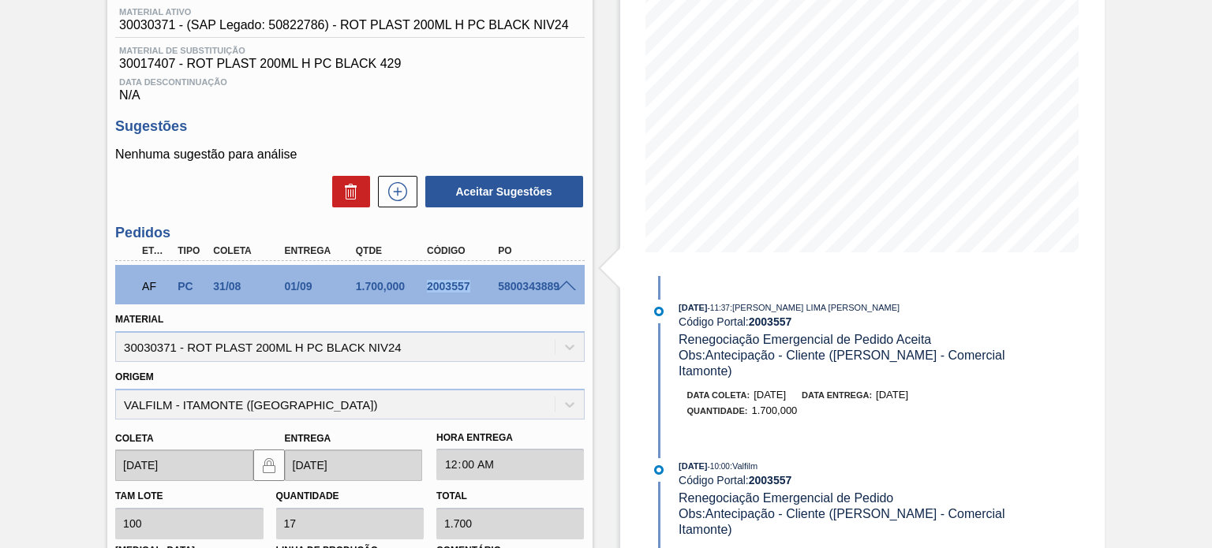
scroll to position [0, 0]
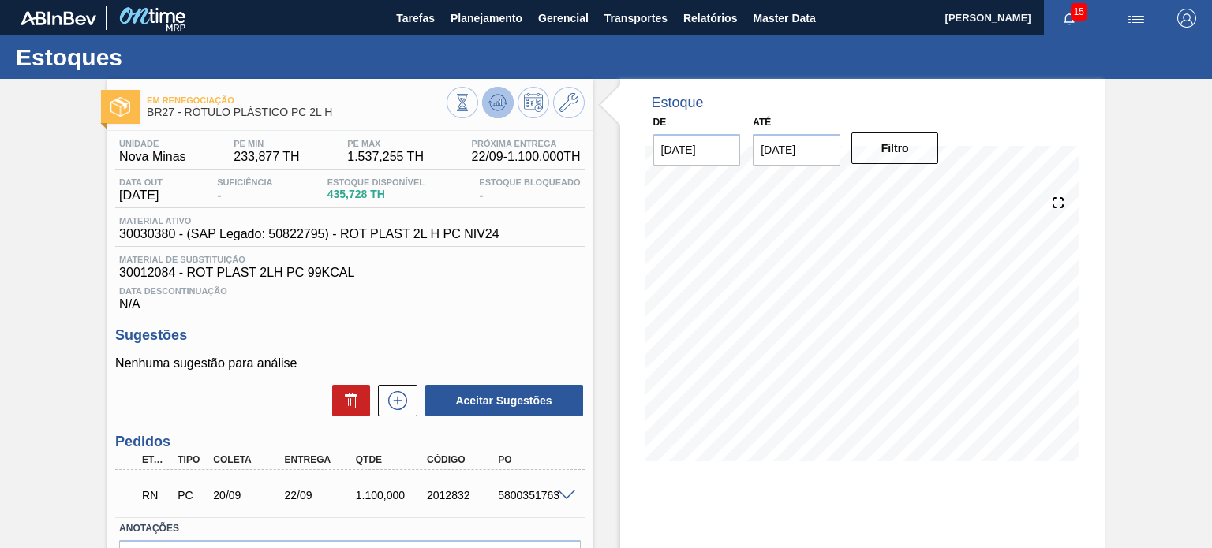
click at [502, 89] on button at bounding box center [498, 103] width 32 height 32
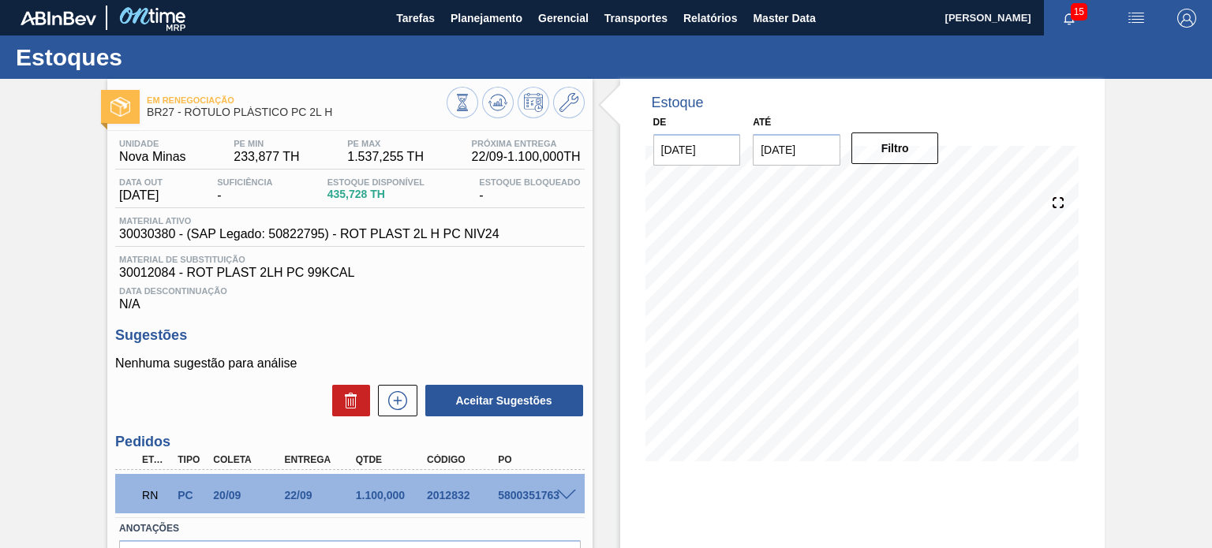
click at [1104, 261] on div "Em renegociação BR27 - RÓTULO PLÁSTICO PC 2L H Unidade Nova Minas PE MIN 233,87…" at bounding box center [606, 379] width 1212 height 600
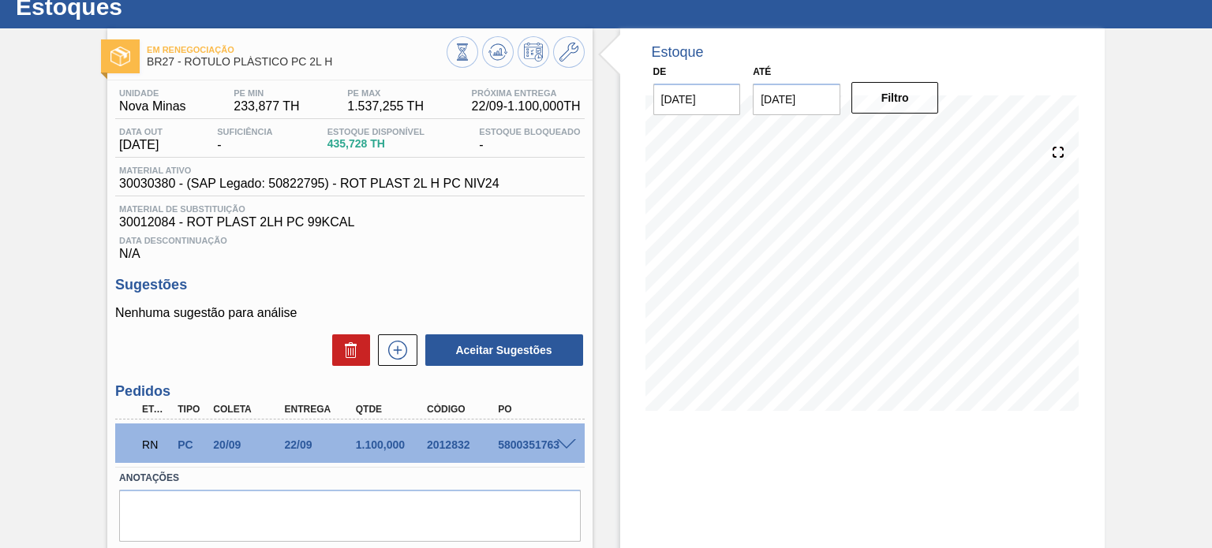
scroll to position [79, 0]
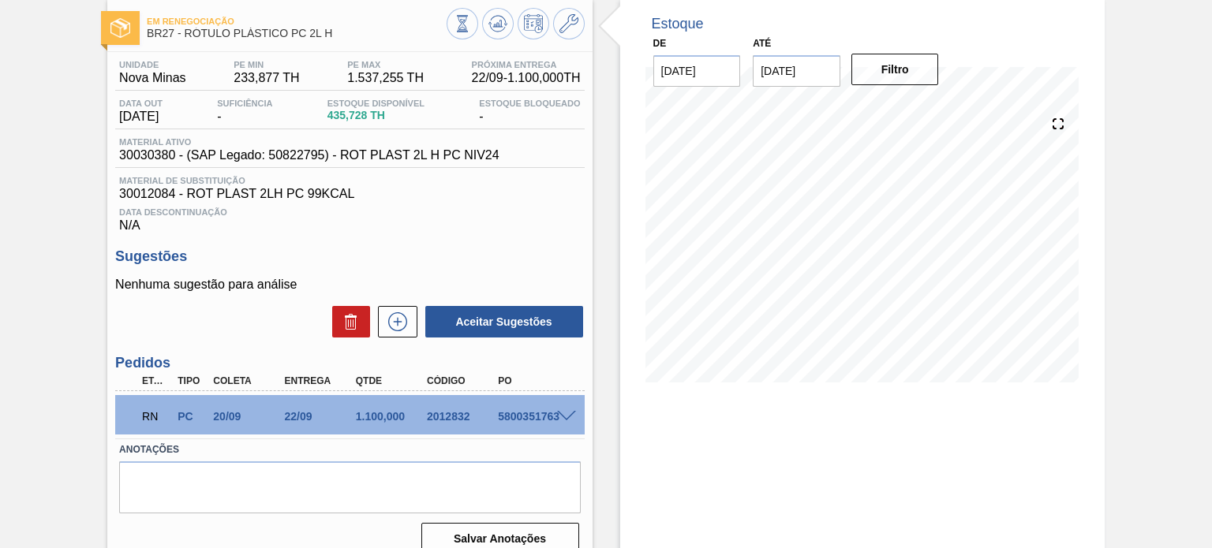
click at [562, 422] on div "5800351763" at bounding box center [533, 416] width 78 height 13
click at [565, 412] on span at bounding box center [566, 417] width 19 height 12
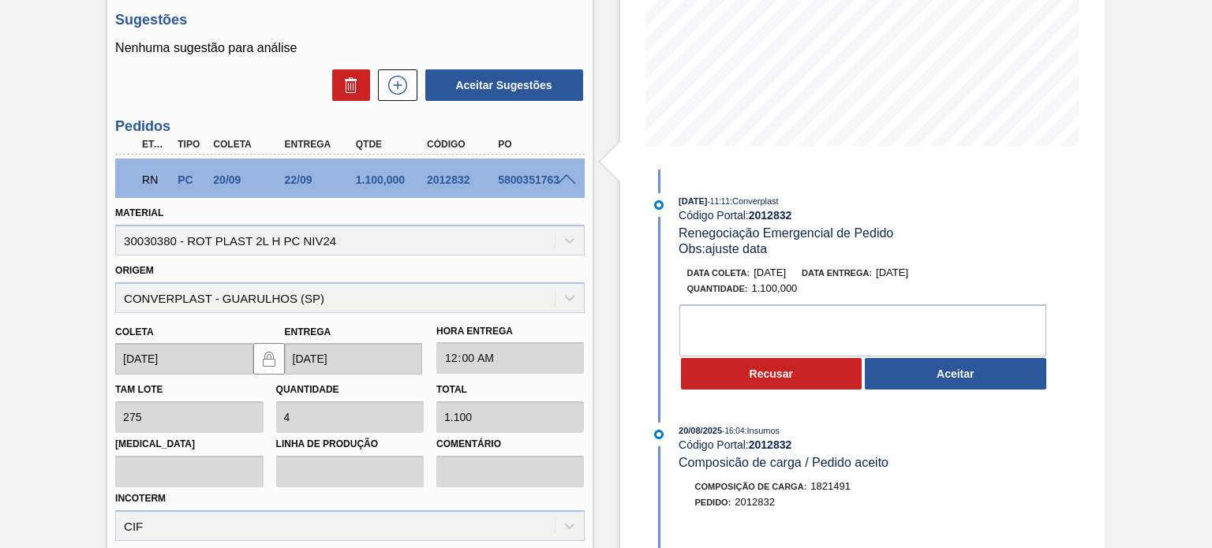
scroll to position [237, 0]
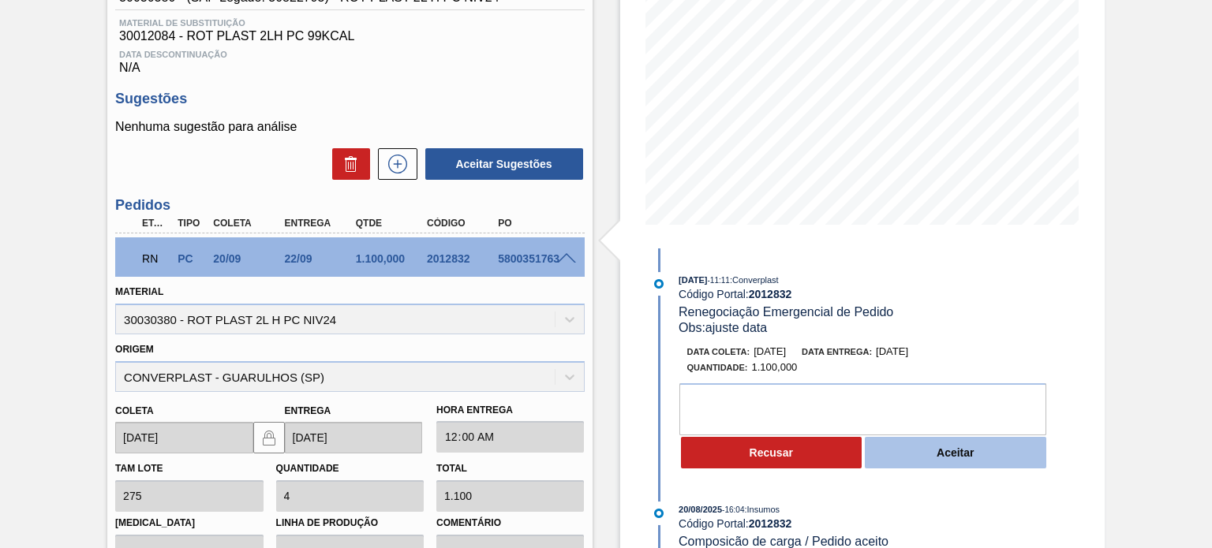
click at [938, 454] on button "Aceitar" at bounding box center [956, 453] width 182 height 32
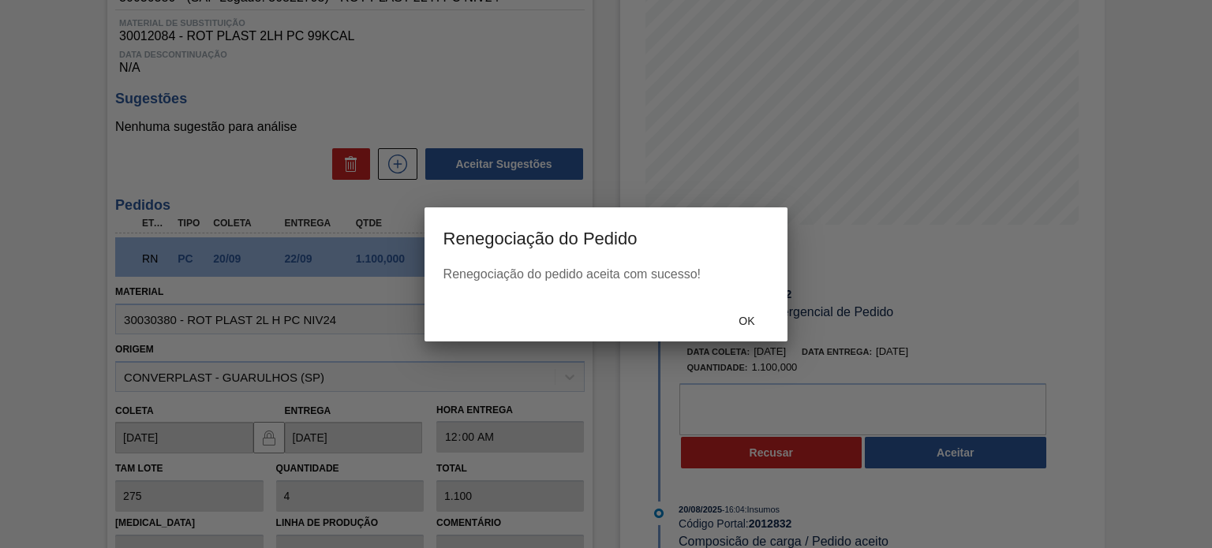
click at [1063, 114] on div at bounding box center [606, 274] width 1212 height 548
click at [755, 309] on div "Ok" at bounding box center [746, 321] width 69 height 29
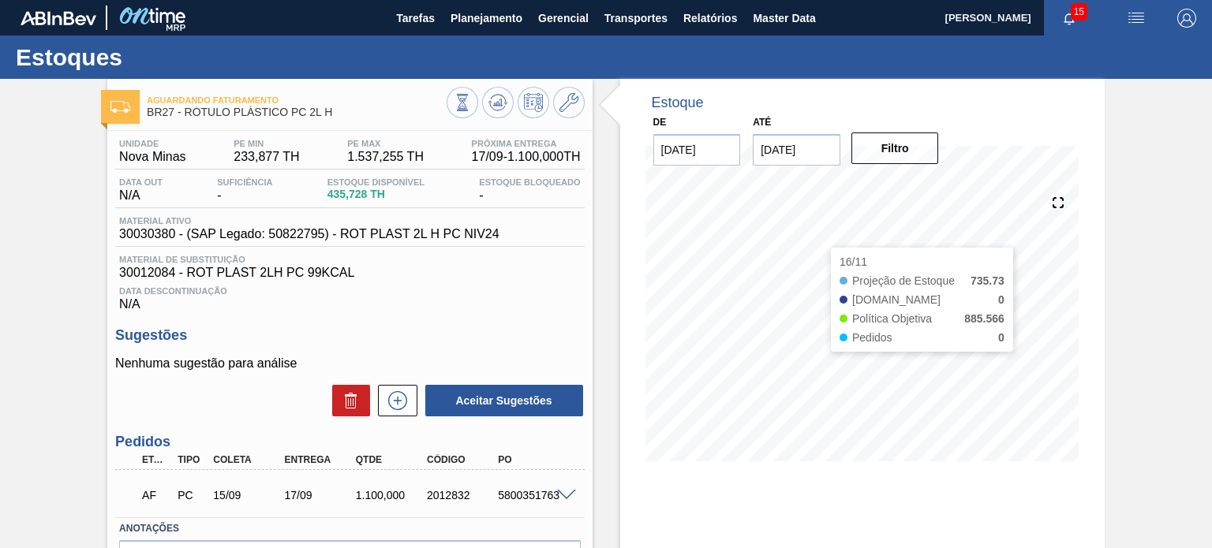
click at [1120, 266] on div "Aguardando Faturamento BR27 - RÓTULO PLÁSTICO PC 2L H Unidade Nova Minas PE MIN…" at bounding box center [606, 379] width 1212 height 600
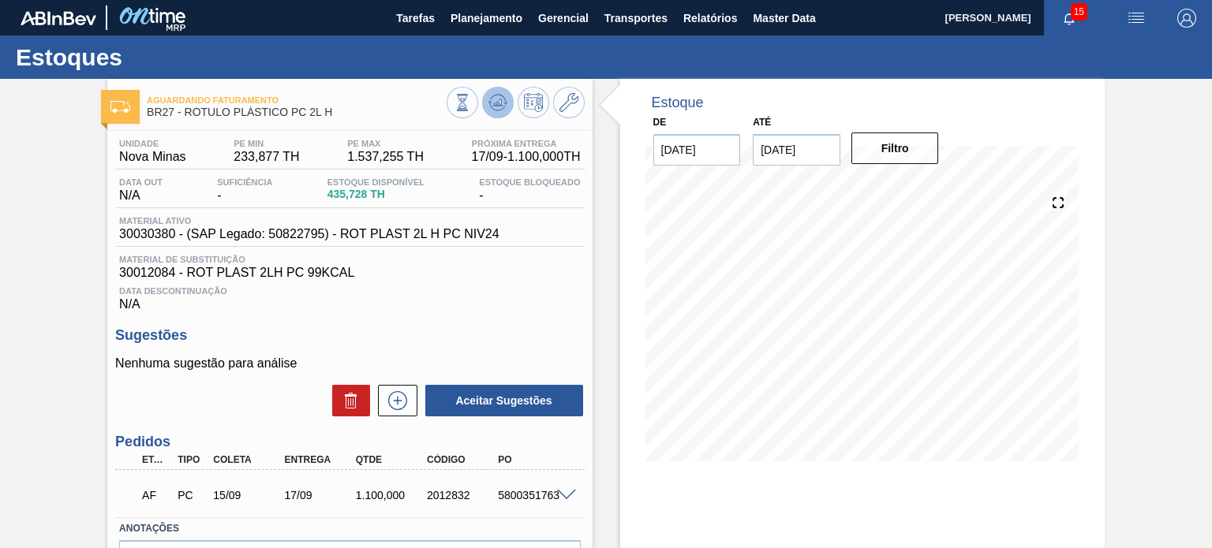
click at [496, 99] on icon at bounding box center [497, 102] width 19 height 19
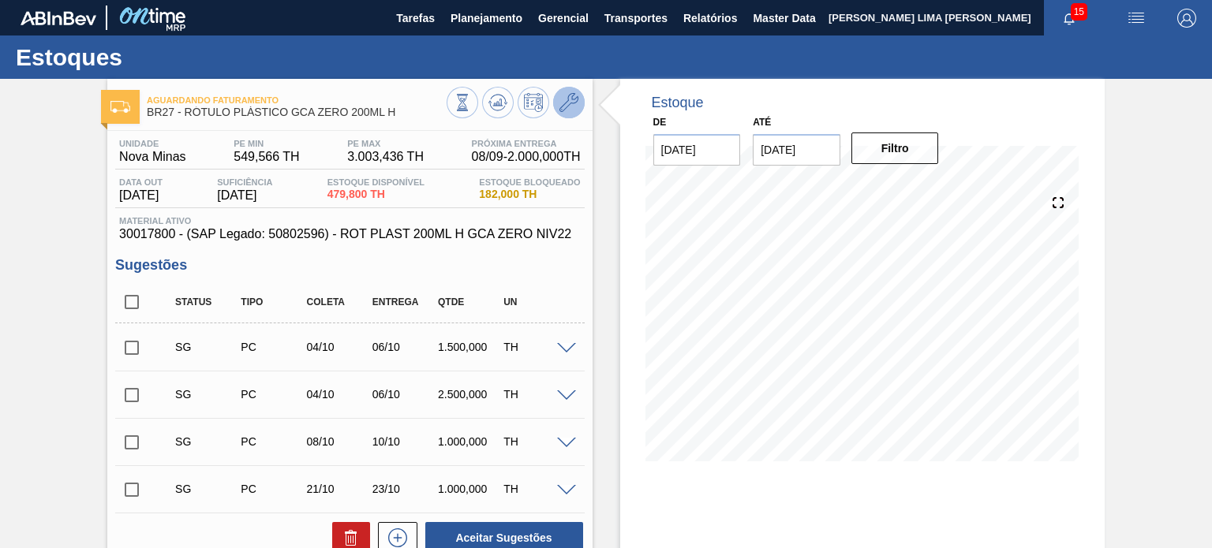
click at [563, 110] on icon at bounding box center [569, 102] width 19 height 19
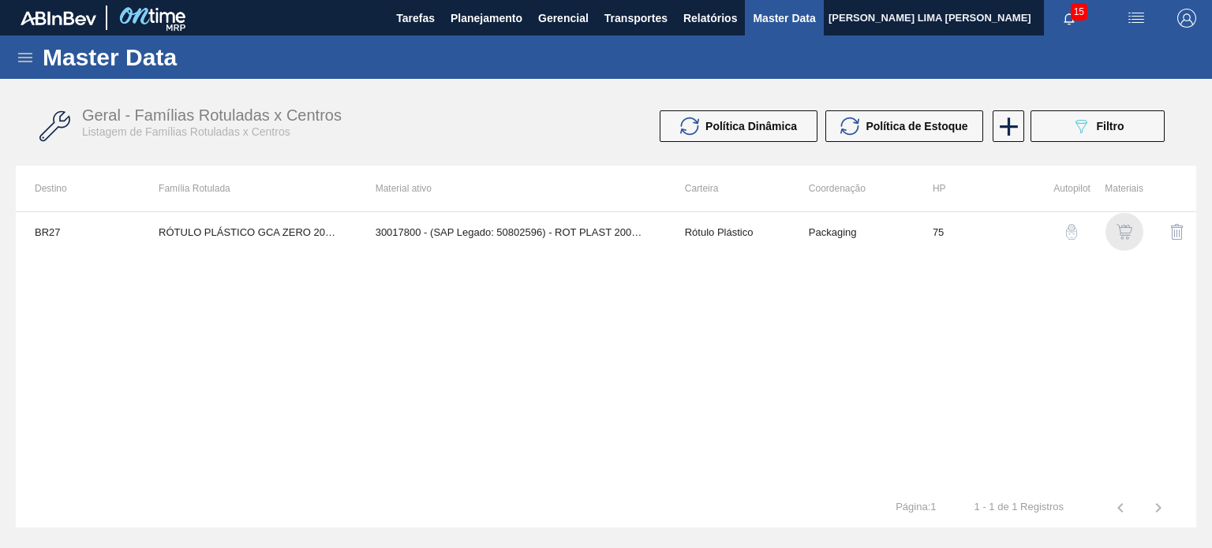
click at [1121, 231] on img "button" at bounding box center [1125, 232] width 16 height 16
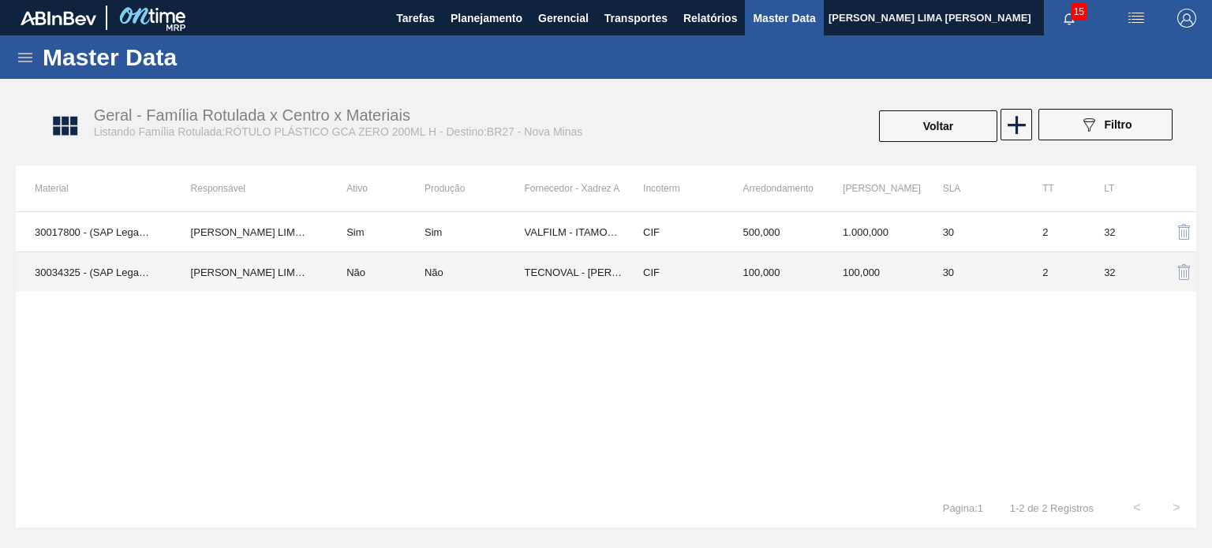
click at [596, 271] on td "TECNOVAL - LORENA (SP)" at bounding box center [575, 273] width 100 height 40
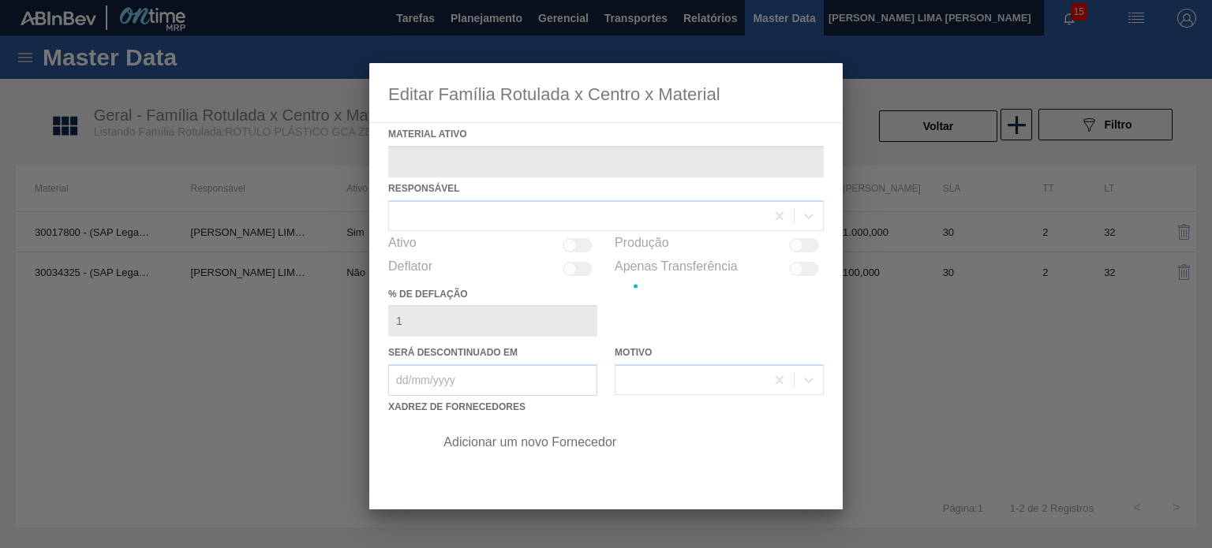
type ativo "30034325 - (SAP Legado: 50849292) - ROT PLAST 200ML H GCA ZERO S CL NIV25"
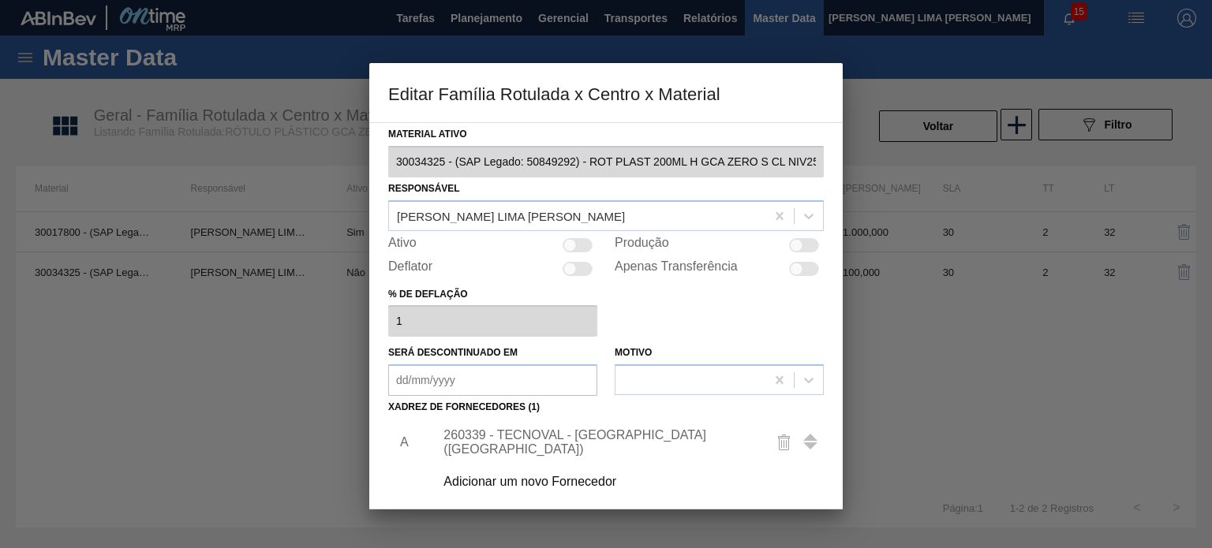
click at [568, 473] on div "Adicionar um novo Fornecedor" at bounding box center [624, 481] width 399 height 39
click at [570, 485] on div "Adicionar um novo Fornecedor" at bounding box center [598, 482] width 309 height 14
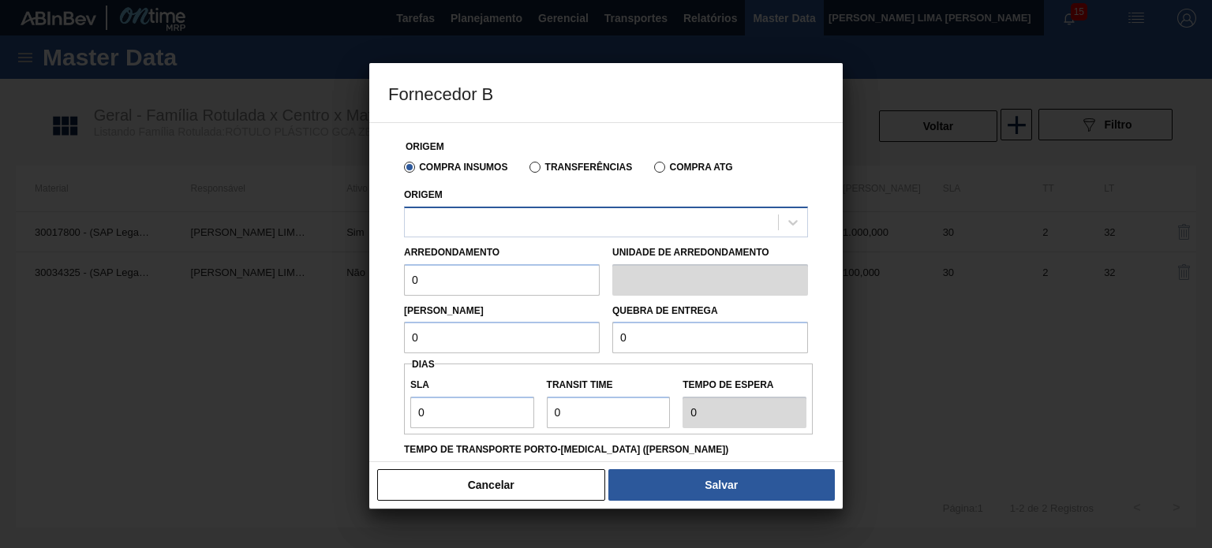
click at [614, 226] on div at bounding box center [591, 222] width 373 height 23
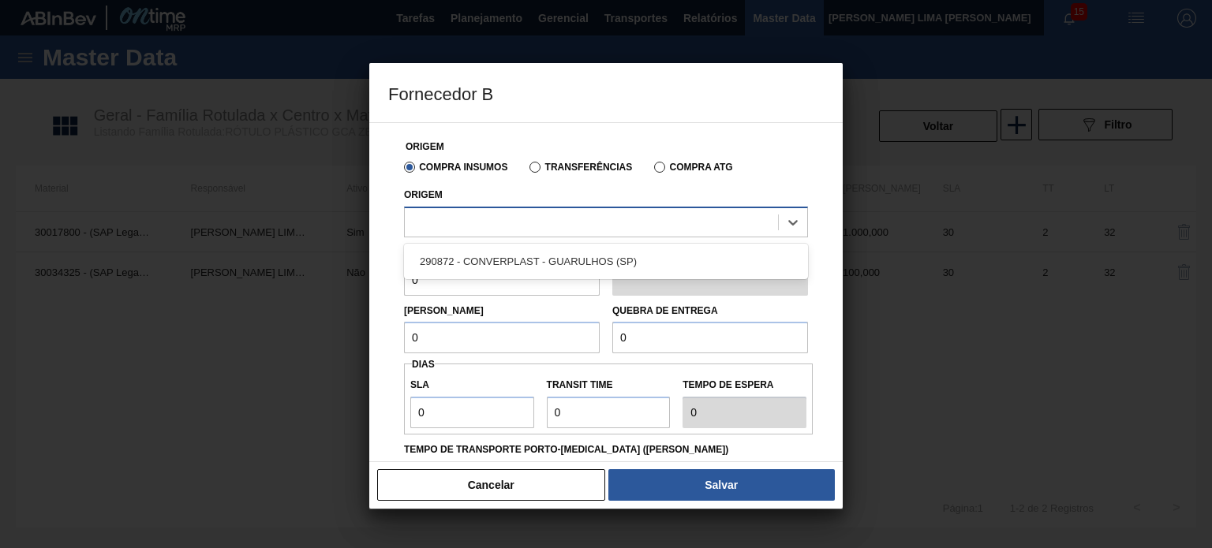
click at [614, 226] on div at bounding box center [591, 222] width 373 height 23
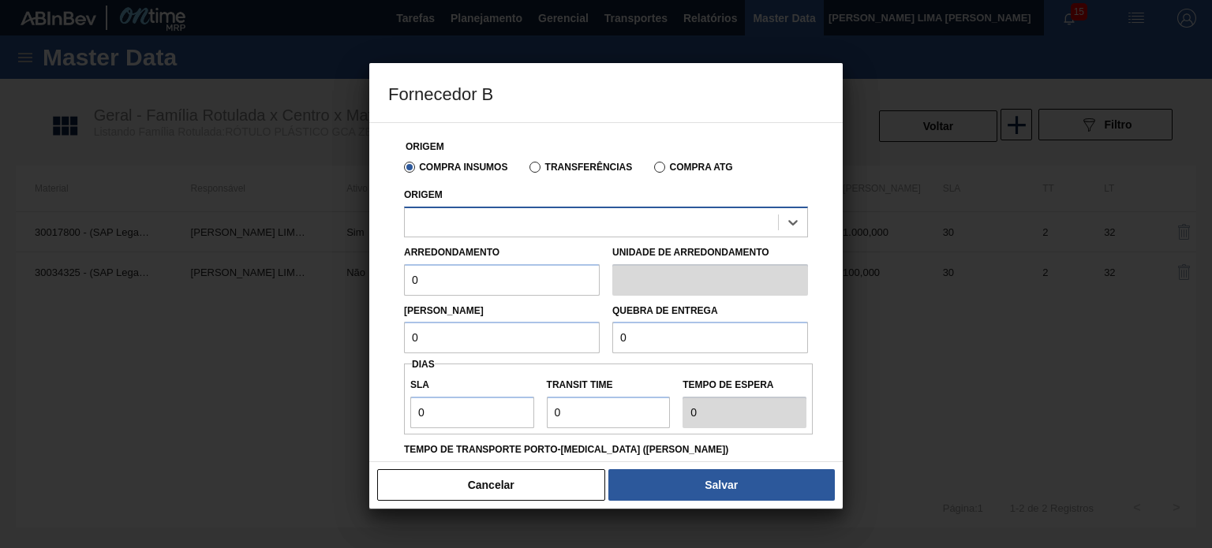
click at [614, 226] on div at bounding box center [591, 222] width 373 height 23
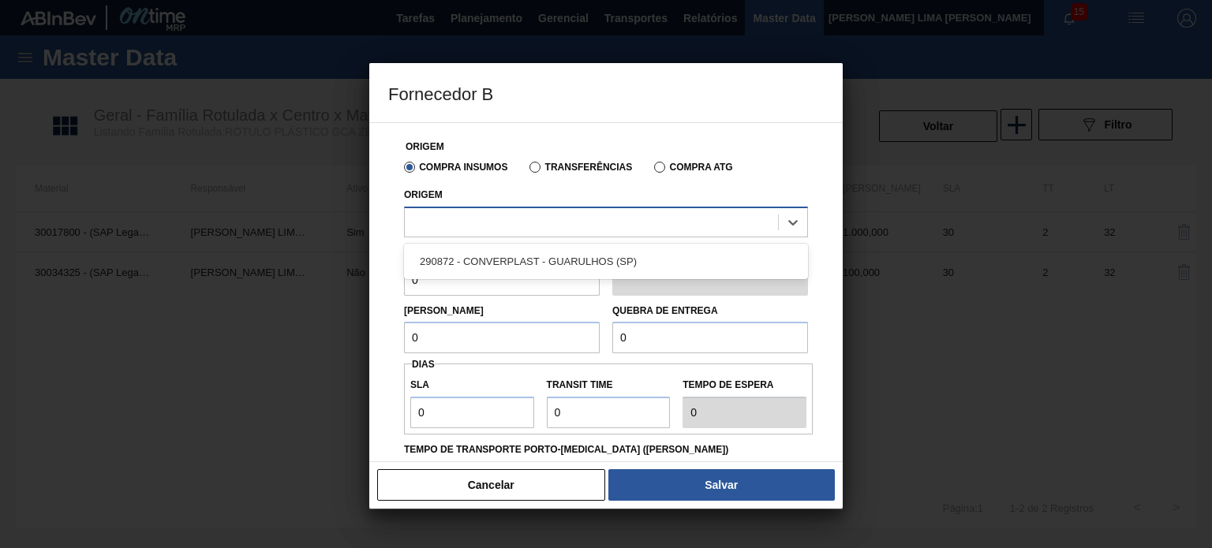
click at [614, 226] on div at bounding box center [591, 222] width 373 height 23
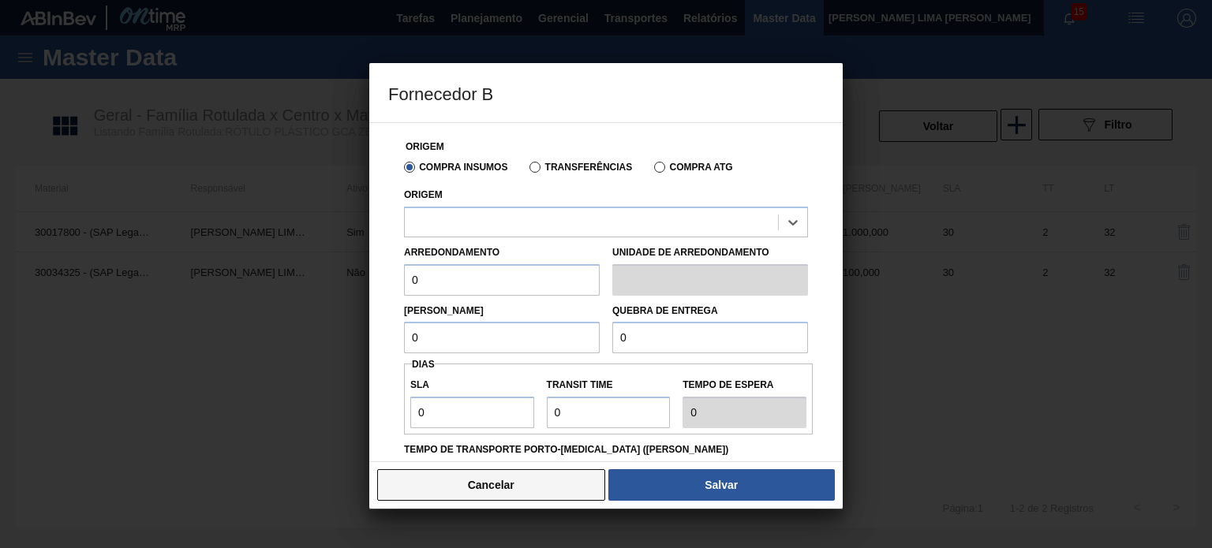
click at [544, 482] on button "Cancelar" at bounding box center [491, 486] width 228 height 32
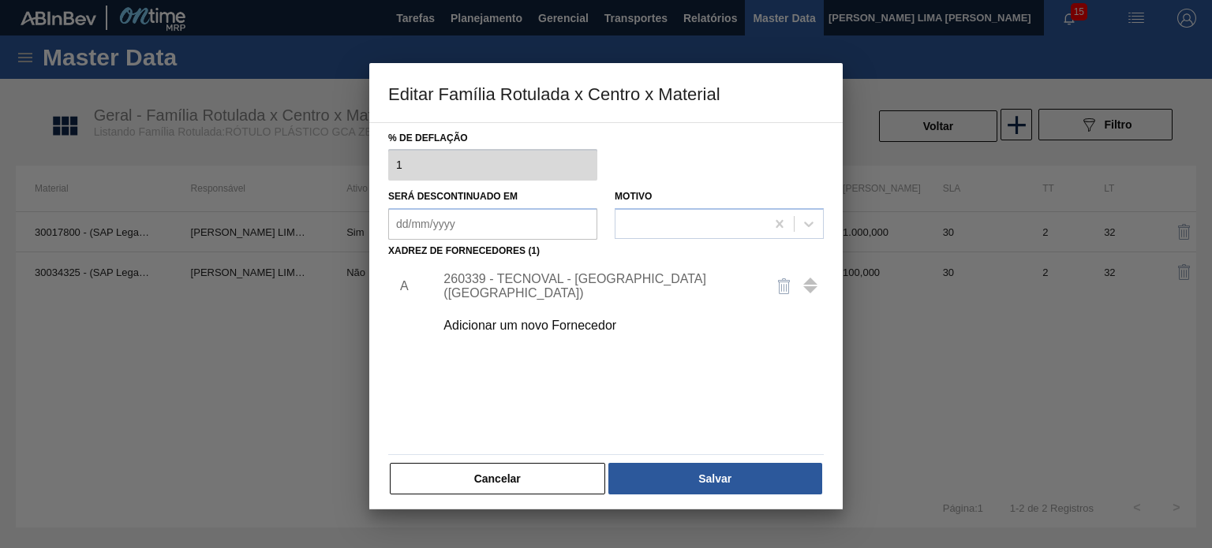
scroll to position [161, 0]
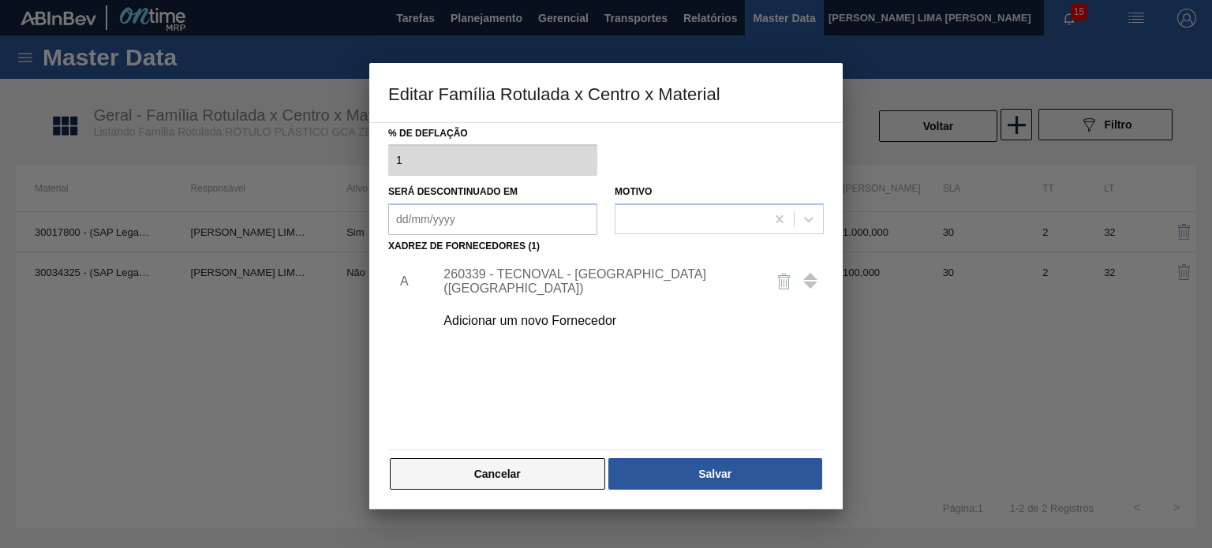
click at [541, 463] on button "Cancelar" at bounding box center [497, 474] width 215 height 32
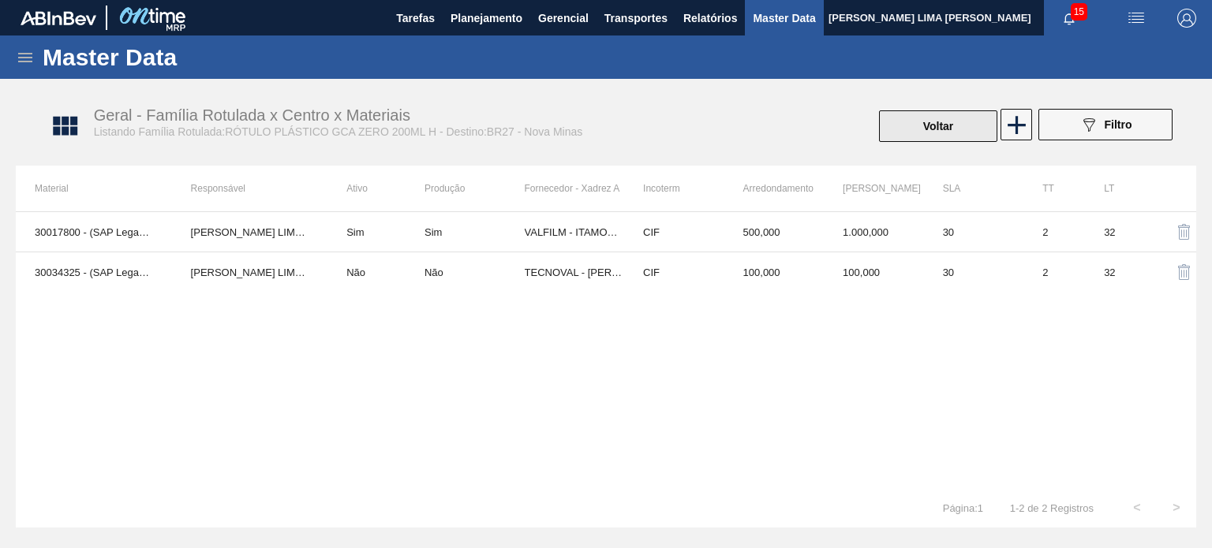
click at [901, 123] on button "Voltar" at bounding box center [938, 126] width 118 height 32
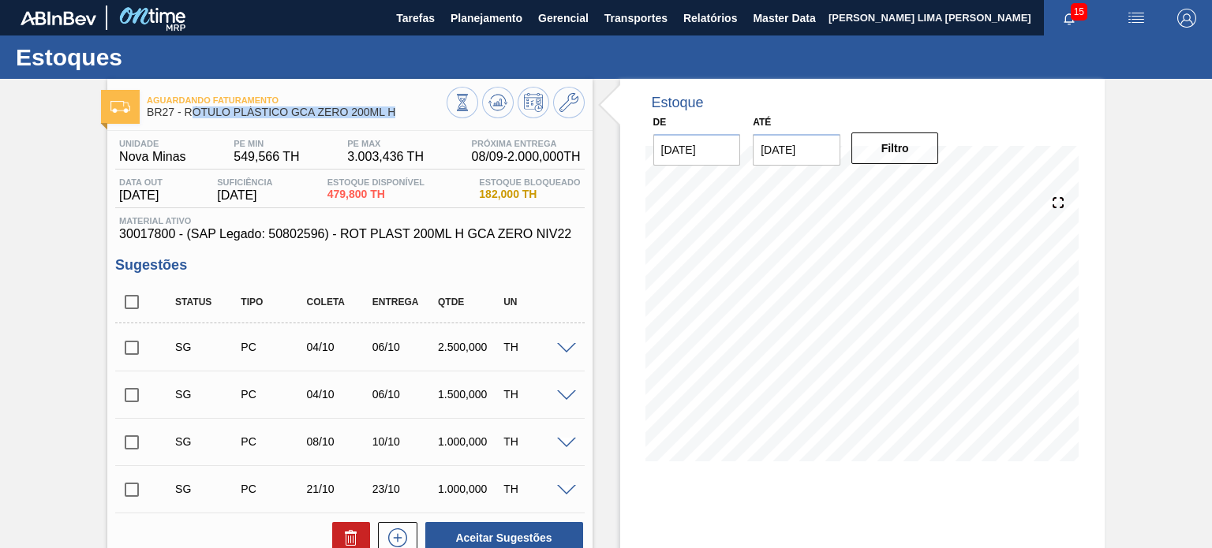
drag, startPoint x: 379, startPoint y: 120, endPoint x: 186, endPoint y: 117, distance: 192.6
click at [186, 117] on span "BR27 - RÓTULO PLÁSTICO GCA ZERO 200ML H" at bounding box center [296, 113] width 299 height 12
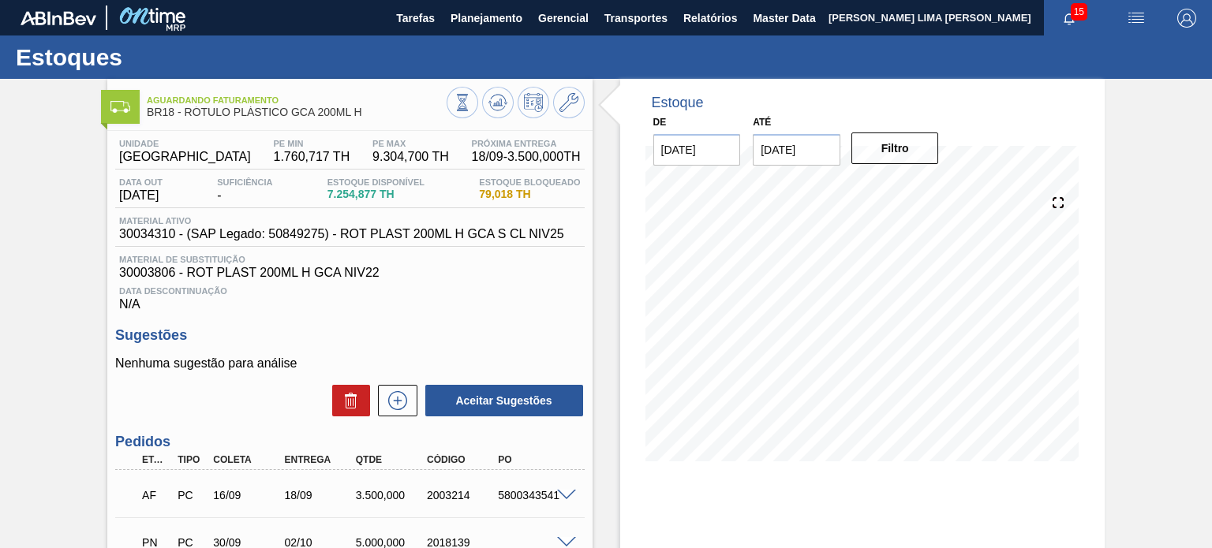
scroll to position [146, 0]
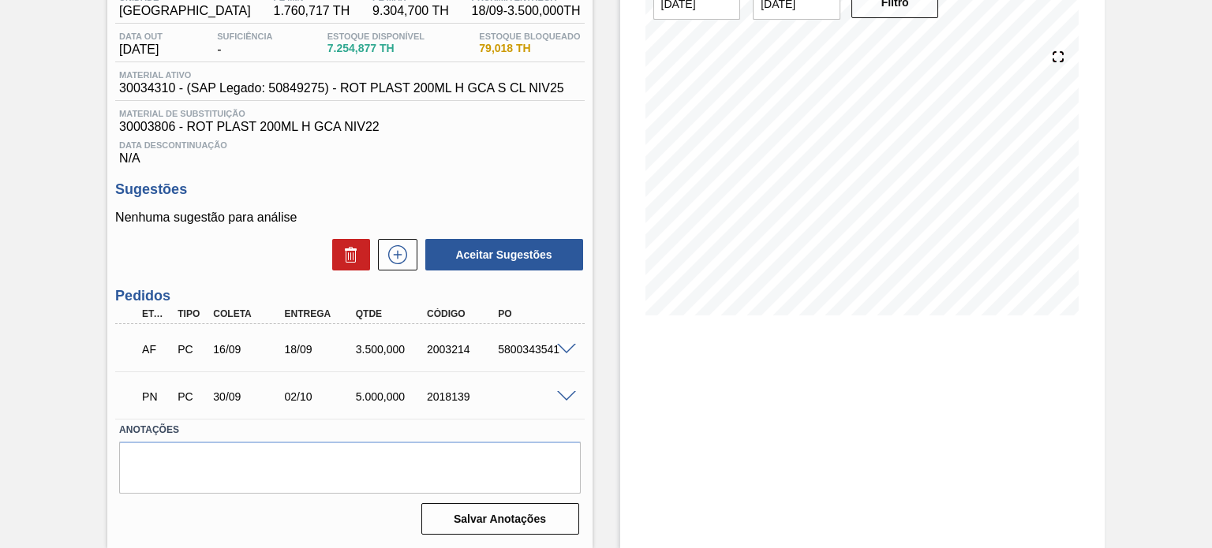
click at [565, 345] on span at bounding box center [566, 350] width 19 height 12
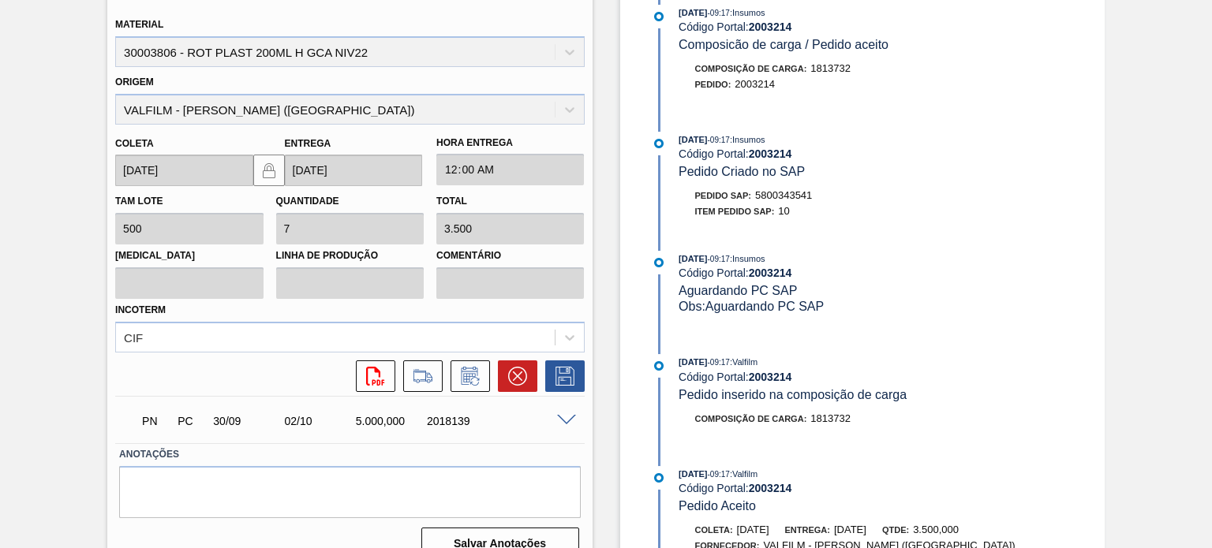
scroll to position [527, 0]
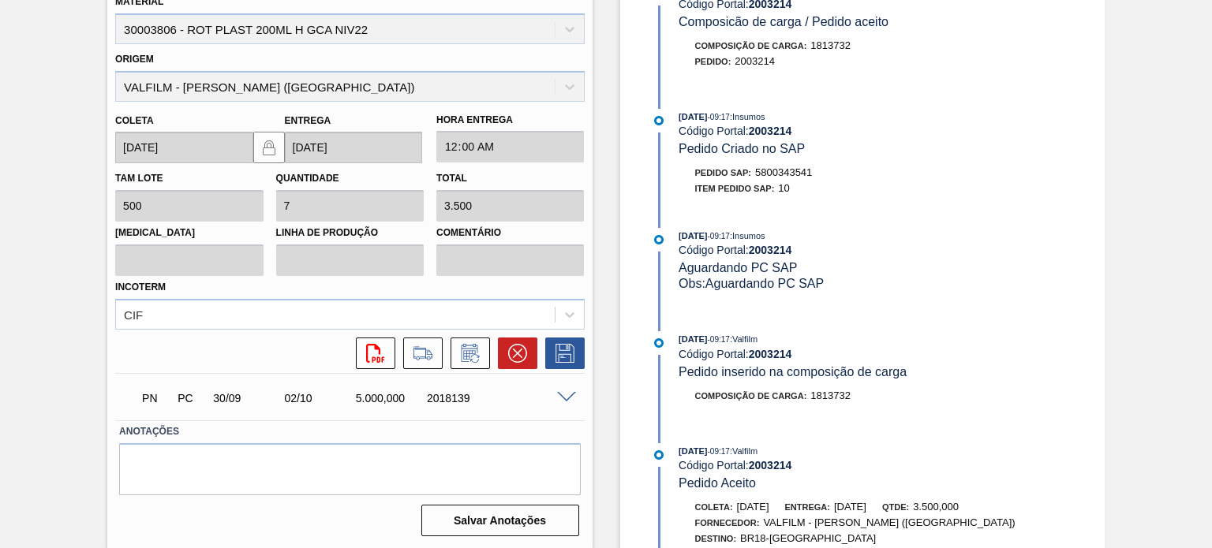
click at [556, 399] on div at bounding box center [569, 397] width 32 height 12
click at [557, 395] on span at bounding box center [566, 398] width 19 height 12
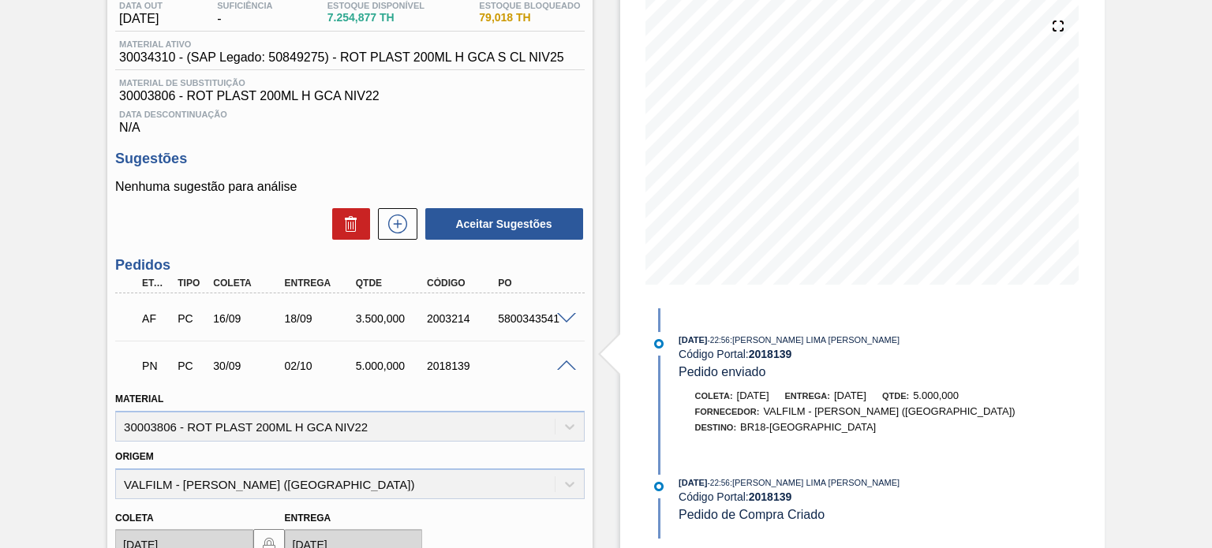
scroll to position [54, 0]
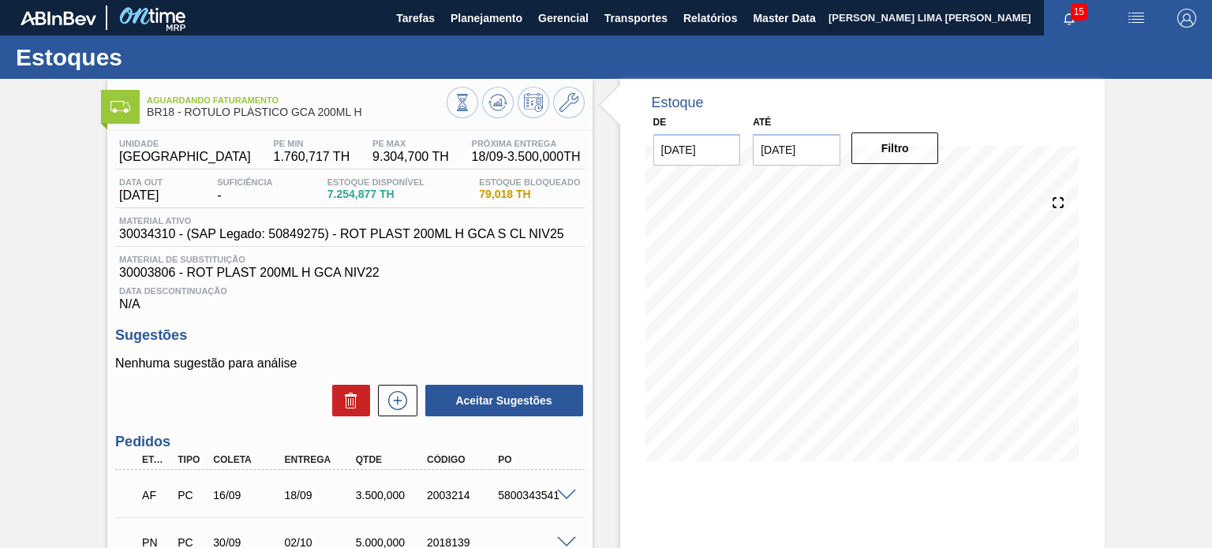
scroll to position [146, 0]
